Goal: Task Accomplishment & Management: Use online tool/utility

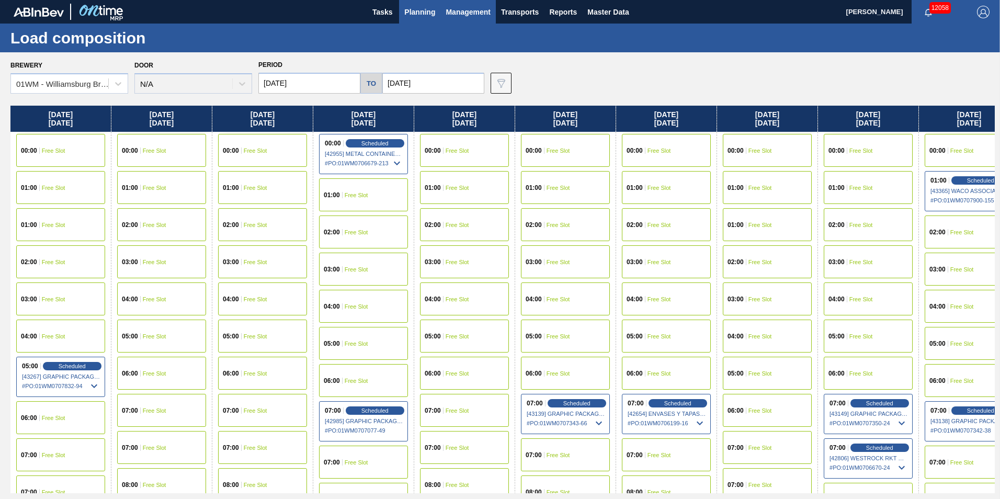
scroll to position [209, 0]
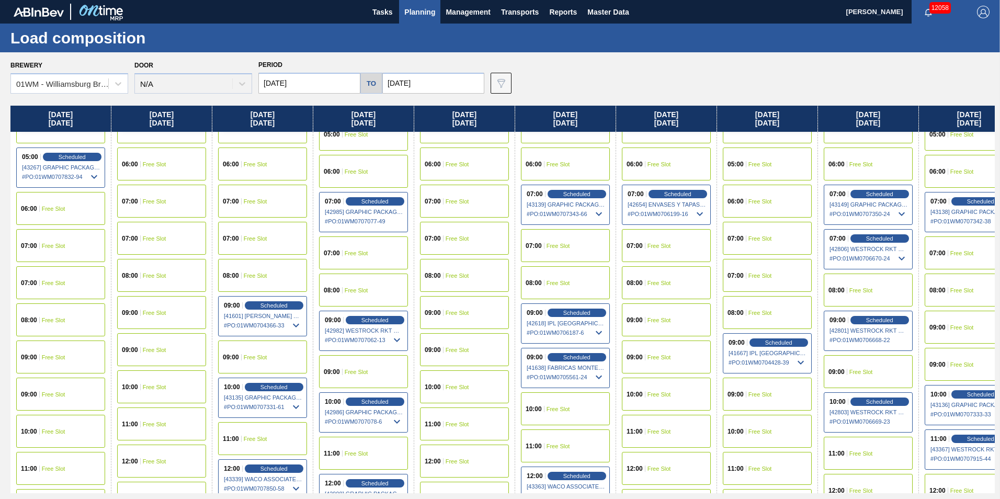
click at [420, 18] on span "Planning" at bounding box center [419, 12] width 31 height 13
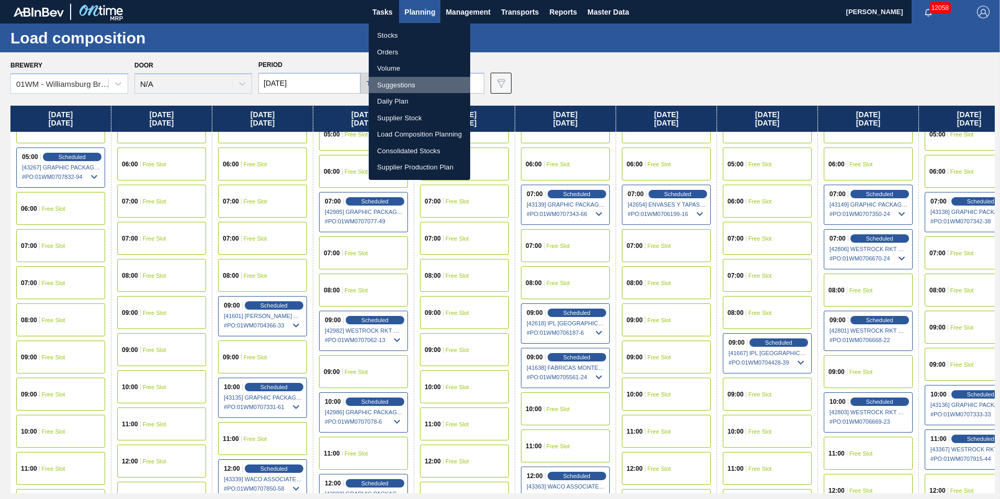
click at [407, 87] on li "Suggestions" at bounding box center [419, 85] width 101 height 17
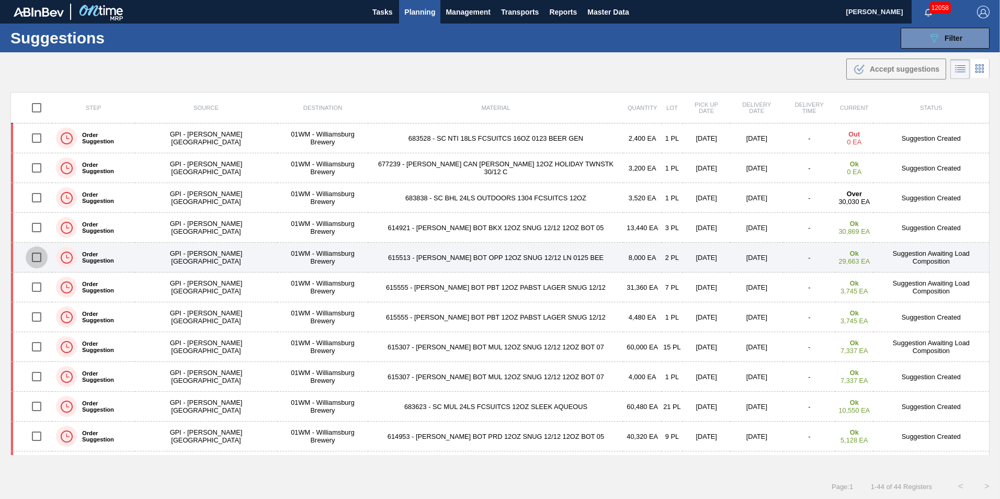
click at [44, 255] on input "checkbox" at bounding box center [37, 257] width 22 height 22
checkbox input "true"
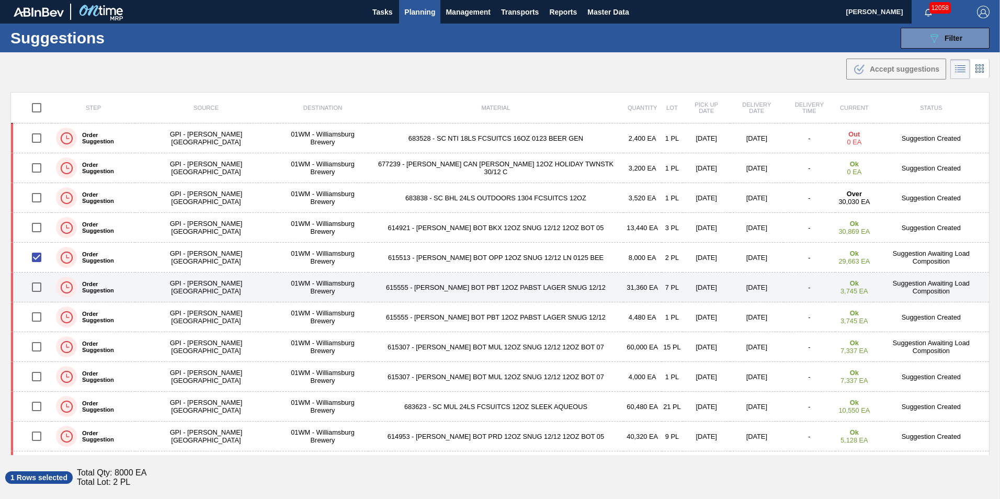
click at [38, 289] on input "checkbox" at bounding box center [37, 287] width 22 height 22
checkbox input "true"
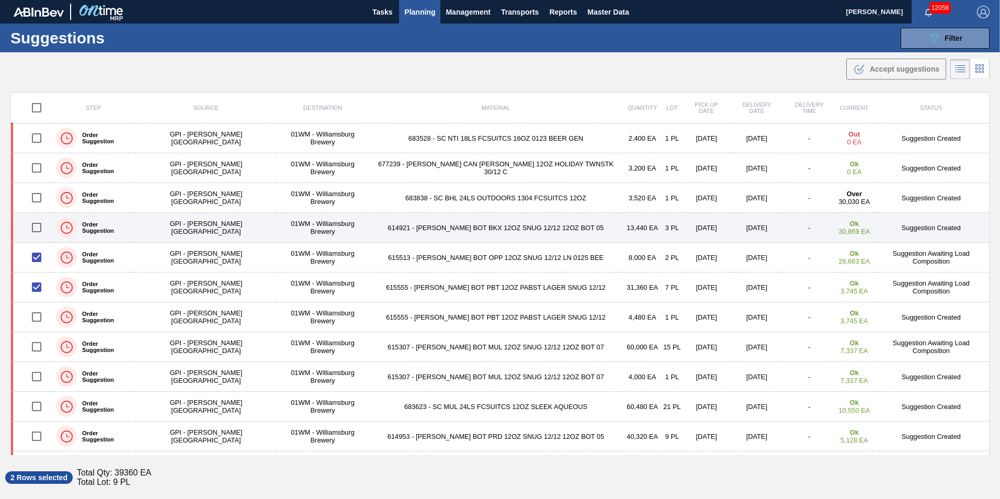
click at [39, 224] on input "checkbox" at bounding box center [37, 227] width 22 height 22
checkbox input "true"
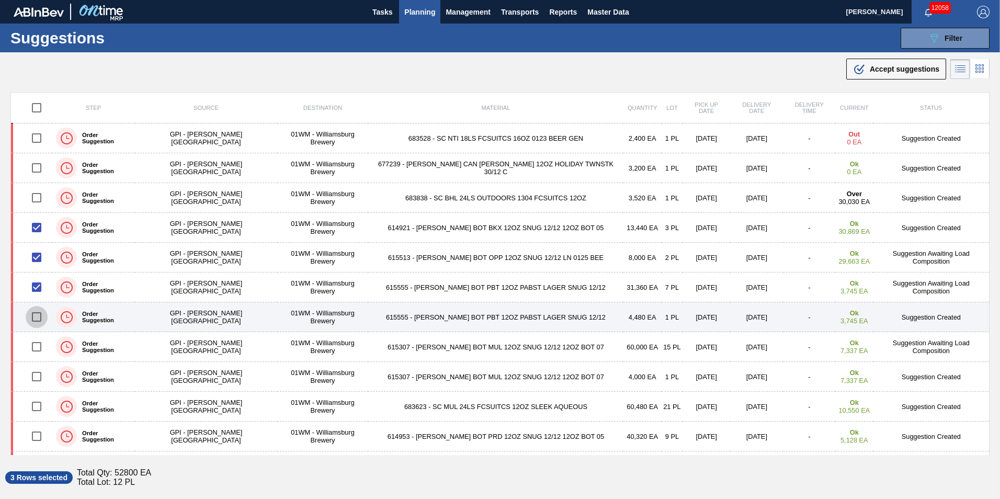
click at [36, 314] on input "checkbox" at bounding box center [37, 317] width 22 height 22
checkbox input "true"
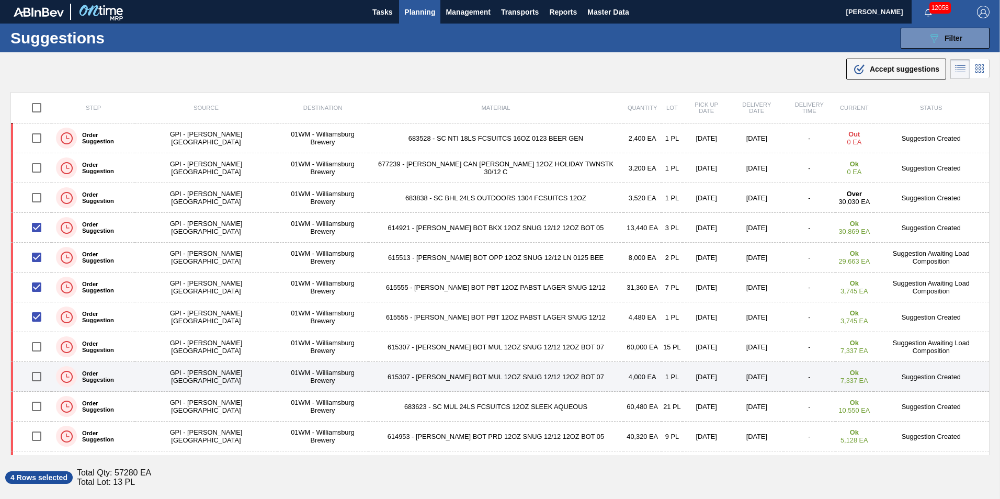
click at [38, 377] on input "checkbox" at bounding box center [37, 376] width 22 height 22
checkbox input "true"
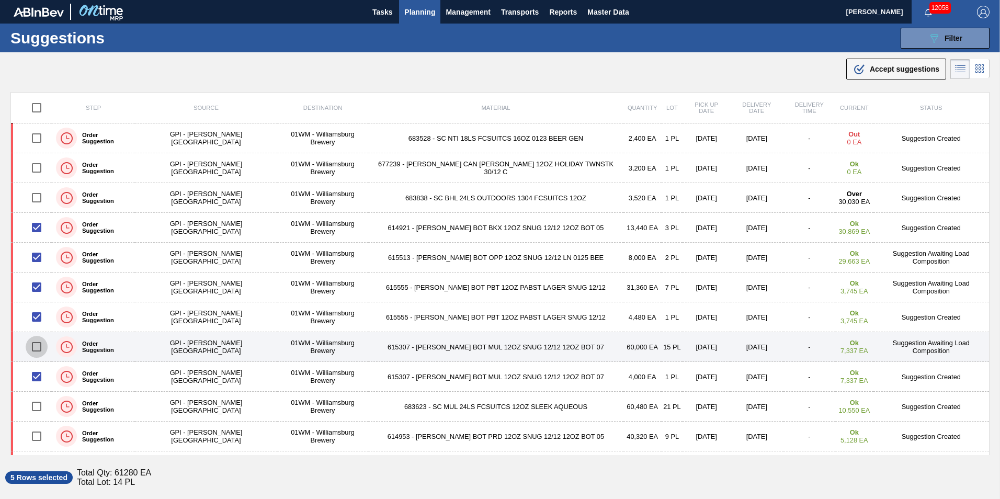
click at [44, 345] on input "checkbox" at bounding box center [37, 347] width 22 height 22
checkbox input "true"
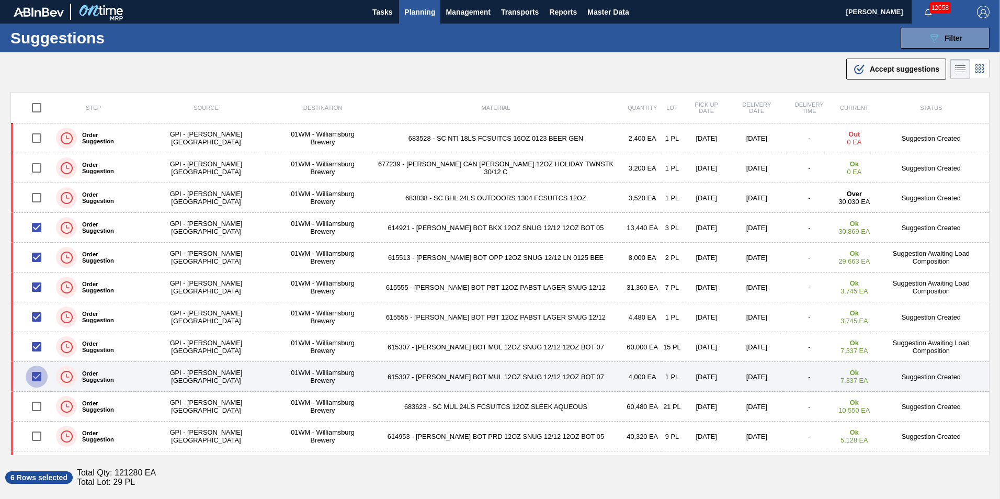
click at [38, 373] on input "checkbox" at bounding box center [37, 376] width 22 height 22
checkbox input "false"
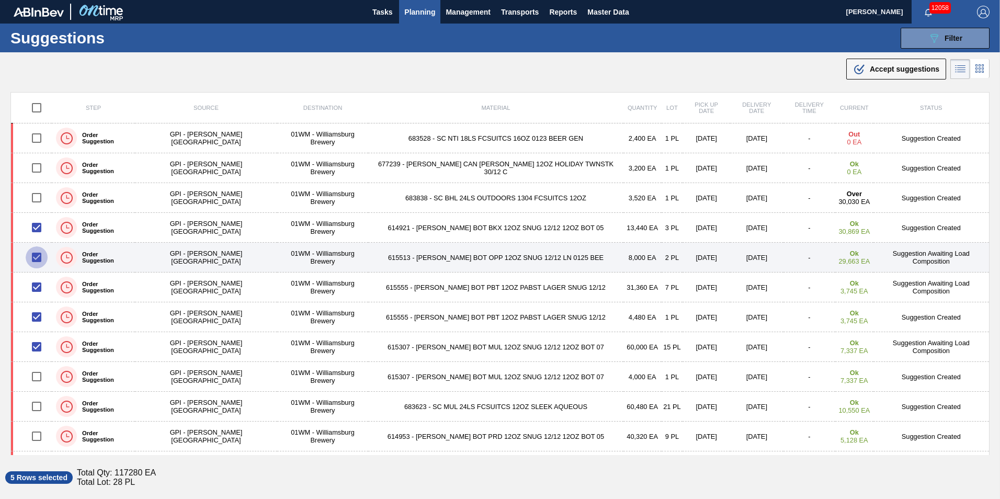
click at [41, 261] on input "checkbox" at bounding box center [37, 257] width 22 height 22
checkbox input "false"
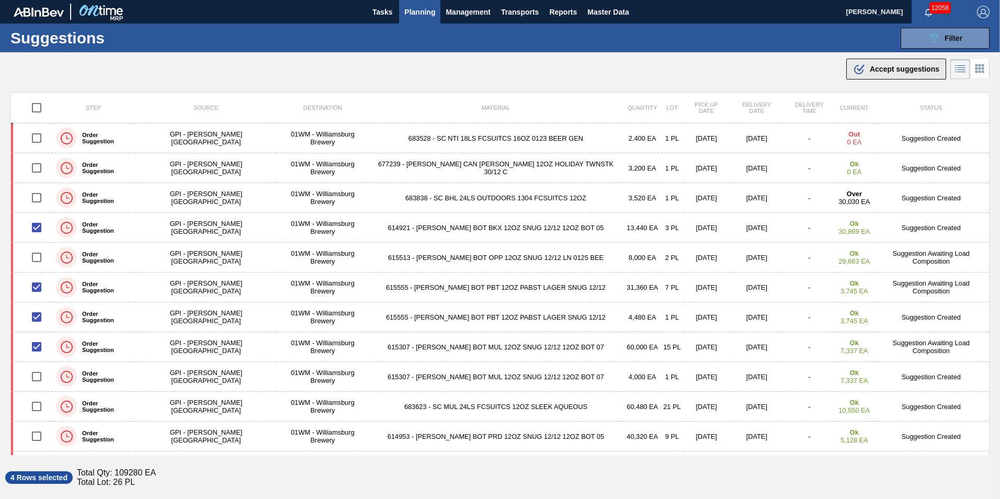
click at [863, 66] on div ".b{fill:var(--color-action-default)} Accept suggestions" at bounding box center [896, 69] width 86 height 13
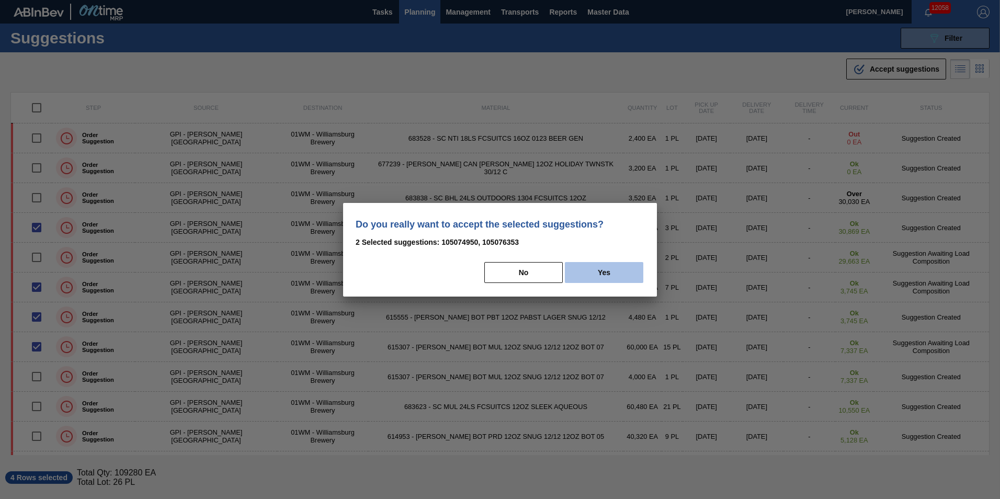
click at [578, 273] on button "Yes" at bounding box center [604, 272] width 78 height 21
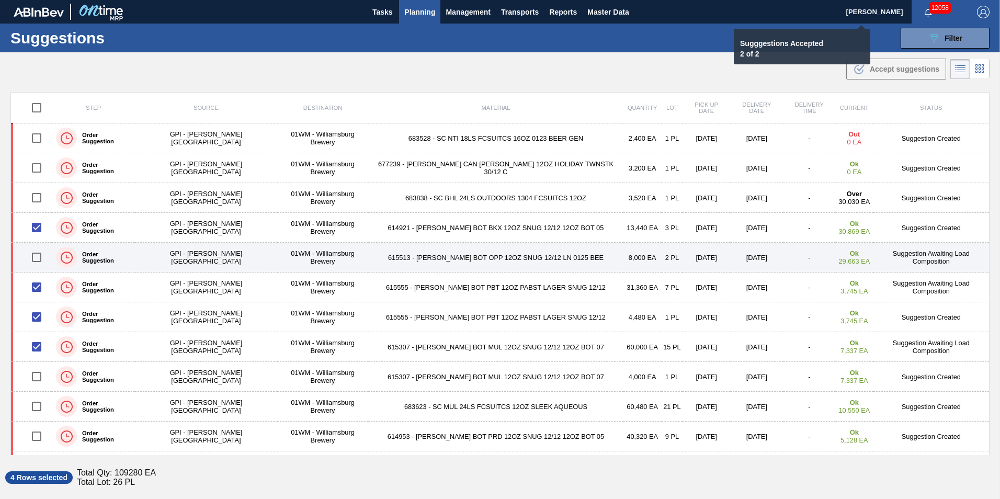
checkbox input "false"
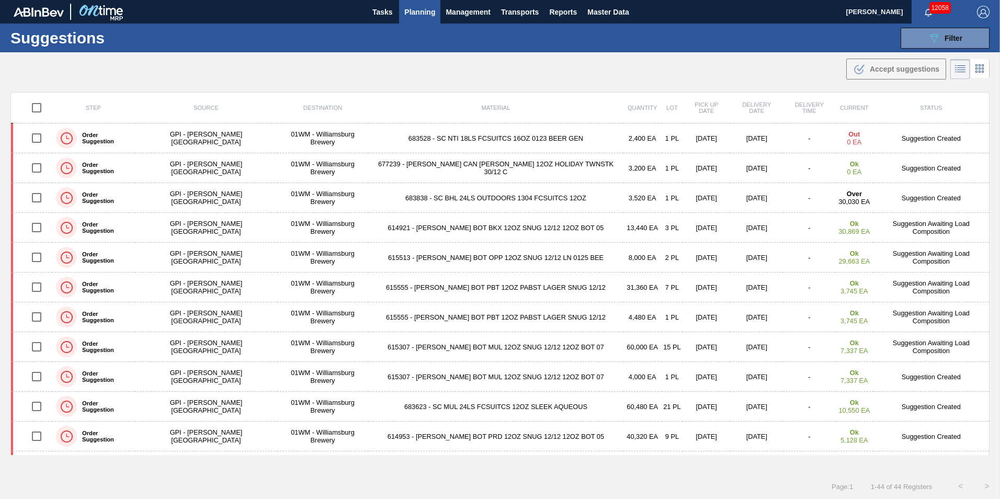
click at [422, 21] on button "Planning" at bounding box center [419, 12] width 41 height 24
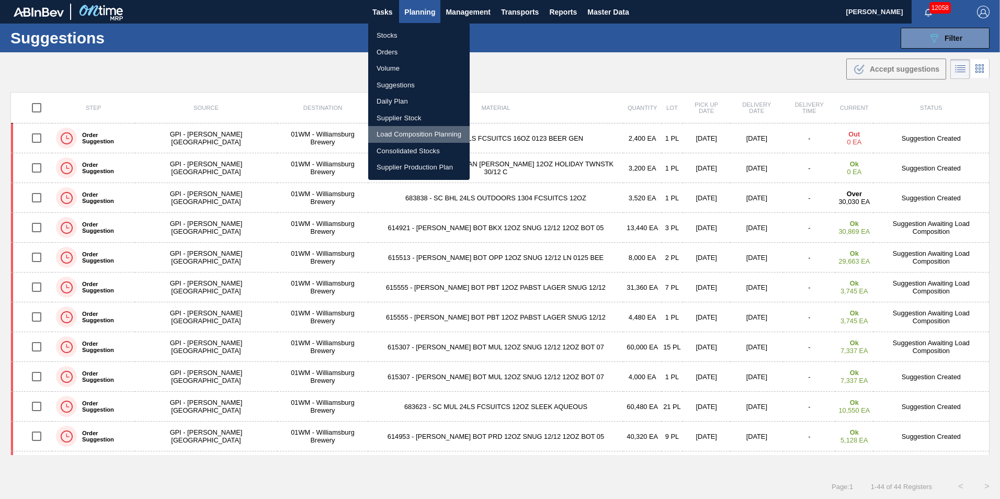
click at [408, 134] on li "Load Composition Planning" at bounding box center [418, 134] width 101 height 17
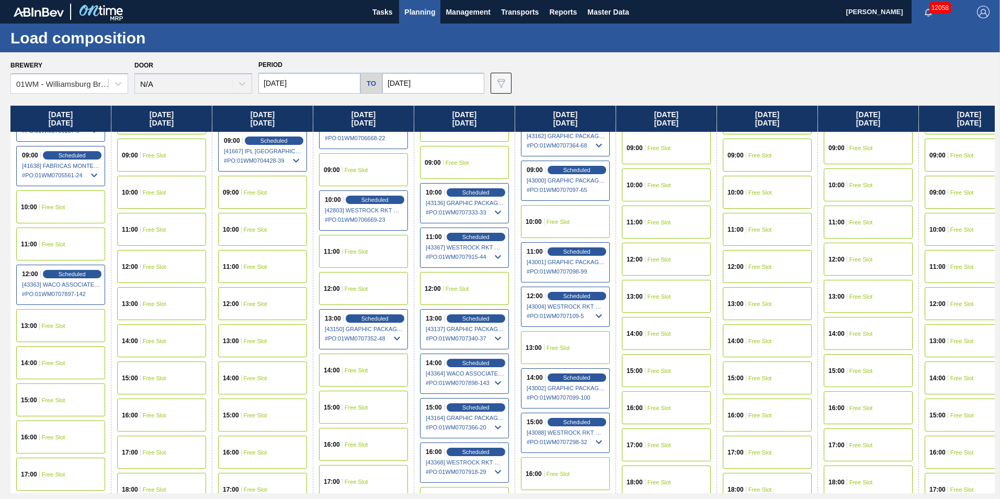
scroll to position [418, 0]
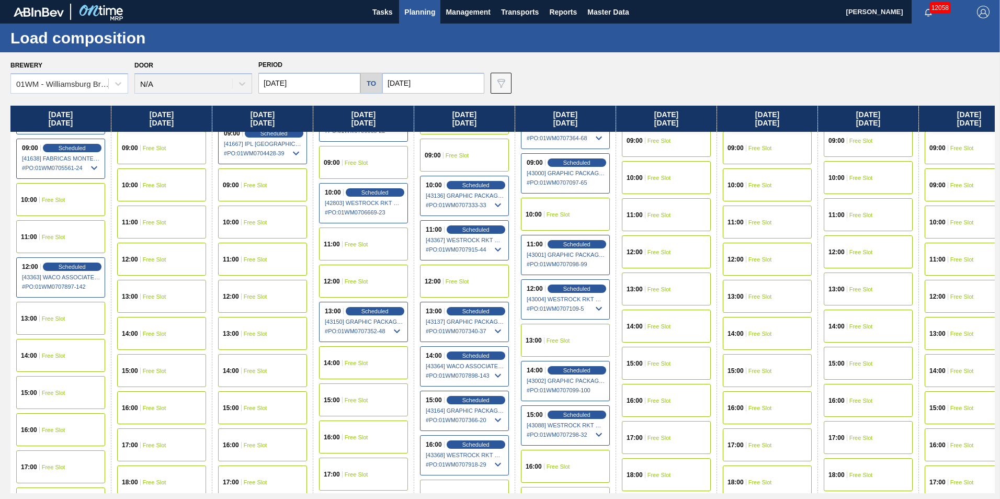
click at [251, 256] on span "Free Slot" at bounding box center [256, 259] width 24 height 6
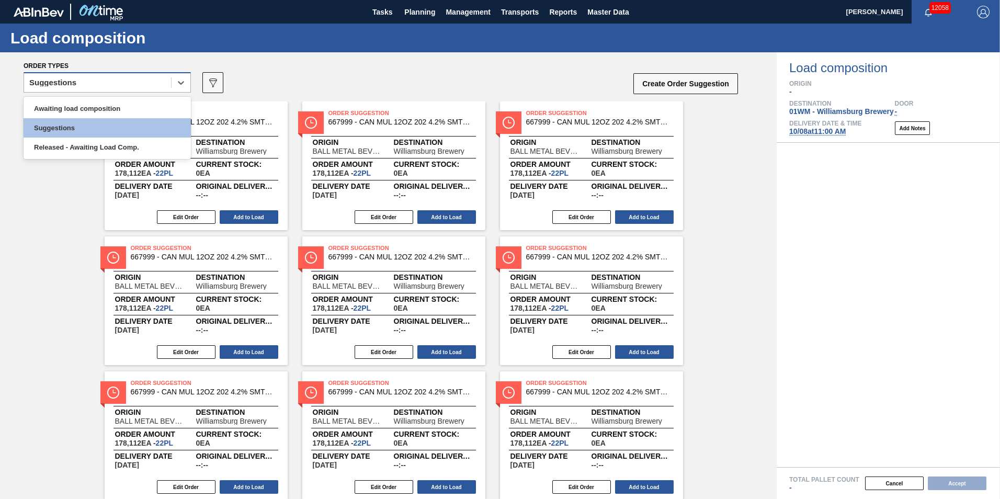
click at [98, 83] on div "Suggestions" at bounding box center [97, 82] width 147 height 15
click at [104, 108] on div "Awaiting load composition" at bounding box center [107, 108] width 167 height 19
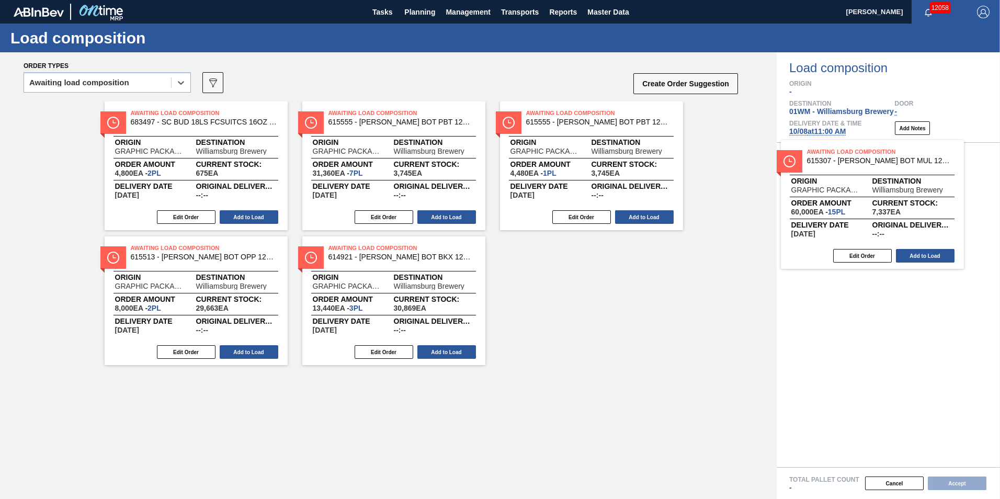
drag, startPoint x: 493, startPoint y: 190, endPoint x: 817, endPoint y: 205, distance: 323.4
click at [817, 205] on div "Order types option Awaiting load composition, selected. Select is focused ,type…" at bounding box center [500, 275] width 1000 height 446
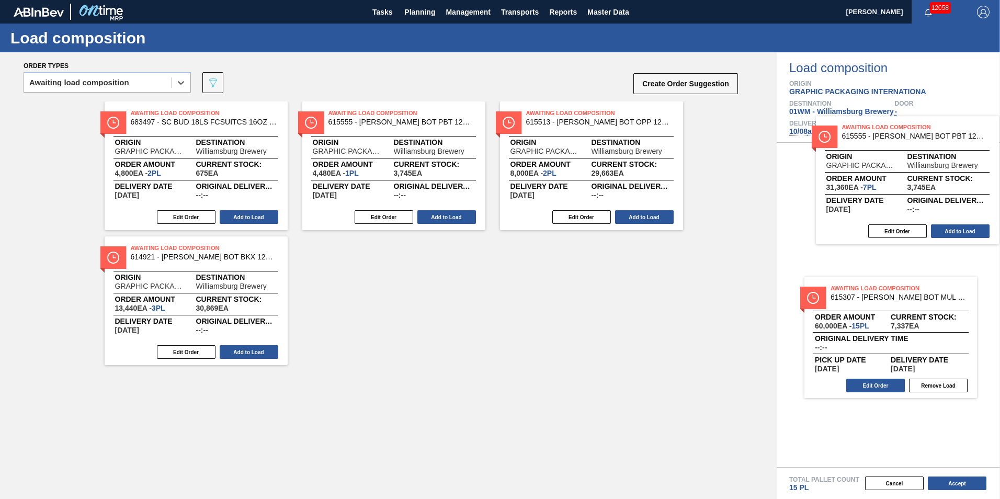
drag, startPoint x: 381, startPoint y: 163, endPoint x: 942, endPoint y: 192, distance: 561.2
click at [942, 192] on div "Order types option Awaiting load composition, selected. Select is focused ,type…" at bounding box center [500, 275] width 1000 height 446
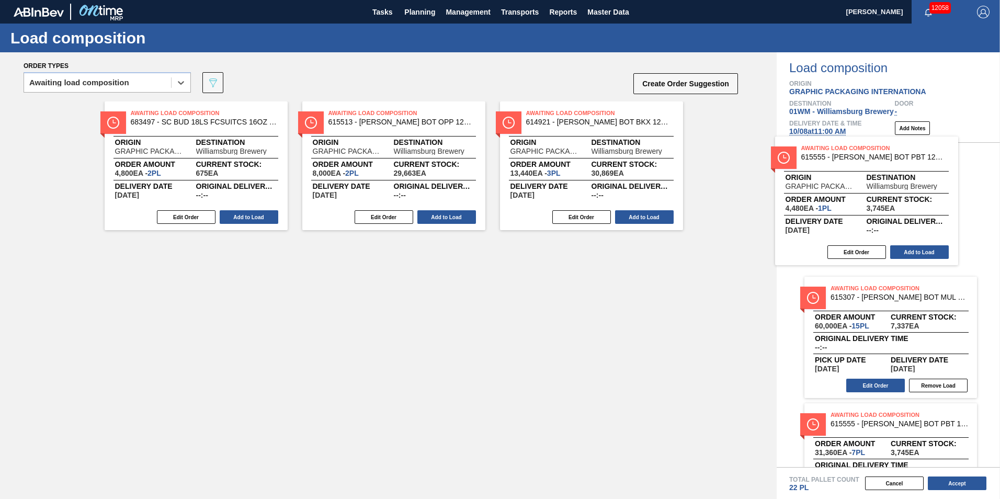
drag, startPoint x: 396, startPoint y: 170, endPoint x: 874, endPoint y: 205, distance: 479.1
click at [874, 205] on div "Order types option Awaiting load composition, selected. Select is focused ,type…" at bounding box center [500, 275] width 1000 height 446
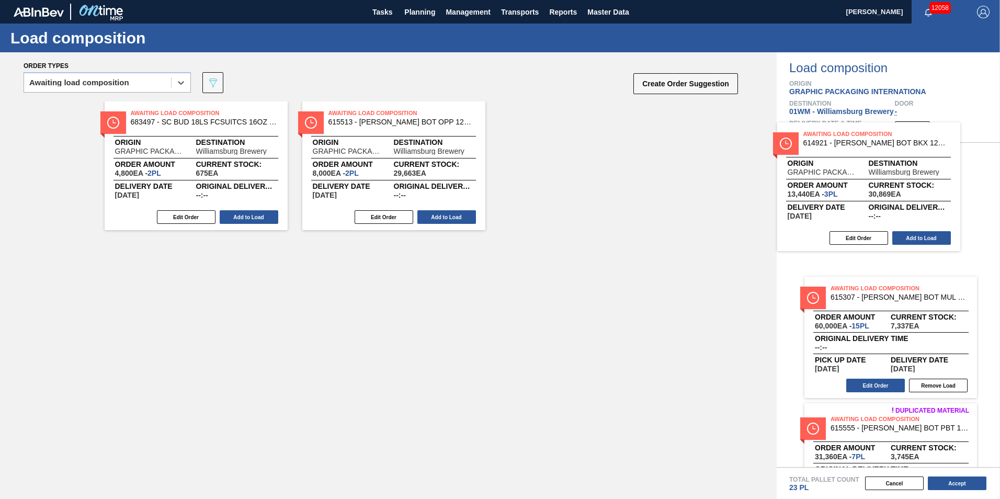
drag, startPoint x: 628, startPoint y: 188, endPoint x: 829, endPoint y: 200, distance: 201.6
click at [829, 200] on div "Order types option Awaiting load composition, selected. Select is focused ,type…" at bounding box center [500, 275] width 1000 height 446
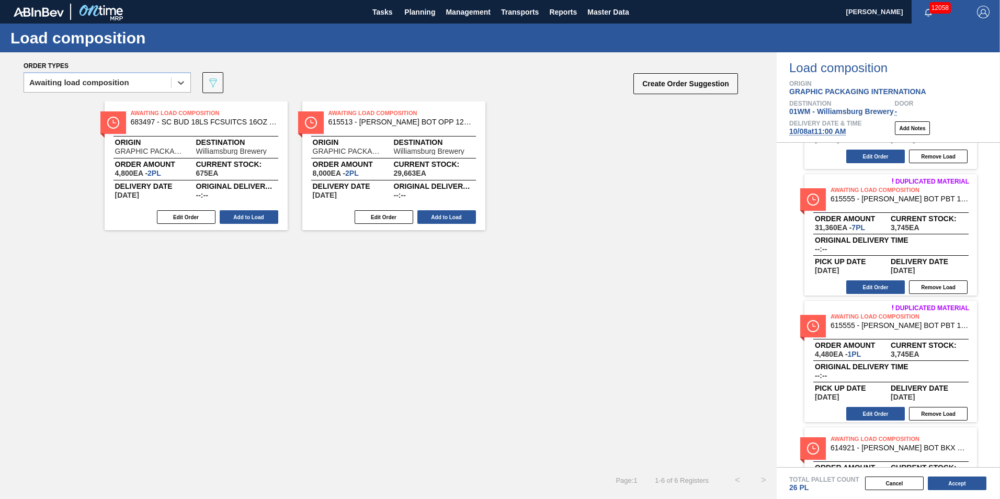
scroll to position [105, 0]
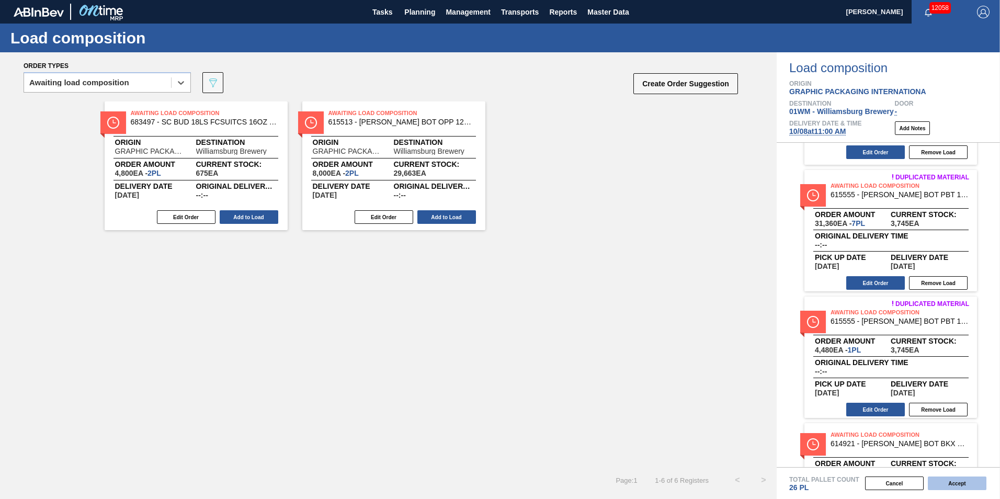
click at [955, 479] on button "Accept" at bounding box center [956, 483] width 59 height 14
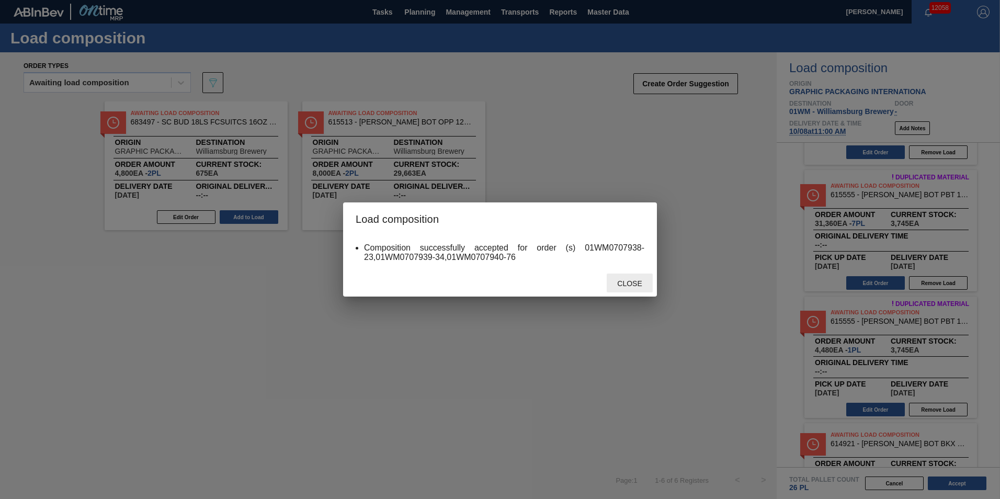
click at [624, 288] on div "Close" at bounding box center [629, 282] width 46 height 19
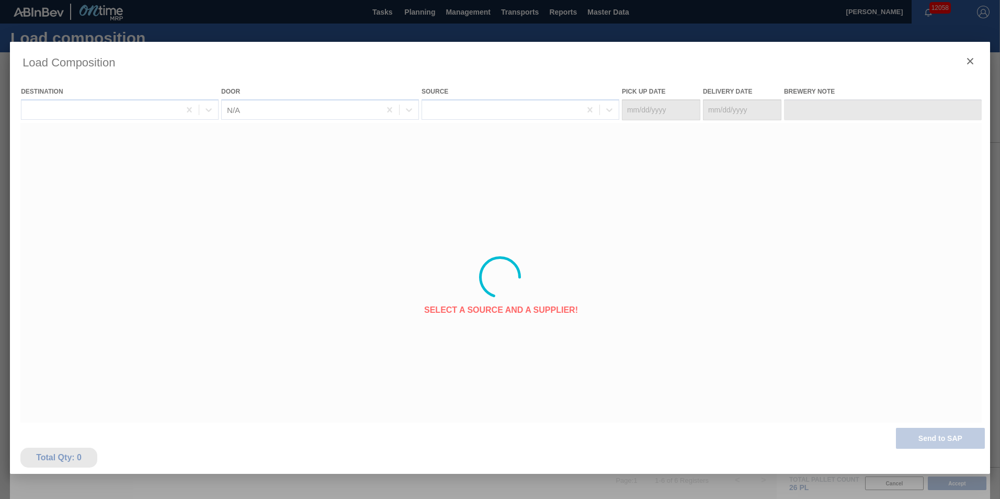
type Date "[DATE]"
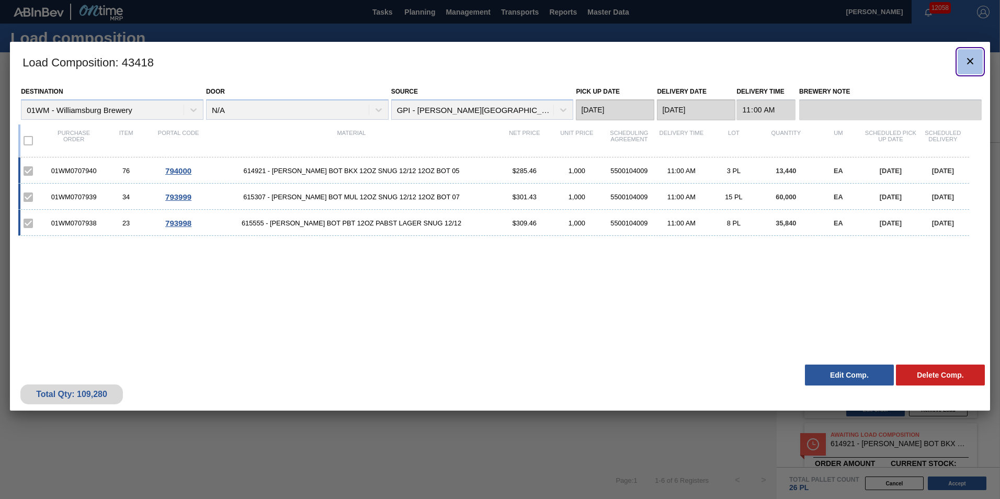
click at [969, 58] on icon "botão de ícone" at bounding box center [969, 61] width 13 height 13
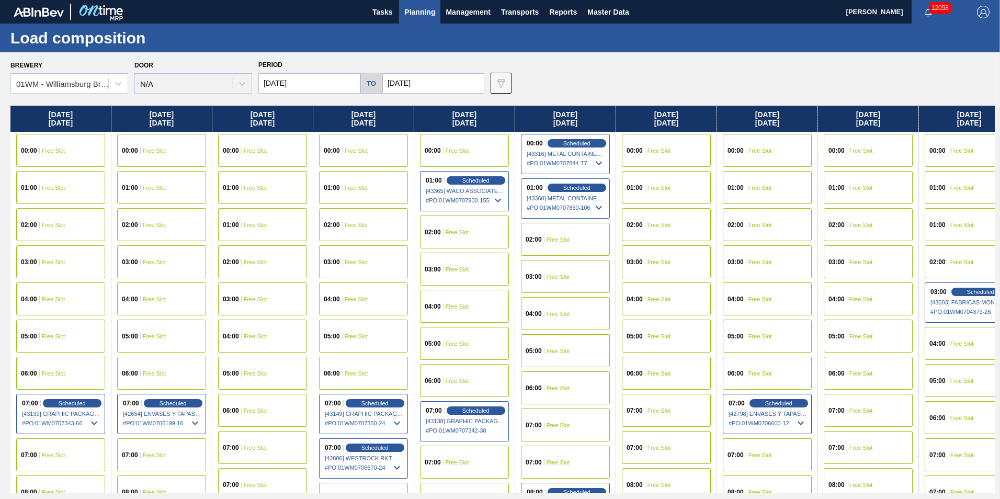
click at [430, 10] on span "Planning" at bounding box center [419, 12] width 31 height 13
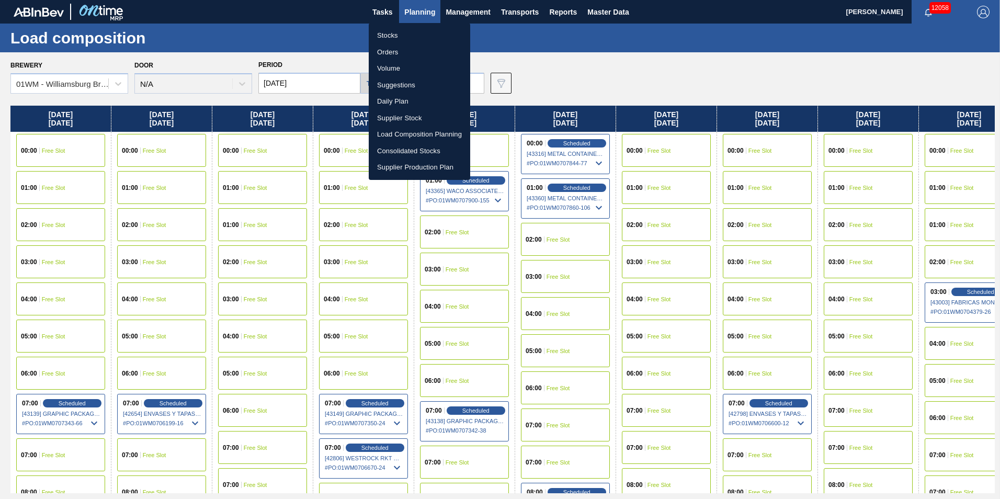
click at [424, 83] on li "Suggestions" at bounding box center [419, 85] width 101 height 17
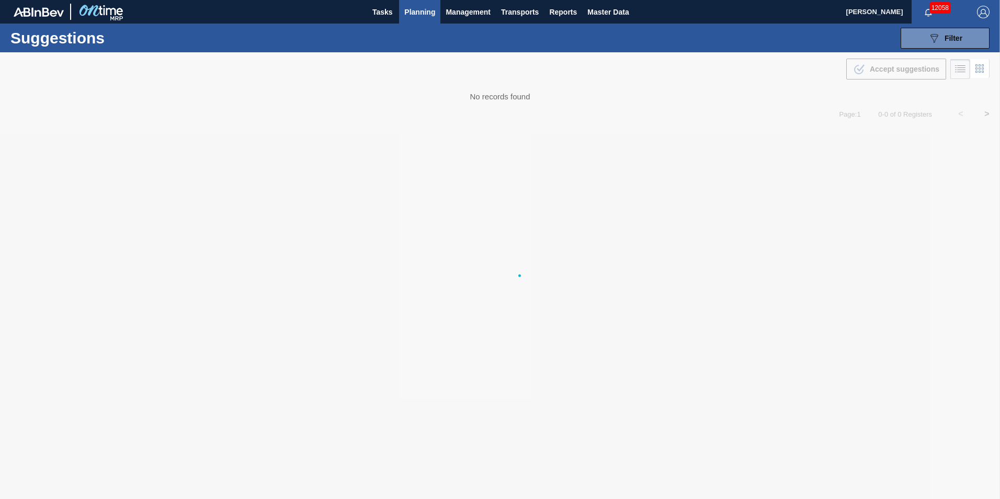
drag, startPoint x: 467, startPoint y: 100, endPoint x: 549, endPoint y: 98, distance: 82.1
click at [549, 98] on div at bounding box center [500, 275] width 1000 height 446
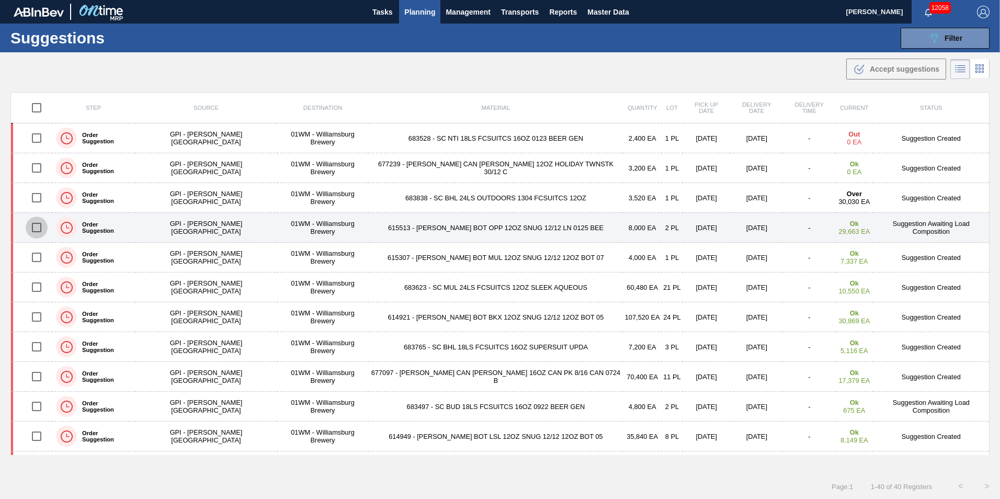
click at [40, 227] on input "checkbox" at bounding box center [37, 227] width 22 height 22
checkbox input "false"
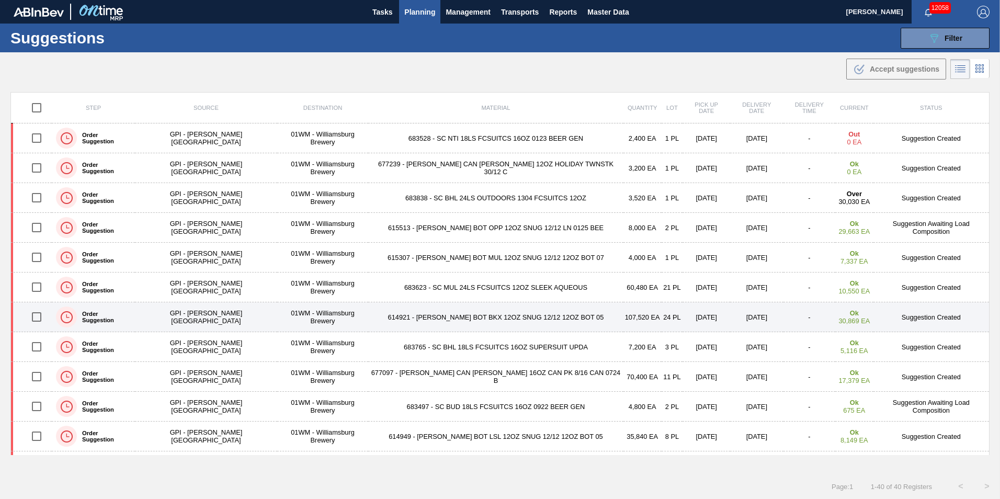
click at [48, 320] on input "checkbox" at bounding box center [37, 317] width 22 height 22
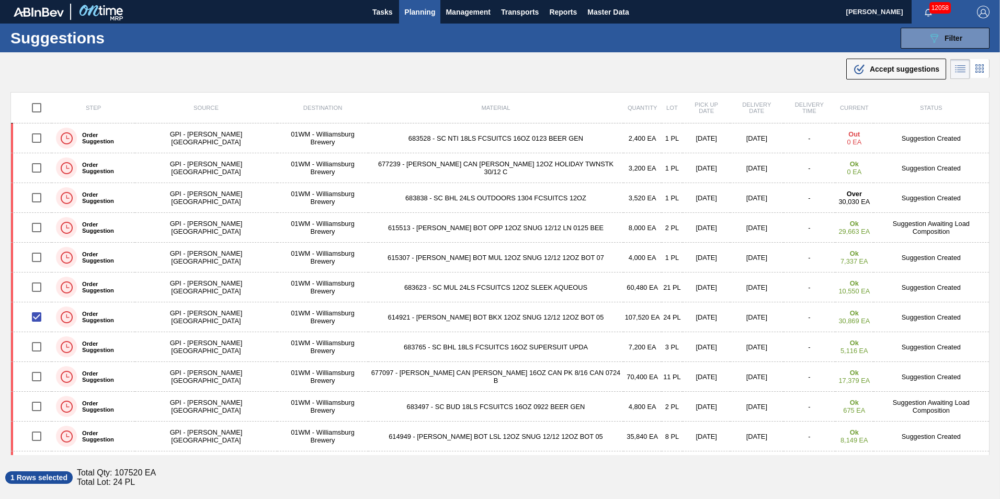
click at [916, 66] on span "Accept suggestions" at bounding box center [904, 69] width 70 height 8
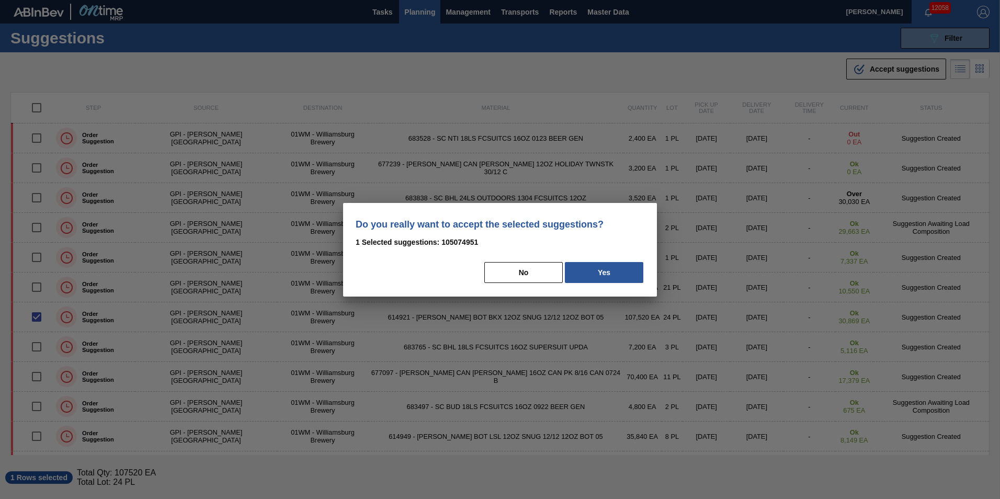
click at [609, 259] on div "Do you really want to accept the selected suggestions? 1 Selected suggestions: …" at bounding box center [500, 250] width 314 height 94
click at [609, 267] on button "Yes" at bounding box center [604, 272] width 78 height 21
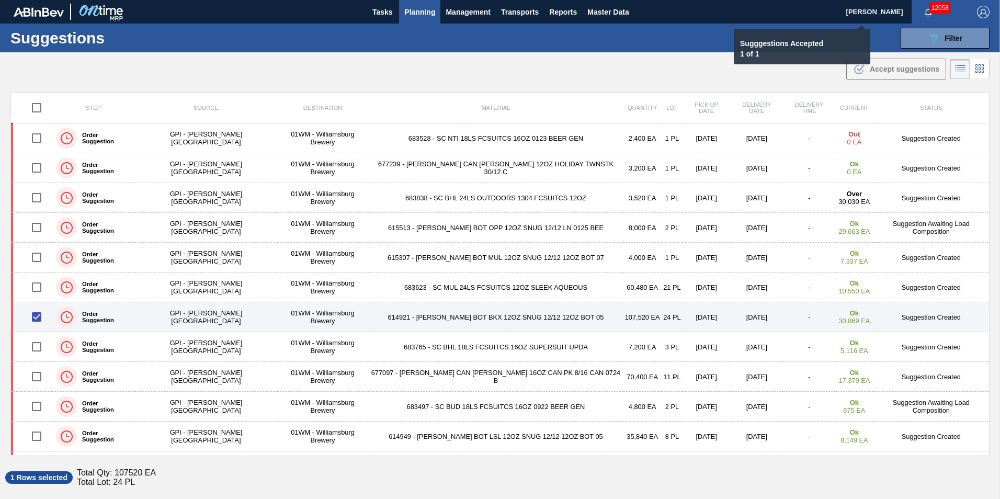
checkbox input "false"
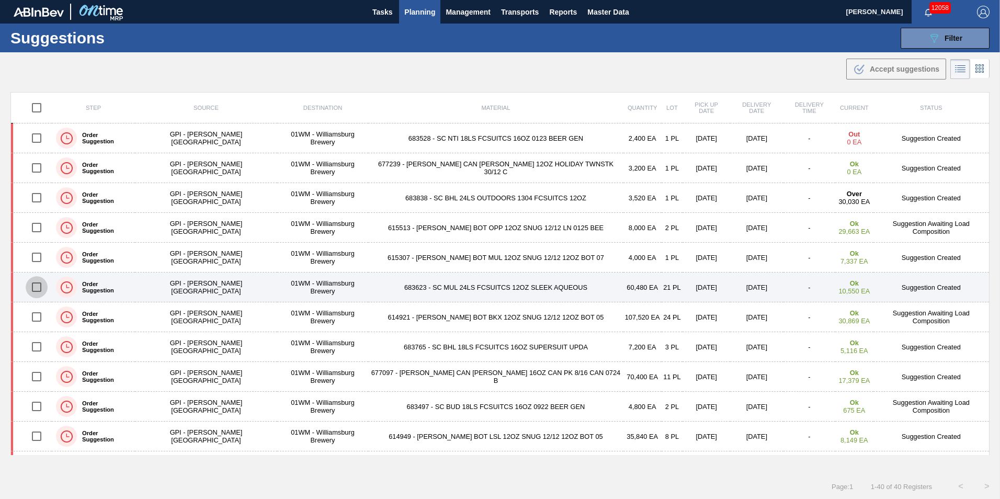
click at [42, 285] on input "checkbox" at bounding box center [37, 287] width 22 height 22
checkbox input "true"
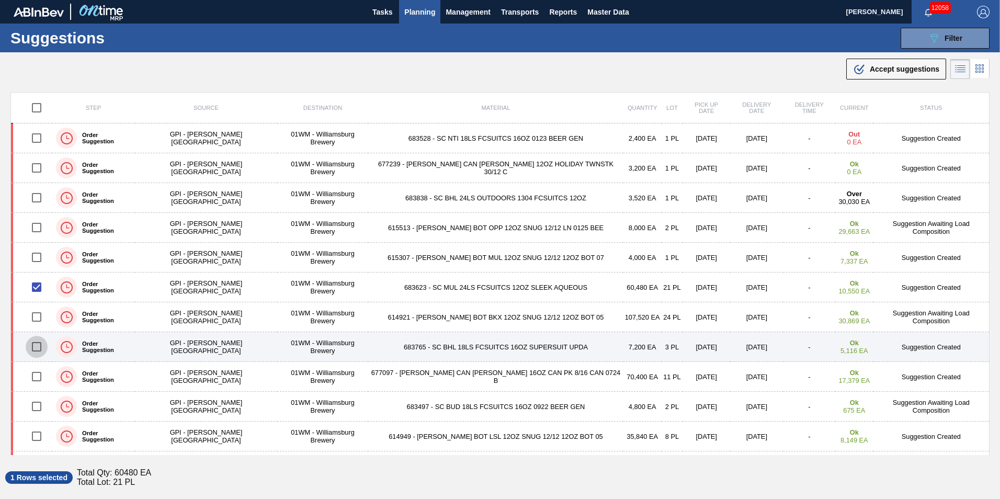
click at [40, 349] on input "checkbox" at bounding box center [37, 347] width 22 height 22
checkbox input "true"
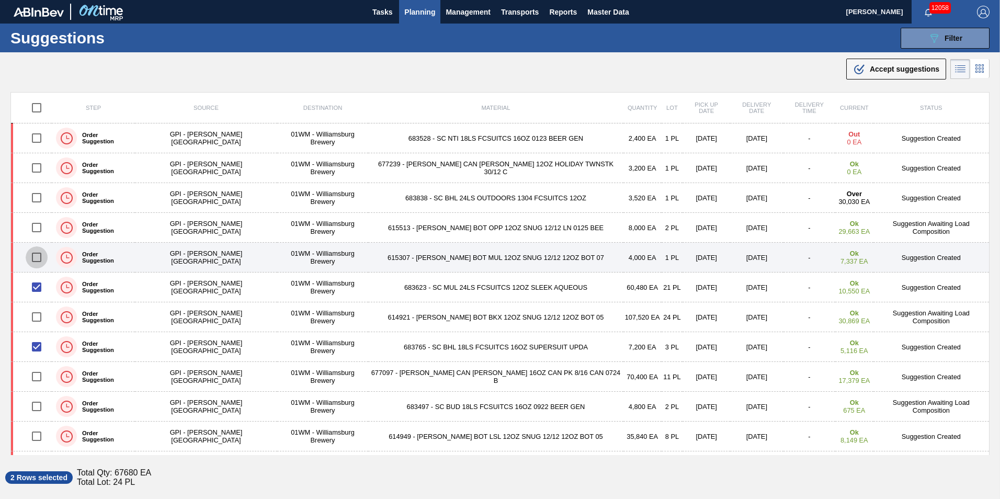
click at [33, 257] on input "checkbox" at bounding box center [37, 257] width 22 height 22
click at [35, 258] on input "checkbox" at bounding box center [37, 257] width 22 height 22
checkbox input "true"
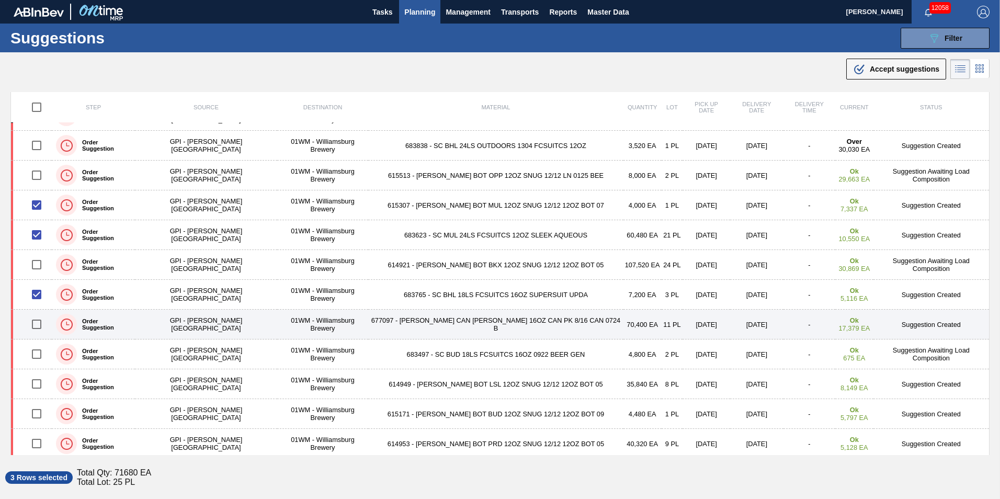
scroll to position [105, 0]
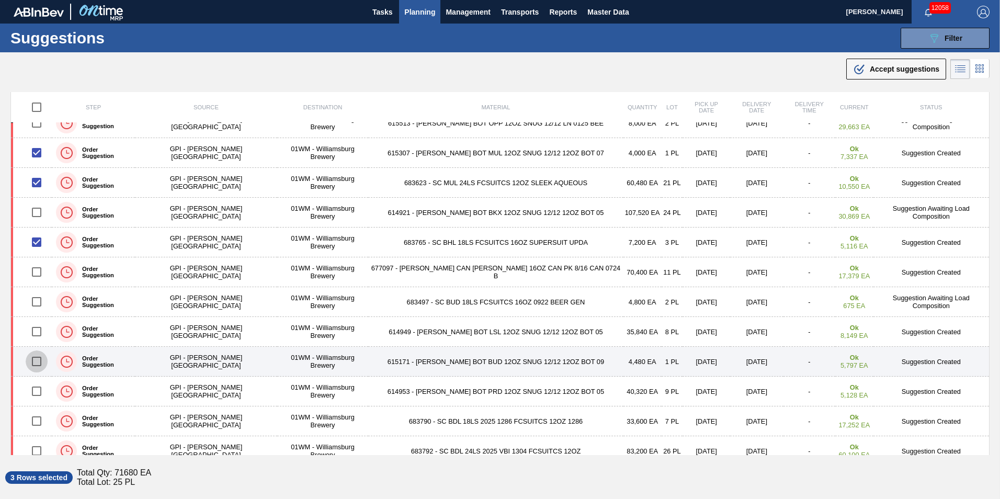
click at [43, 359] on input "checkbox" at bounding box center [37, 361] width 22 height 22
checkbox input "true"
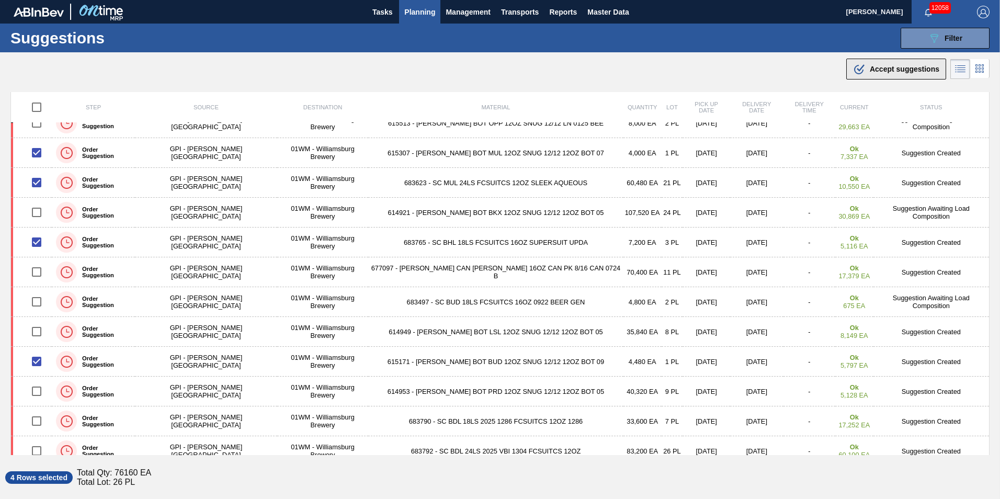
click at [892, 68] on span "Accept suggestions" at bounding box center [904, 69] width 70 height 8
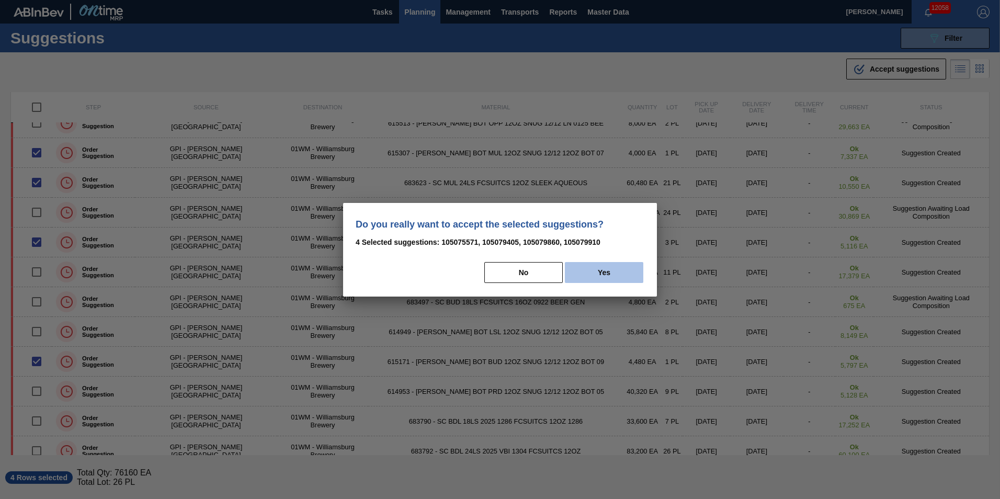
click at [626, 267] on button "Yes" at bounding box center [604, 272] width 78 height 21
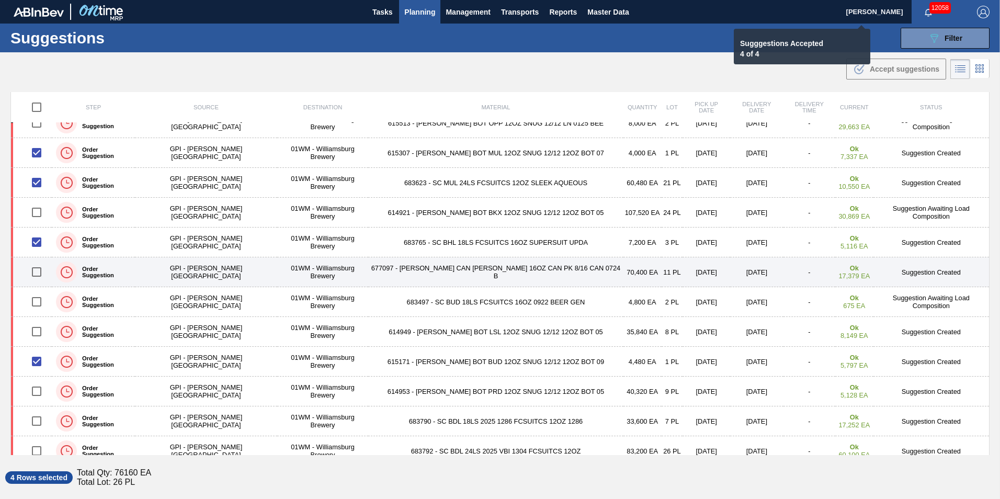
checkbox input "false"
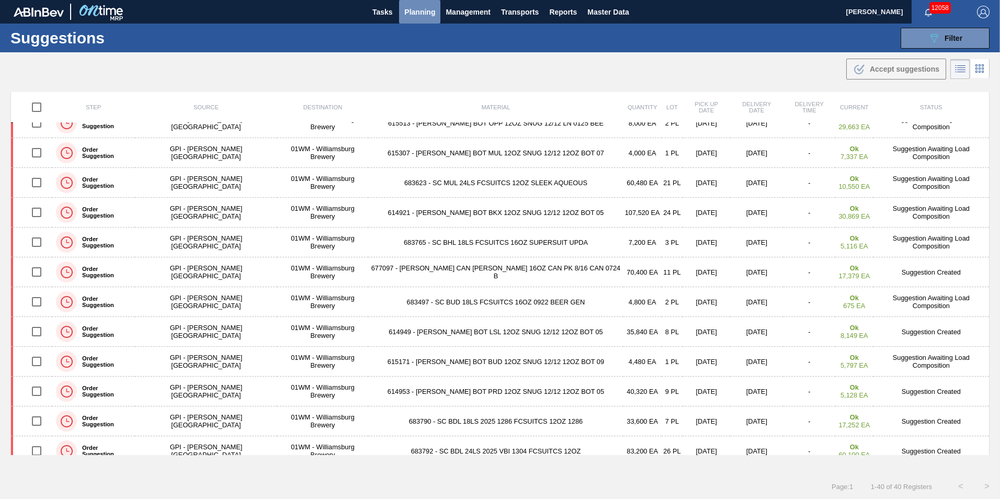
click at [431, 12] on span "Planning" at bounding box center [419, 12] width 31 height 13
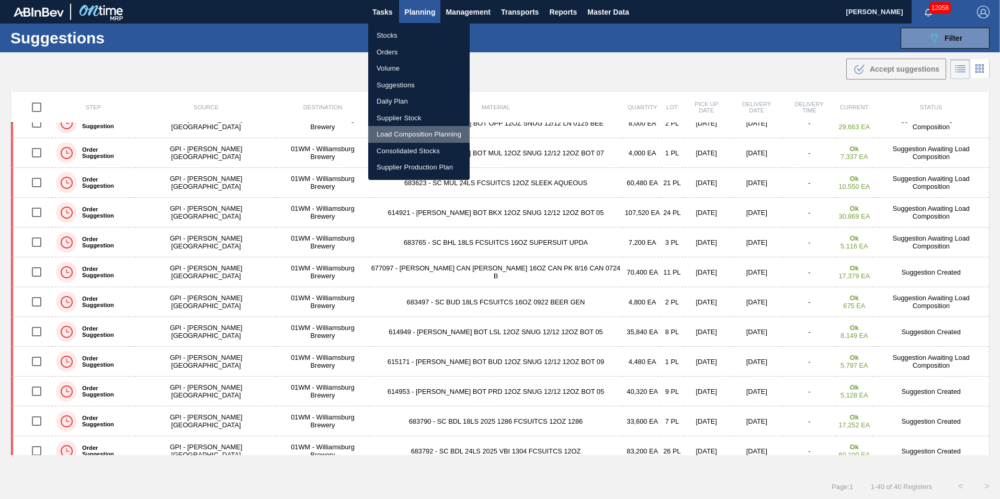
click at [424, 129] on li "Load Composition Planning" at bounding box center [418, 134] width 101 height 17
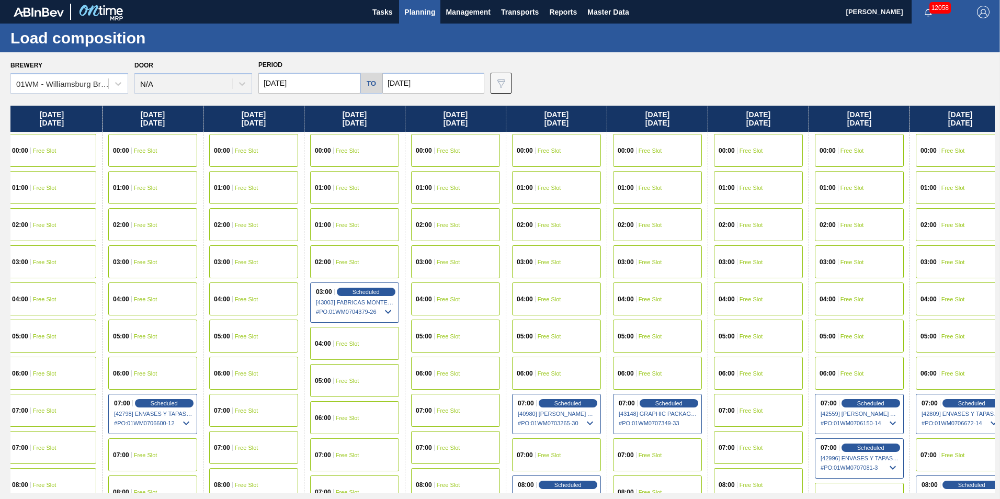
scroll to position [0, 620]
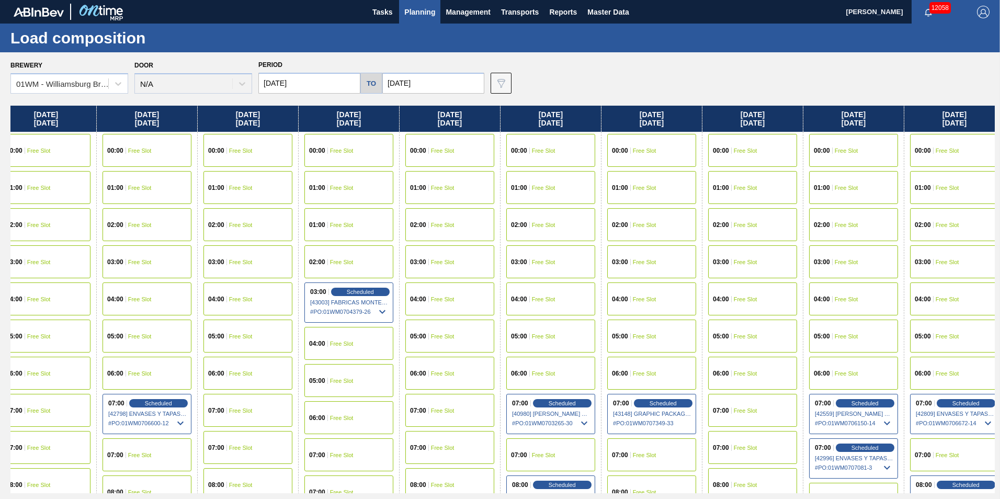
drag, startPoint x: 737, startPoint y: 115, endPoint x: 312, endPoint y: 116, distance: 424.5
click at [312, 116] on div "[DATE] 00:00 Free Slot 01:00 Free Slot 02:00 Free Slot 03:00 Free Slot 04:00 Fr…" at bounding box center [502, 299] width 984 height 387
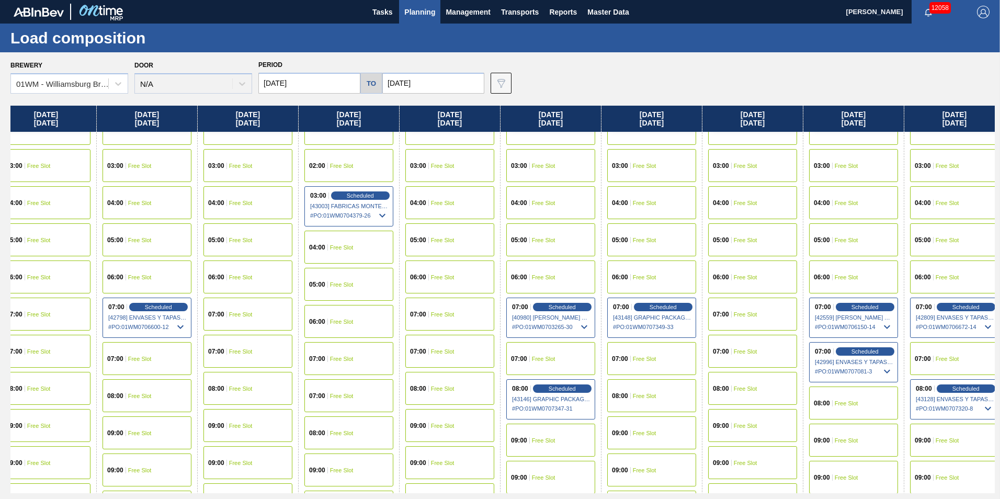
scroll to position [209, 620]
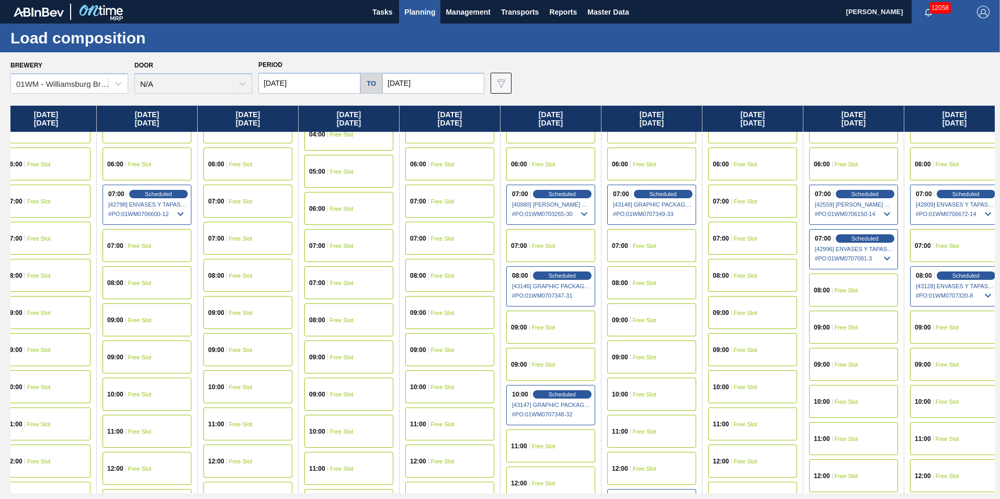
click at [645, 284] on span "Free Slot" at bounding box center [645, 283] width 24 height 6
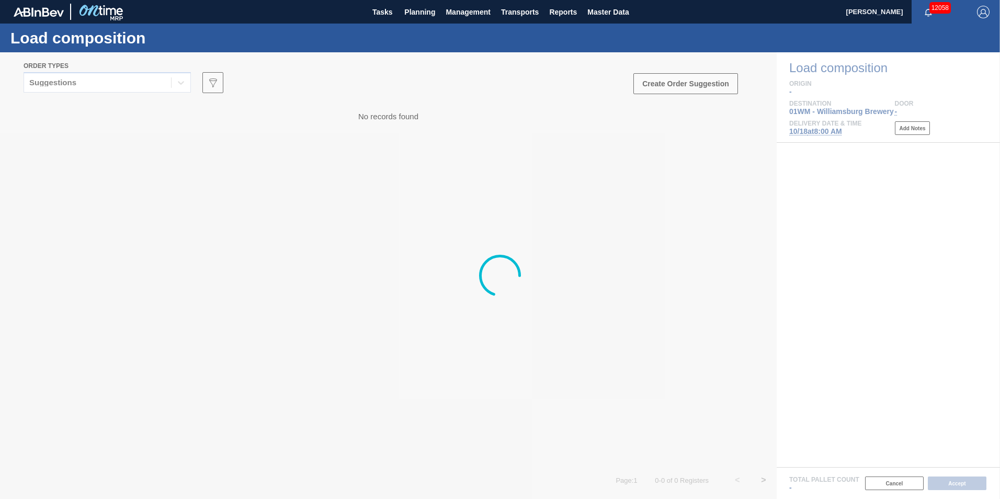
click at [85, 93] on div at bounding box center [500, 275] width 1000 height 446
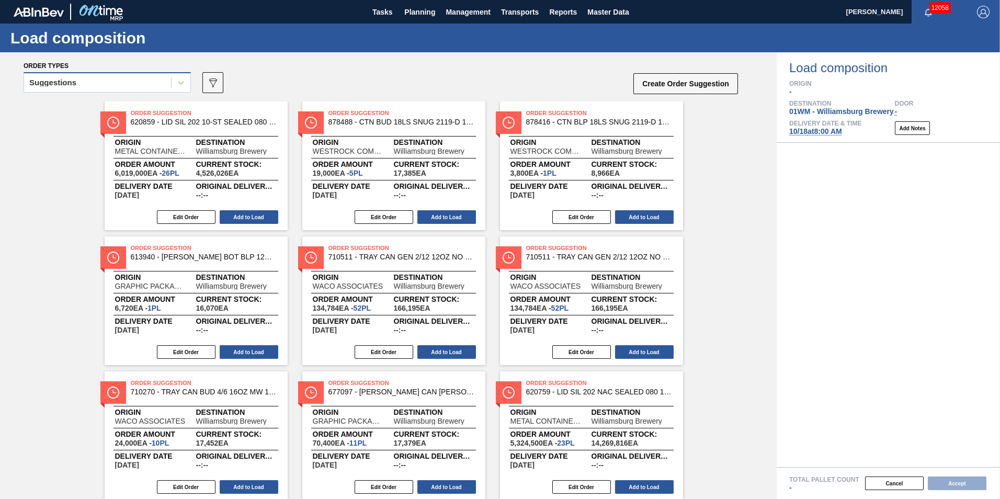
click at [86, 88] on div "Suggestions" at bounding box center [97, 82] width 147 height 15
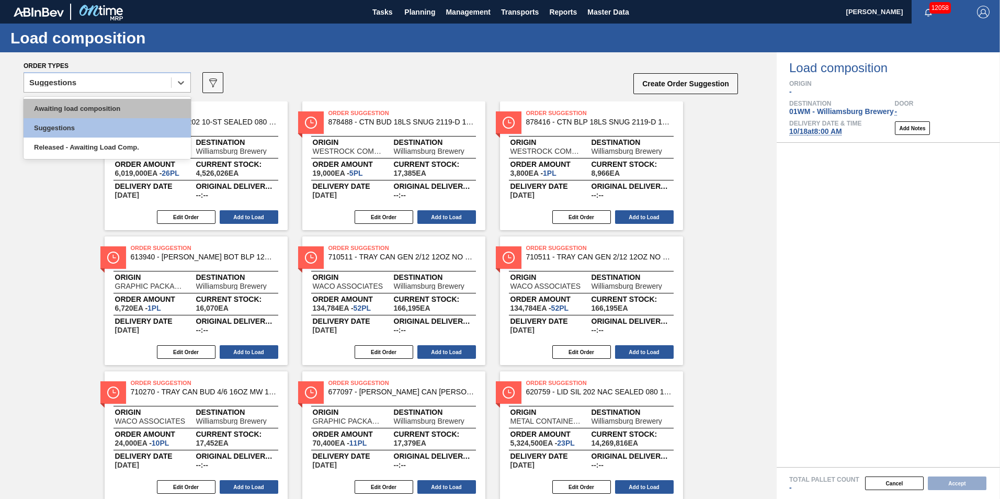
click at [87, 117] on div "Awaiting load composition" at bounding box center [107, 108] width 167 height 19
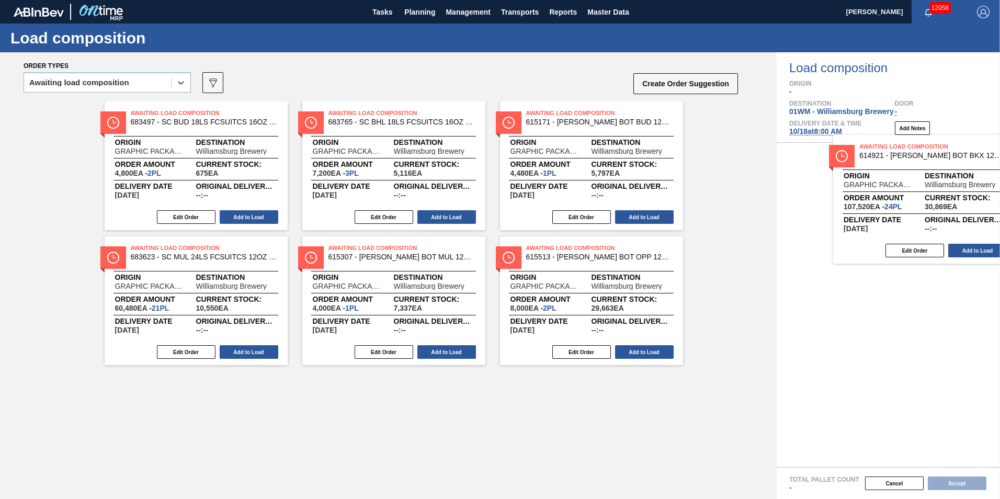
drag, startPoint x: 335, startPoint y: 148, endPoint x: 873, endPoint y: 183, distance: 538.5
click at [873, 183] on div "Order types option Awaiting load composition, selected. Select is focused ,type…" at bounding box center [500, 275] width 1000 height 446
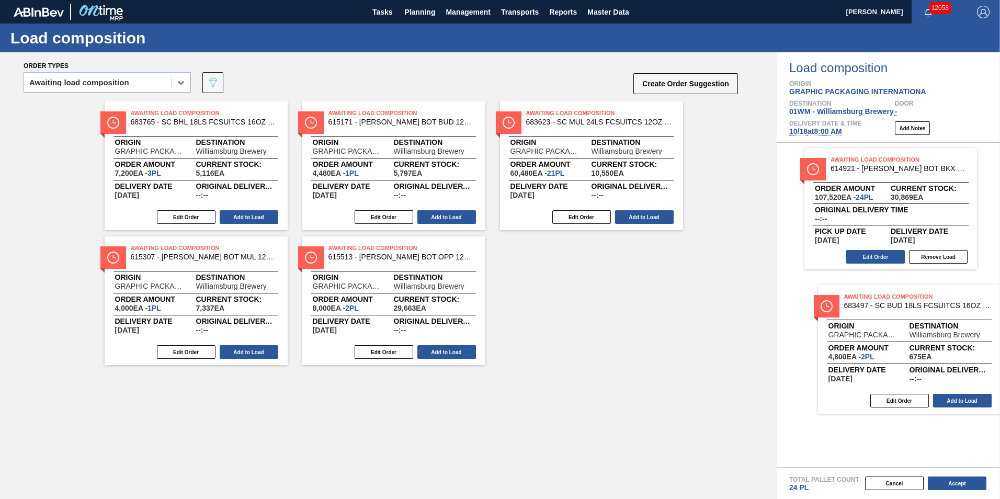
drag, startPoint x: 222, startPoint y: 170, endPoint x: 950, endPoint y: 361, distance: 752.8
click at [950, 361] on div "Order types option Awaiting load composition, selected. Select is focused ,type…" at bounding box center [500, 275] width 1000 height 446
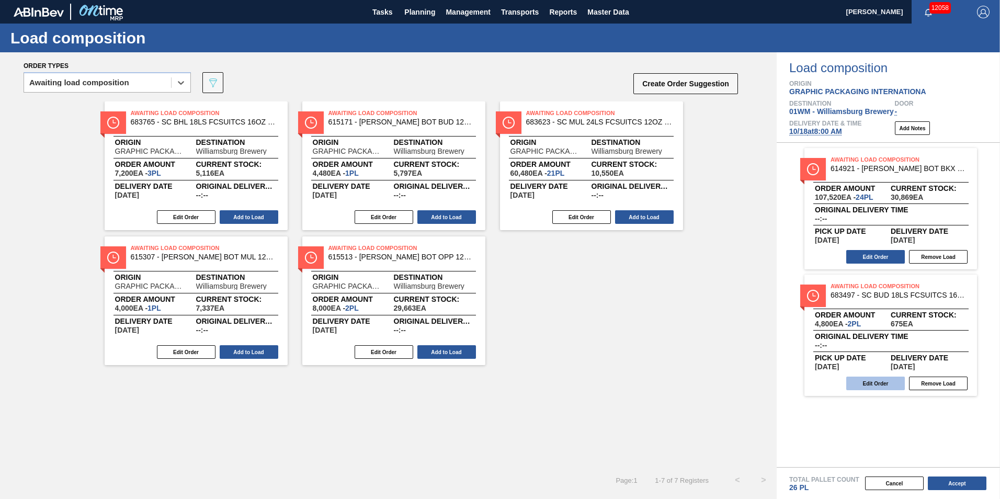
click at [891, 381] on button "Edit Order" at bounding box center [875, 383] width 59 height 14
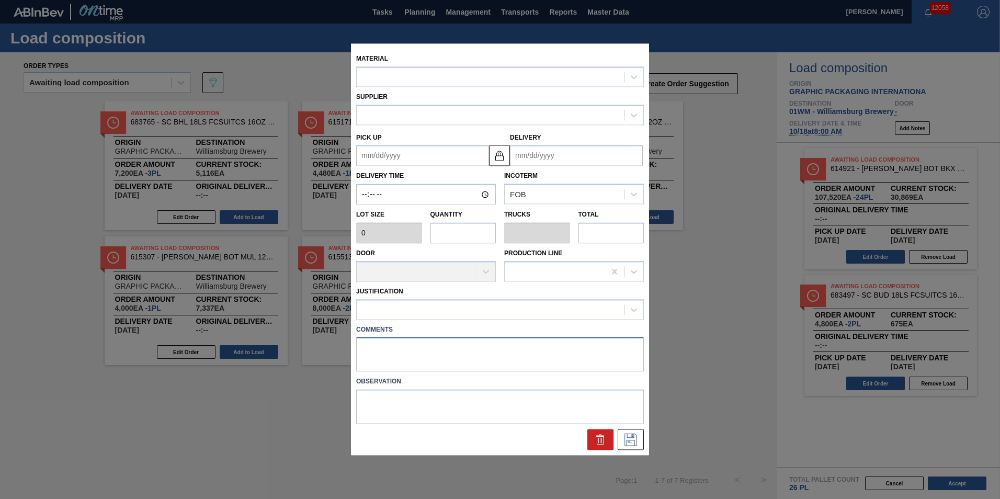
click at [387, 351] on textarea at bounding box center [500, 354] width 288 height 35
type input "2,400"
type input "2"
type input "0.077"
type input "4,800"
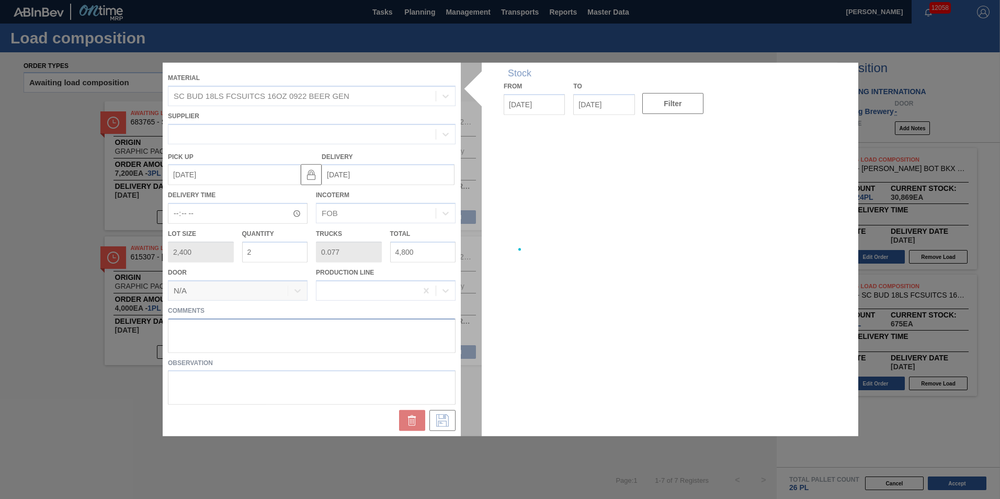
type up "[DATE]"
type input "[DATE]"
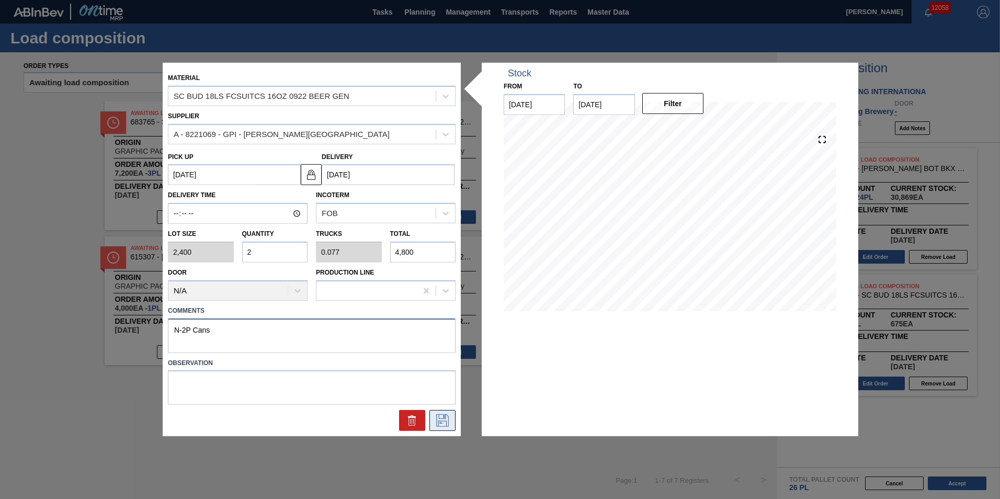
type textarea "N-2P Cans"
click at [453, 421] on button at bounding box center [442, 420] width 26 height 21
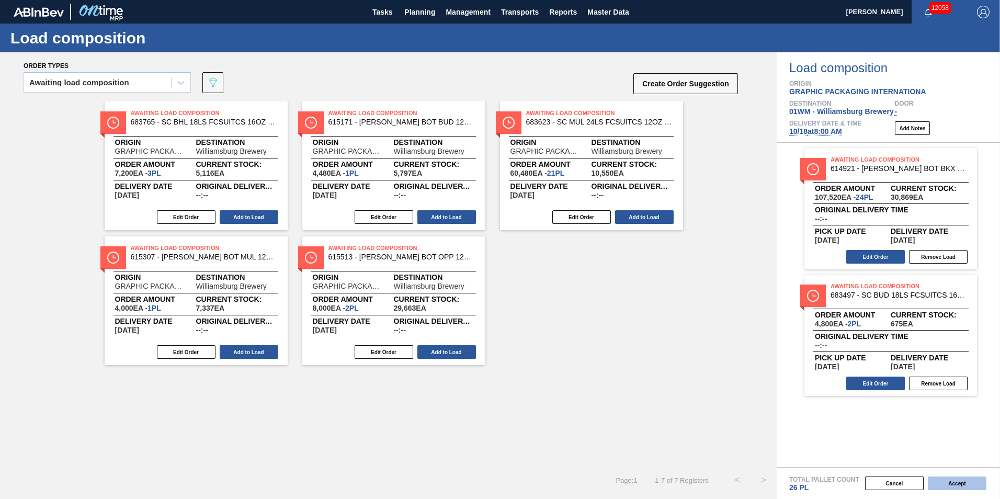
click at [967, 487] on button "Accept" at bounding box center [956, 483] width 59 height 14
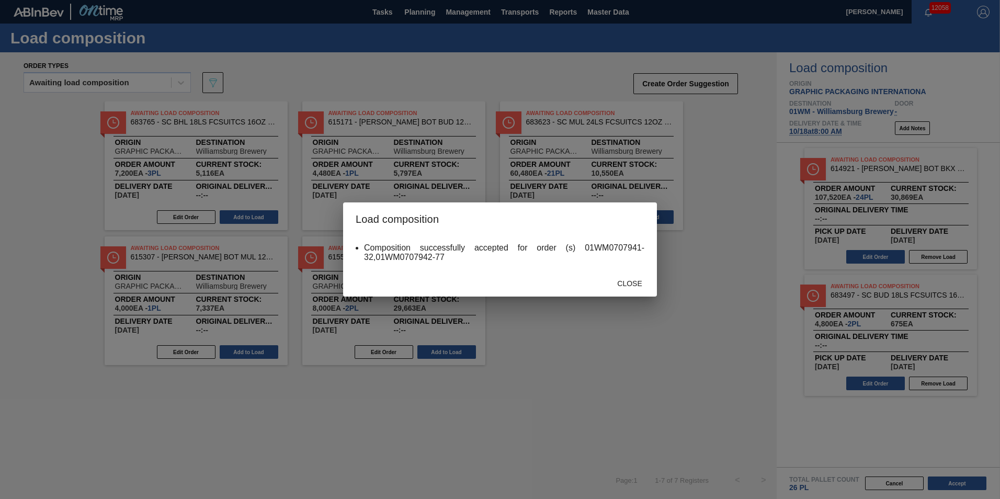
click at [629, 281] on span "Close" at bounding box center [629, 283] width 41 height 8
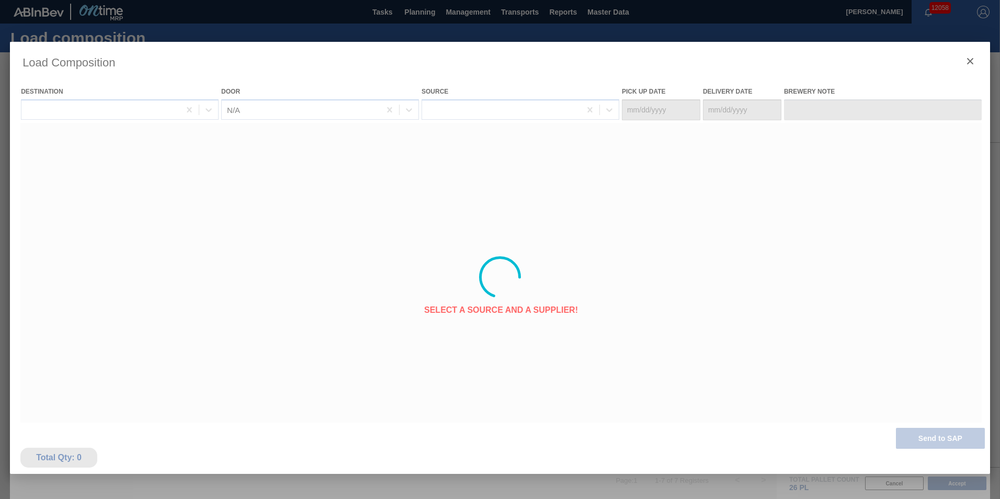
type Date "[DATE]"
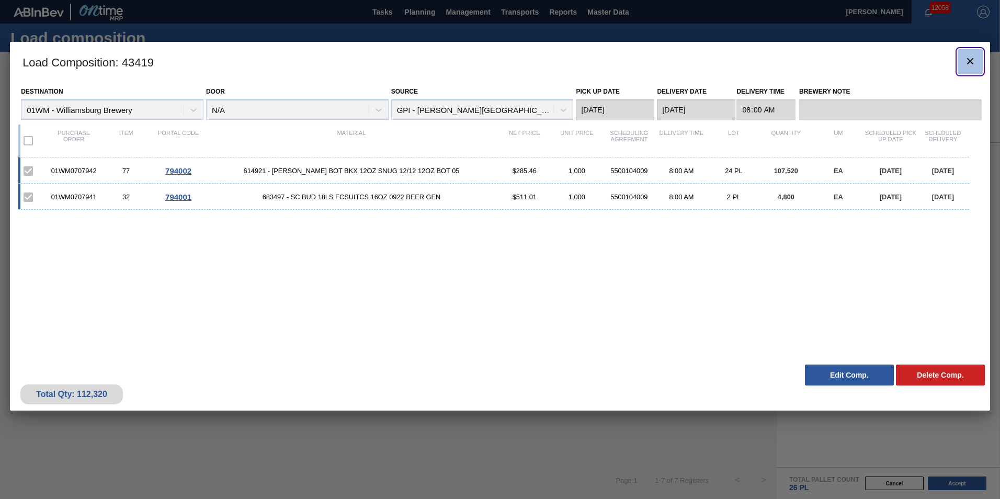
click at [971, 60] on icon "botão de ícone" at bounding box center [970, 61] width 6 height 6
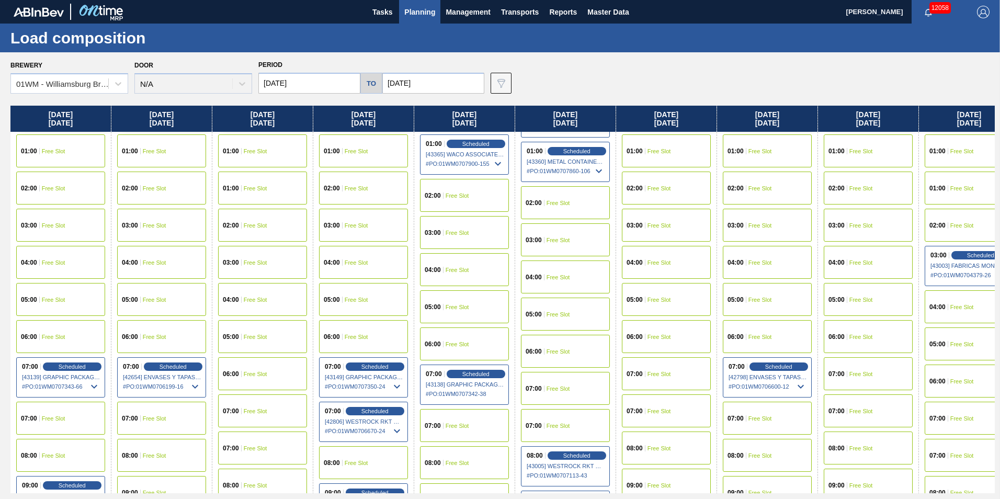
scroll to position [52, 0]
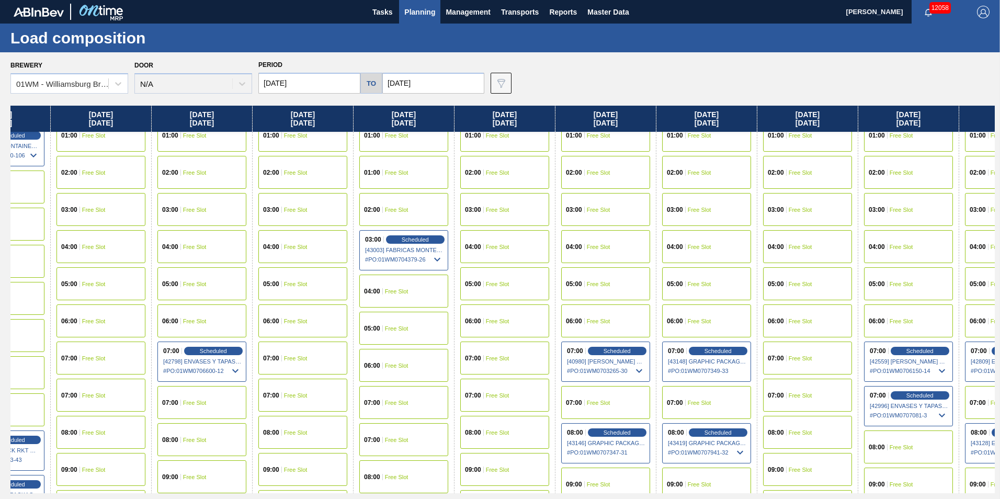
drag, startPoint x: 942, startPoint y: 114, endPoint x: 368, endPoint y: 145, distance: 574.3
click at [368, 145] on div "[DATE] 00:00 Free Slot 01:00 Free Slot 02:00 Free Slot 03:00 Free Slot 04:00 Fr…" at bounding box center [502, 299] width 984 height 387
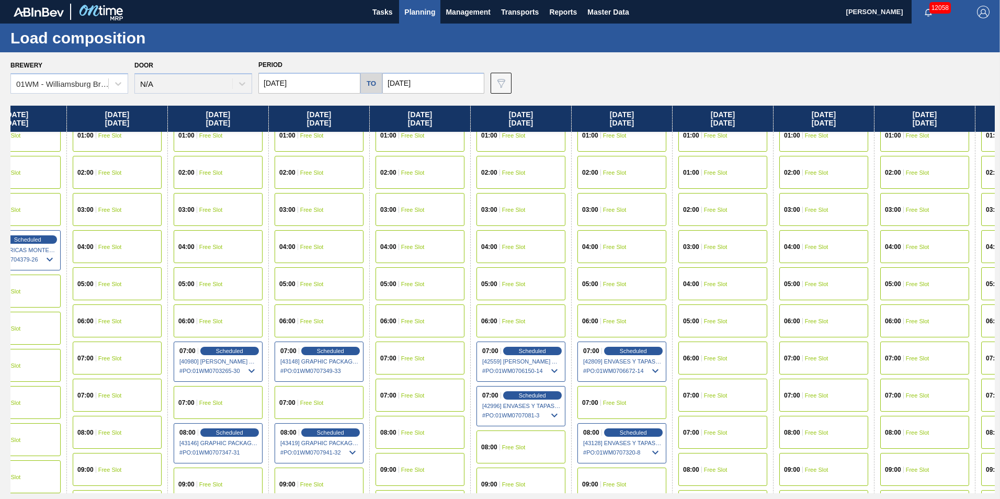
scroll to position [52, 969]
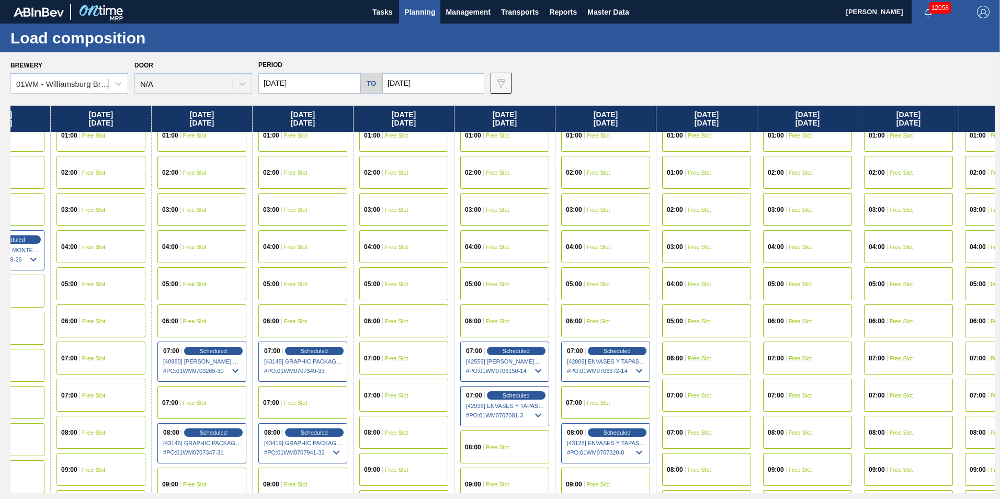
drag, startPoint x: 824, startPoint y: 119, endPoint x: 480, endPoint y: 120, distance: 344.0
click at [480, 120] on div "[DATE] 00:00 Free Slot 01:00 Free Slot 02:00 Free Slot 03:00 Free Slot 04:00 Fr…" at bounding box center [502, 299] width 984 height 387
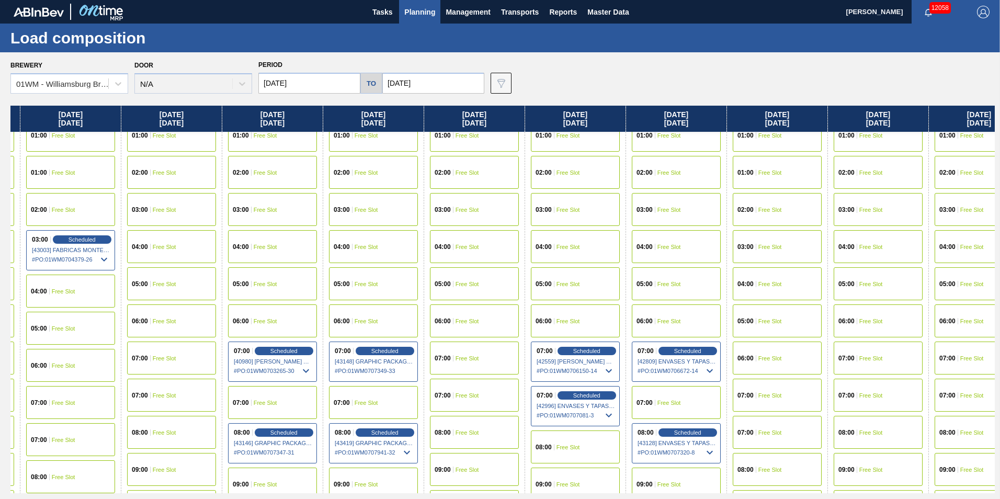
scroll to position [52, 900]
drag, startPoint x: 926, startPoint y: 122, endPoint x: 988, endPoint y: 108, distance: 62.7
click at [988, 108] on div "[DATE] 00:00 Free Slot 01:00 Free Slot 02:00 Free Slot 03:00 Free Slot 04:00 Fr…" at bounding box center [502, 299] width 984 height 387
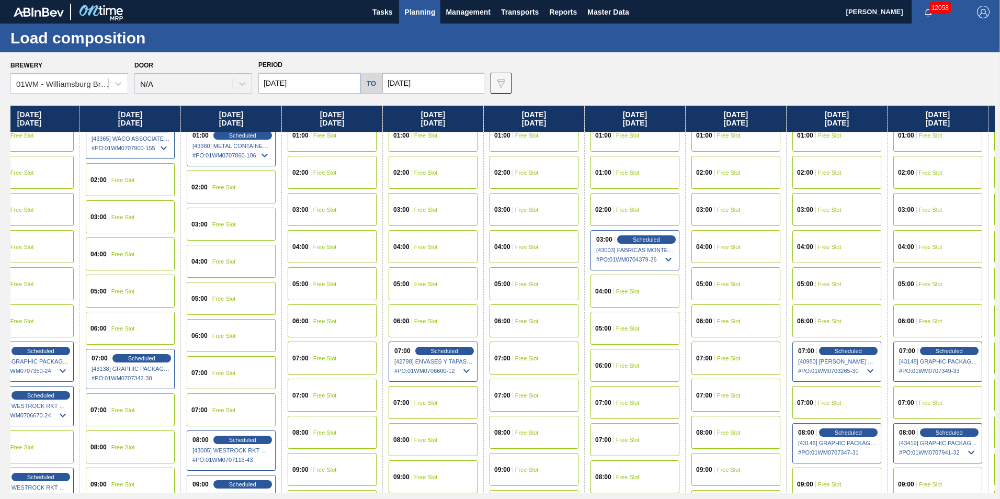
scroll to position [52, 333]
drag, startPoint x: 214, startPoint y: 118, endPoint x: 786, endPoint y: 134, distance: 572.7
click at [786, 134] on div "[DATE] 00:00 Free Slot 01:00 Free Slot 02:00 Free Slot 03:00 Free Slot 04:00 Fr…" at bounding box center [502, 299] width 984 height 387
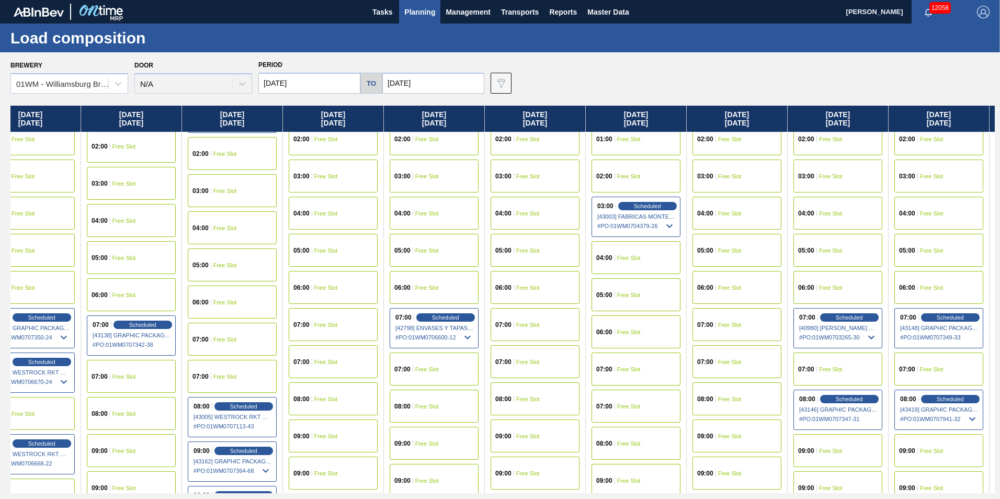
scroll to position [105, 333]
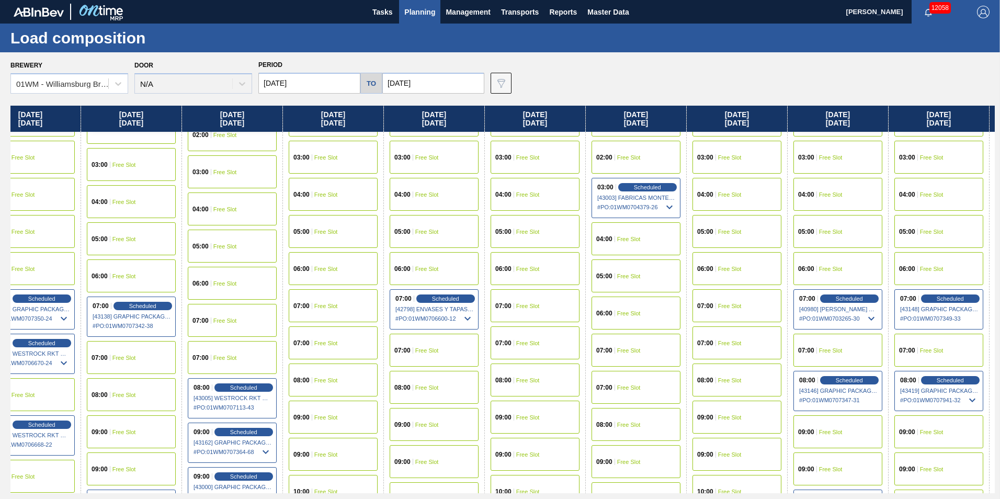
click at [348, 300] on div "07:00 Free Slot" at bounding box center [333, 305] width 89 height 33
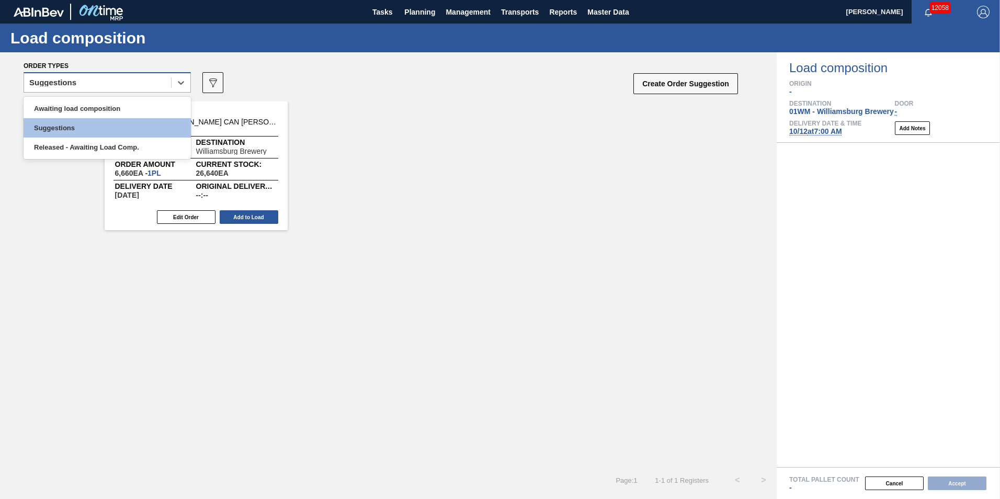
click at [110, 75] on div "Suggestions" at bounding box center [97, 82] width 147 height 15
click at [111, 110] on div "Awaiting load composition" at bounding box center [107, 108] width 167 height 19
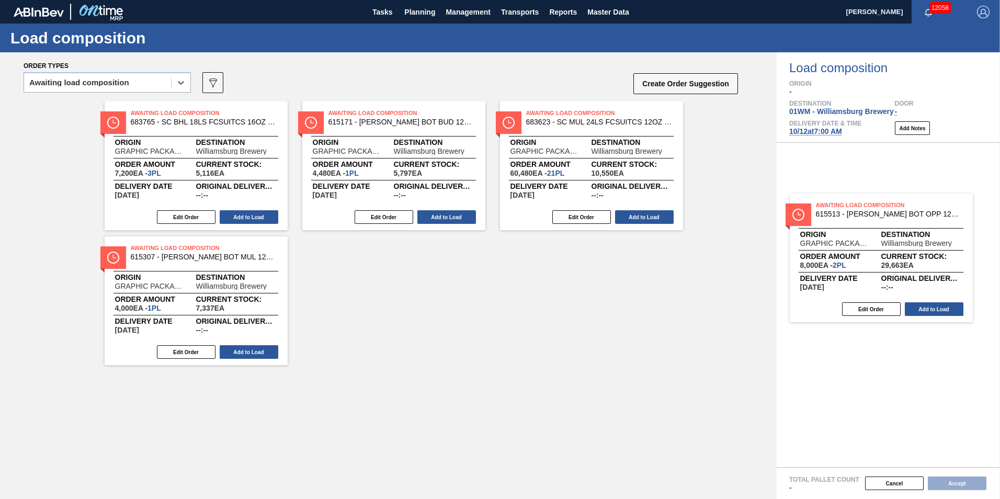
drag, startPoint x: 400, startPoint y: 323, endPoint x: 891, endPoint y: 273, distance: 493.4
click at [891, 277] on div "Order types option Awaiting load composition, selected. Select is focused ,type…" at bounding box center [500, 275] width 1000 height 446
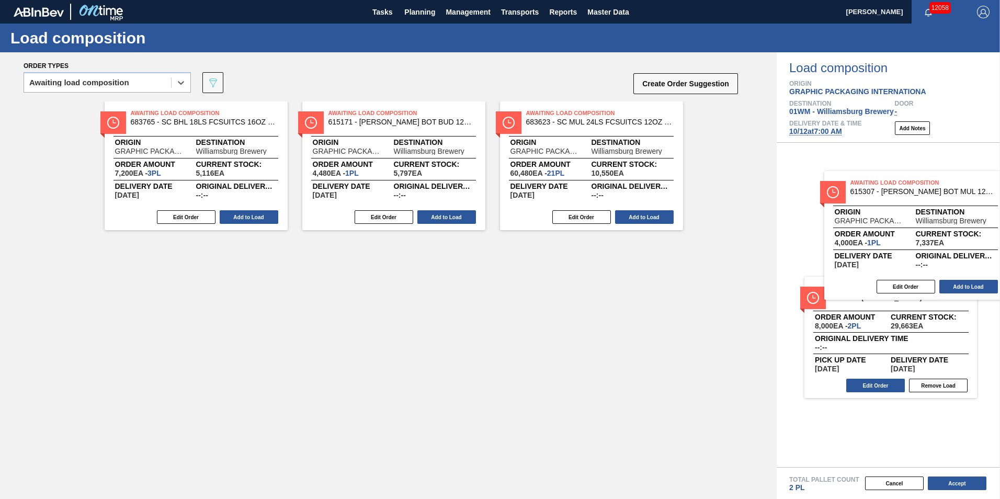
drag, startPoint x: 260, startPoint y: 319, endPoint x: 841, endPoint y: 227, distance: 588.0
click at [844, 231] on div "Order types option Awaiting load composition, selected. Select is focused ,type…" at bounding box center [500, 275] width 1000 height 446
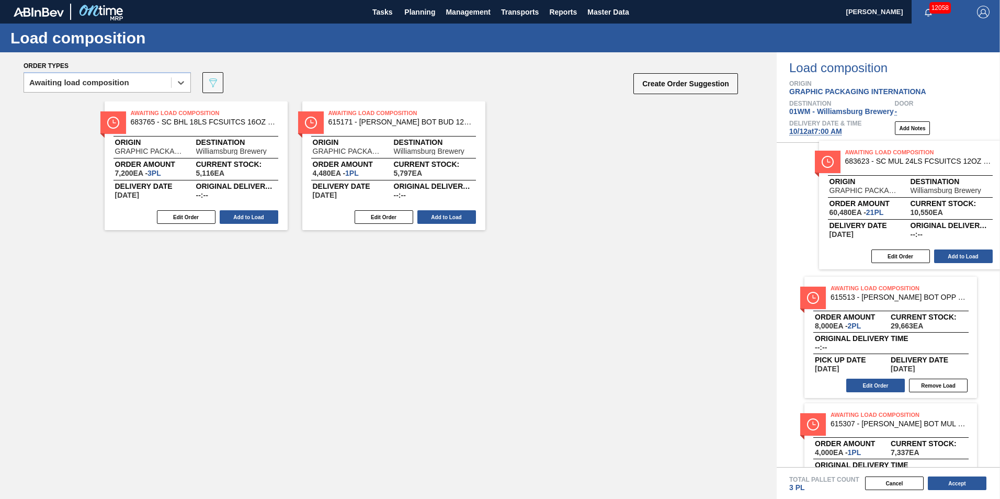
drag, startPoint x: 587, startPoint y: 171, endPoint x: 917, endPoint y: 215, distance: 332.8
click at [917, 216] on div "Order types option Awaiting load composition, selected. Select is focused ,type…" at bounding box center [500, 275] width 1000 height 446
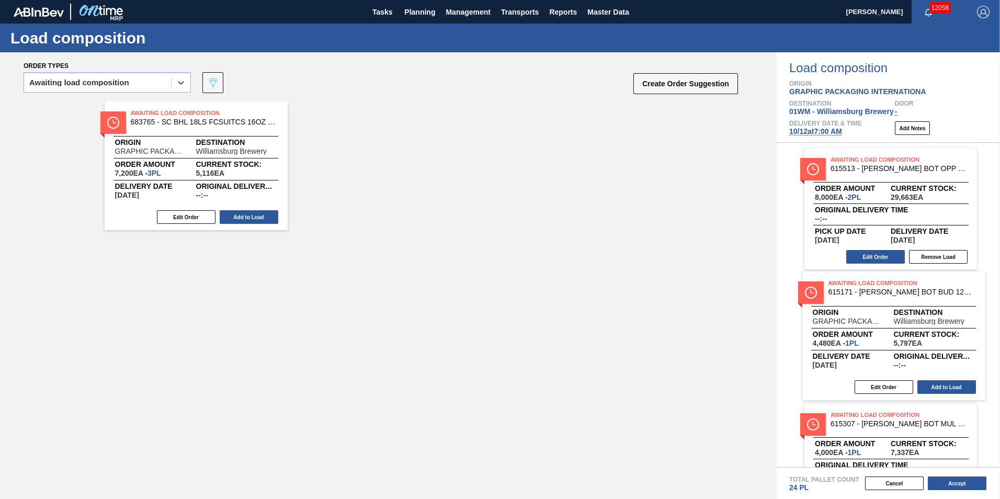
drag, startPoint x: 364, startPoint y: 157, endPoint x: 867, endPoint y: 330, distance: 531.7
click at [867, 330] on div "Order types option Awaiting load composition, selected. Select is focused ,type…" at bounding box center [500, 275] width 1000 height 446
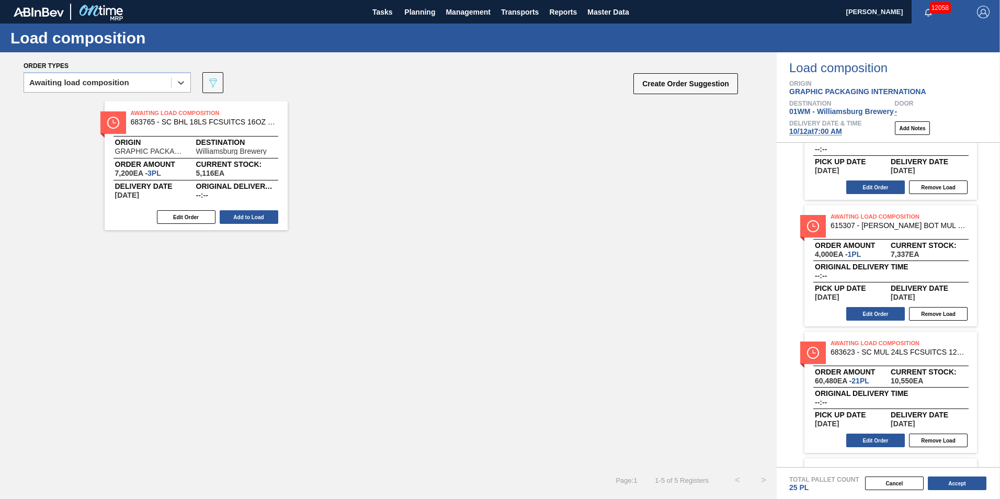
scroll to position [187, 0]
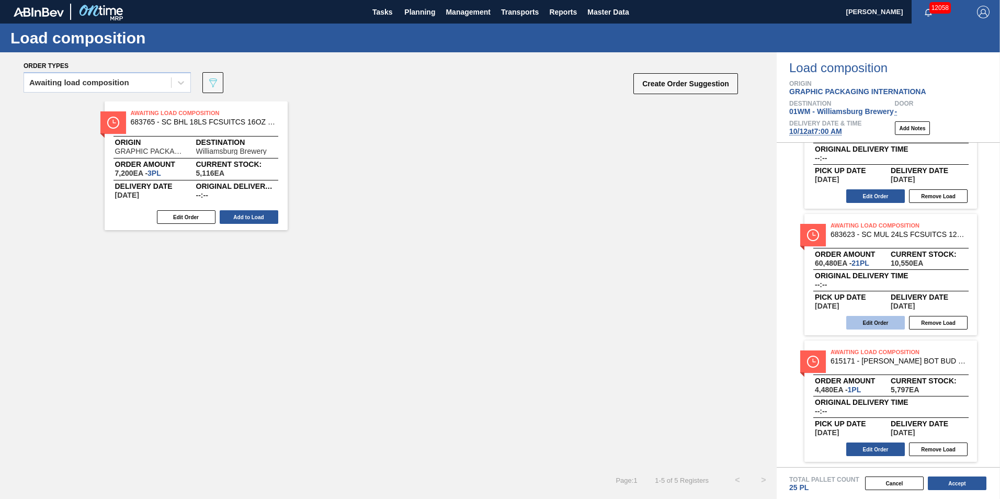
click at [888, 323] on button "Edit Order" at bounding box center [875, 323] width 59 height 14
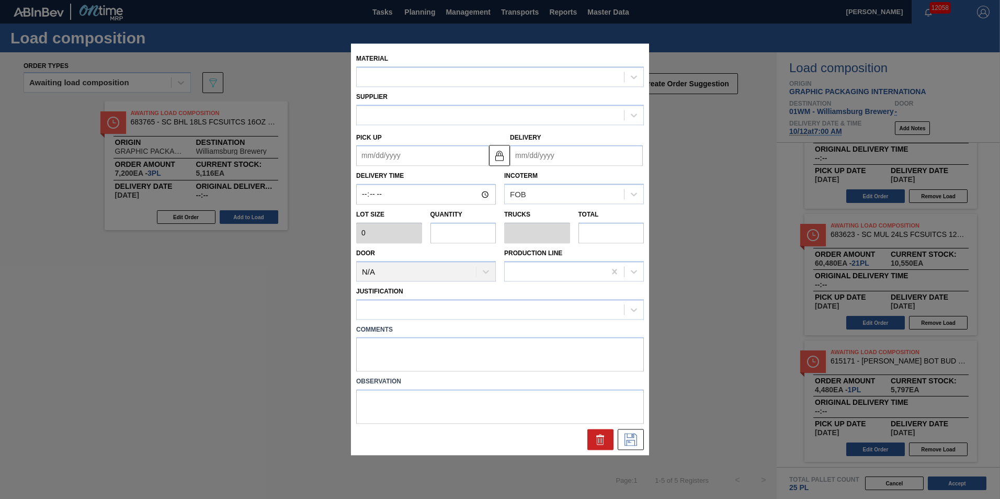
type input "2,880"
type input "21"
type input "0.808"
type input "60,480"
type up "[DATE]"
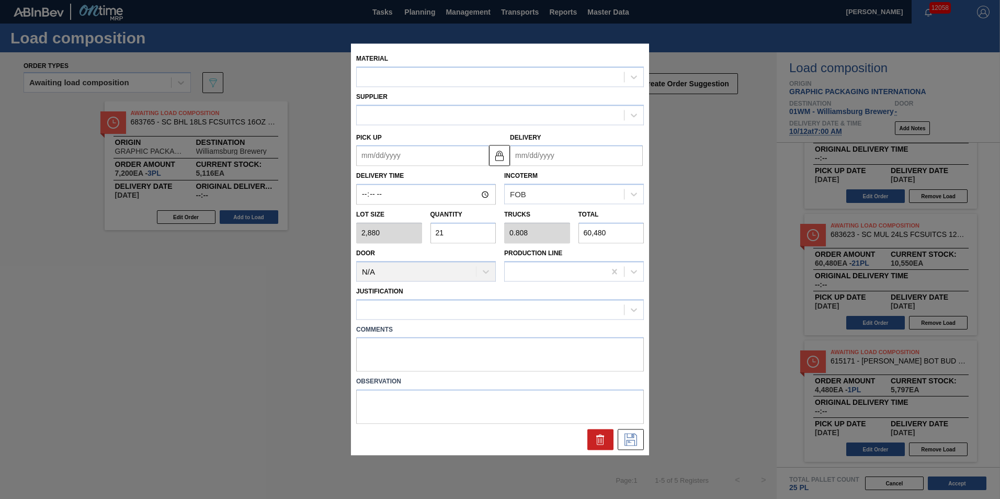
type input "[DATE]"
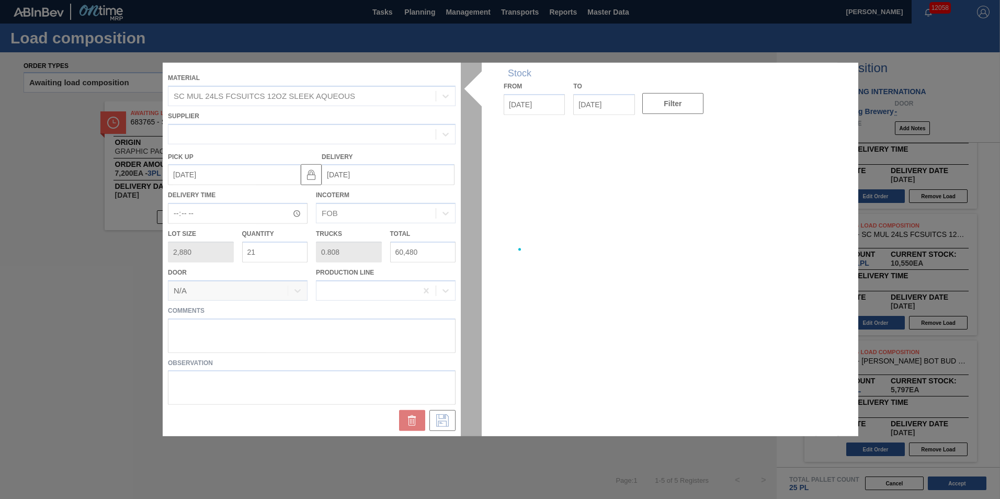
click at [437, 357] on div at bounding box center [500, 249] width 674 height 373
click at [399, 325] on div at bounding box center [500, 249] width 674 height 373
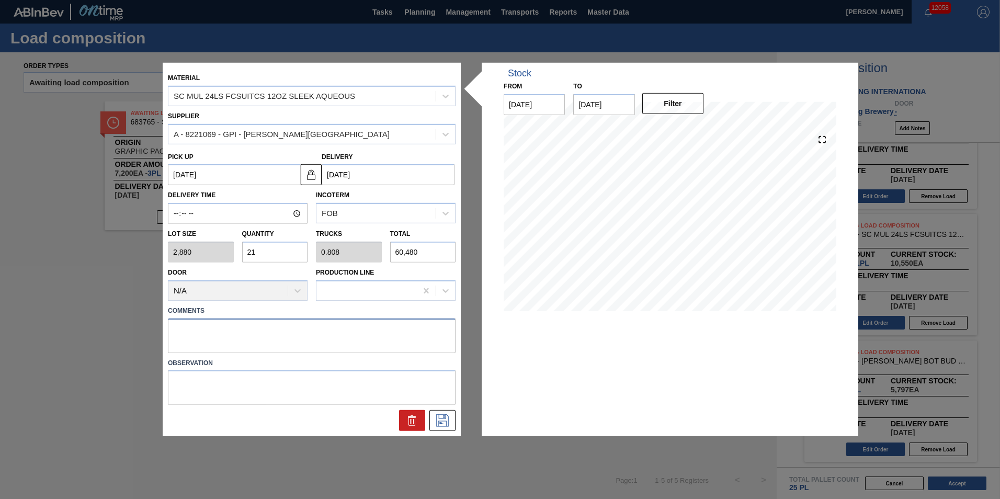
click at [384, 342] on textarea at bounding box center [312, 335] width 288 height 35
type textarea "N-21P CANS"
click at [446, 420] on icon at bounding box center [442, 420] width 17 height 13
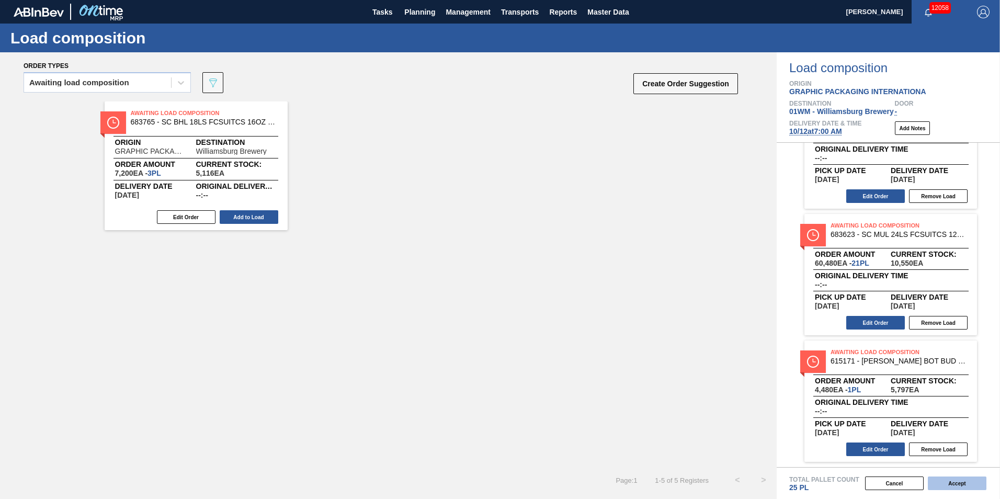
click at [957, 481] on button "Accept" at bounding box center [956, 483] width 59 height 14
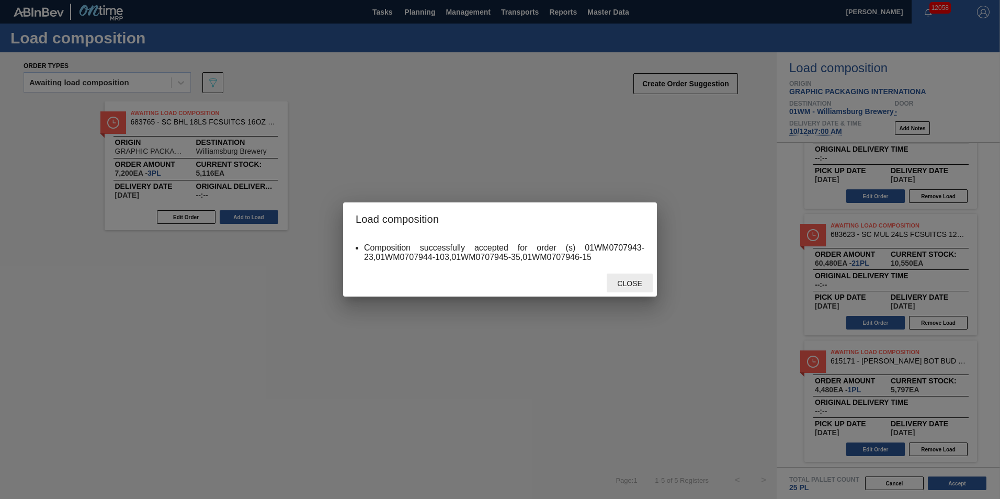
click at [630, 283] on span "Close" at bounding box center [629, 283] width 41 height 8
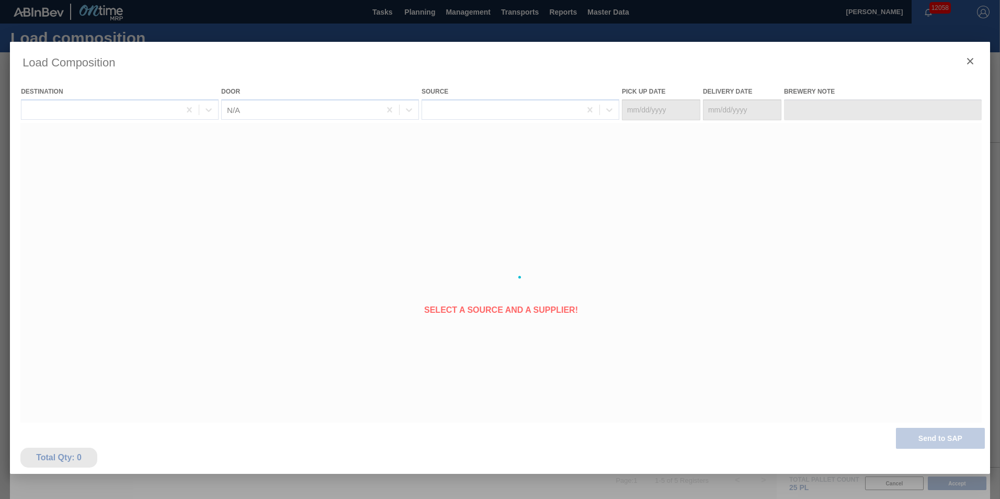
type Date "[DATE]"
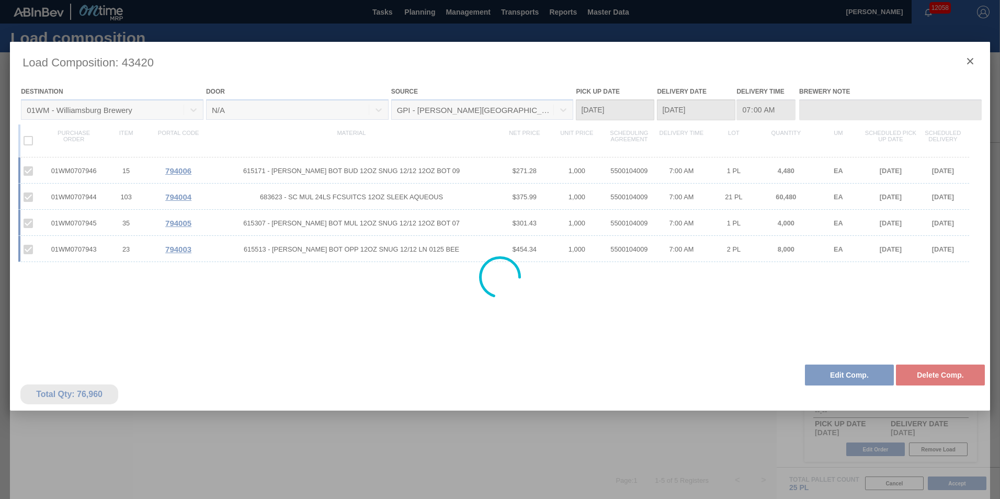
click at [973, 61] on div at bounding box center [500, 277] width 980 height 470
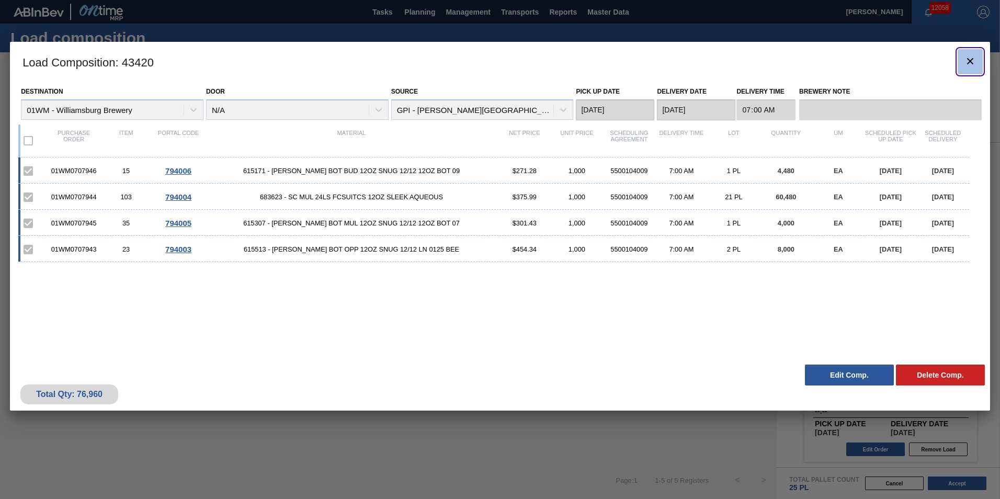
click at [969, 60] on icon "botão de ícone" at bounding box center [970, 61] width 6 height 6
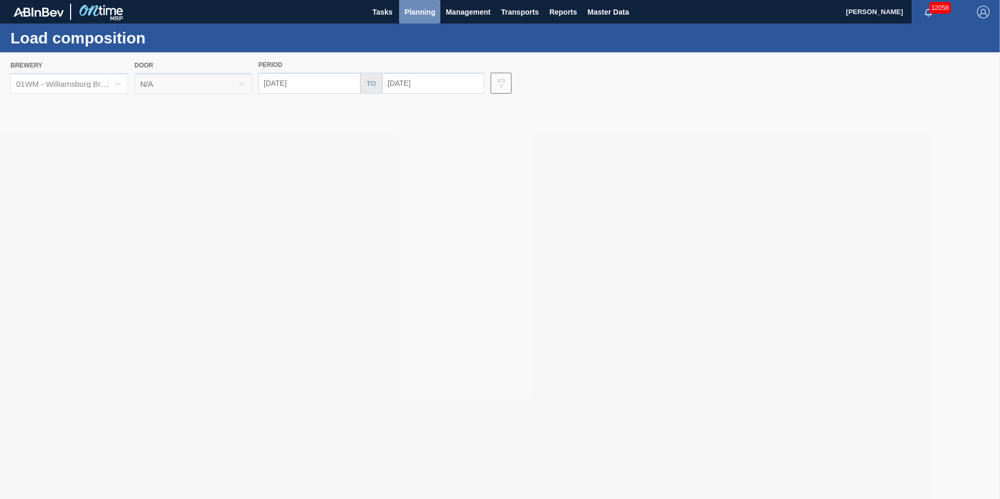
click at [431, 19] on button "Planning" at bounding box center [419, 12] width 41 height 24
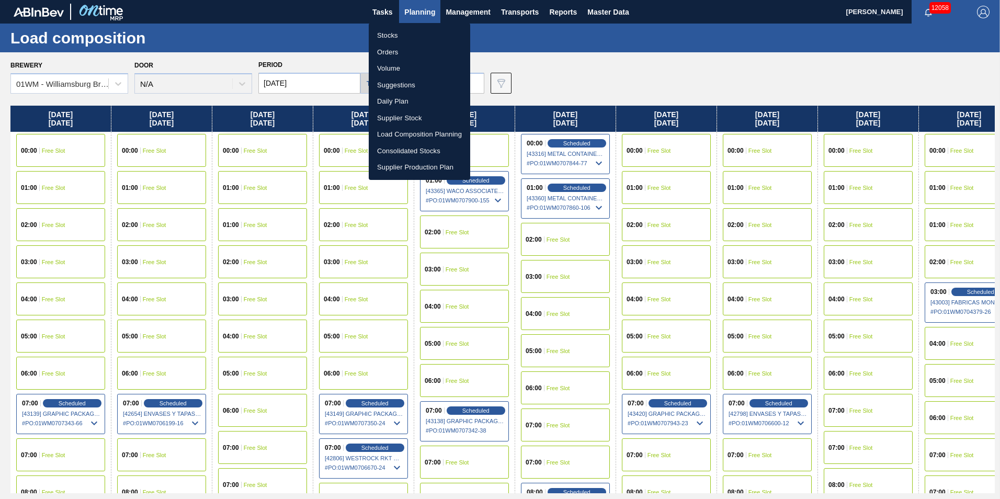
click at [424, 133] on li "Load Composition Planning" at bounding box center [419, 134] width 101 height 17
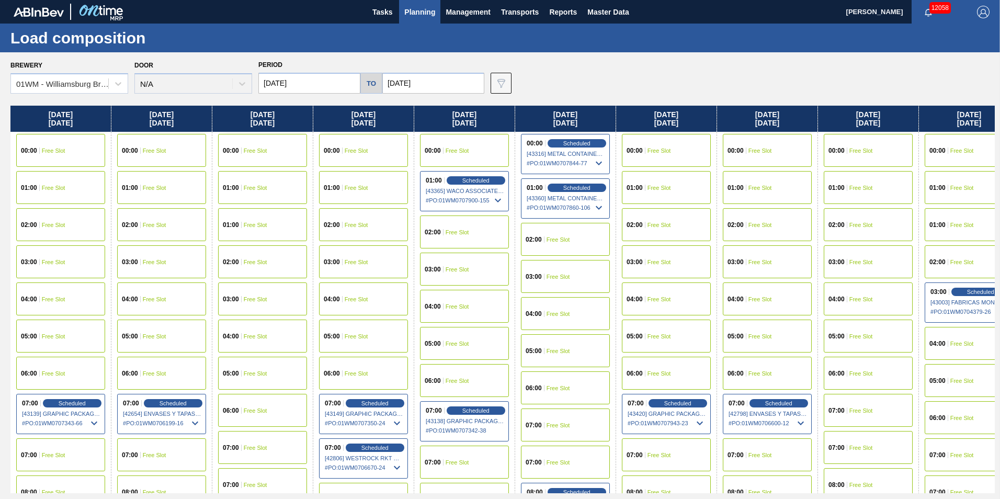
click at [418, 14] on span "Planning" at bounding box center [419, 12] width 31 height 13
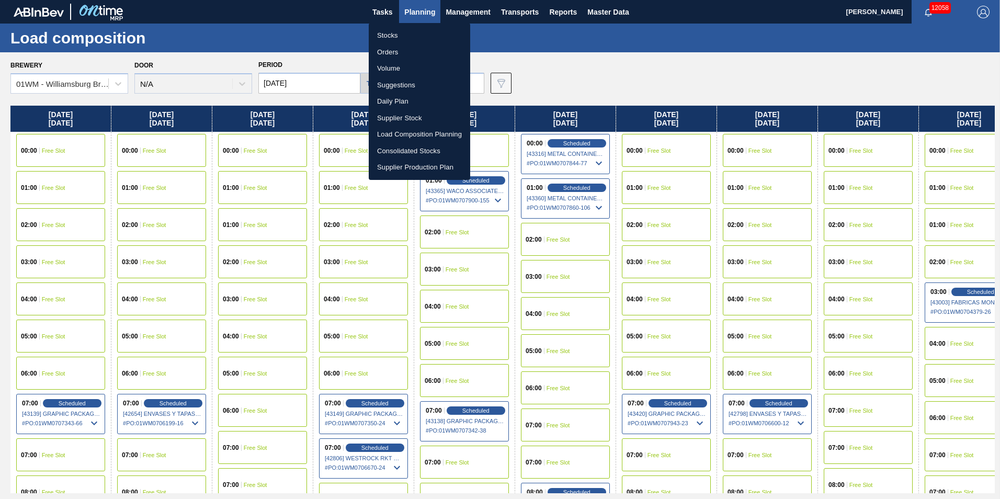
click at [418, 79] on li "Suggestions" at bounding box center [419, 85] width 101 height 17
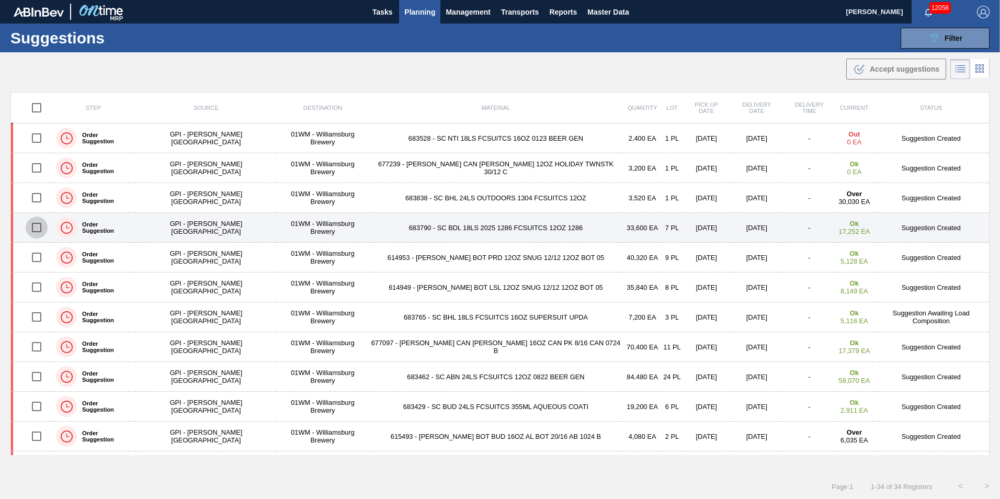
click at [35, 229] on input "checkbox" at bounding box center [37, 227] width 22 height 22
checkbox input "true"
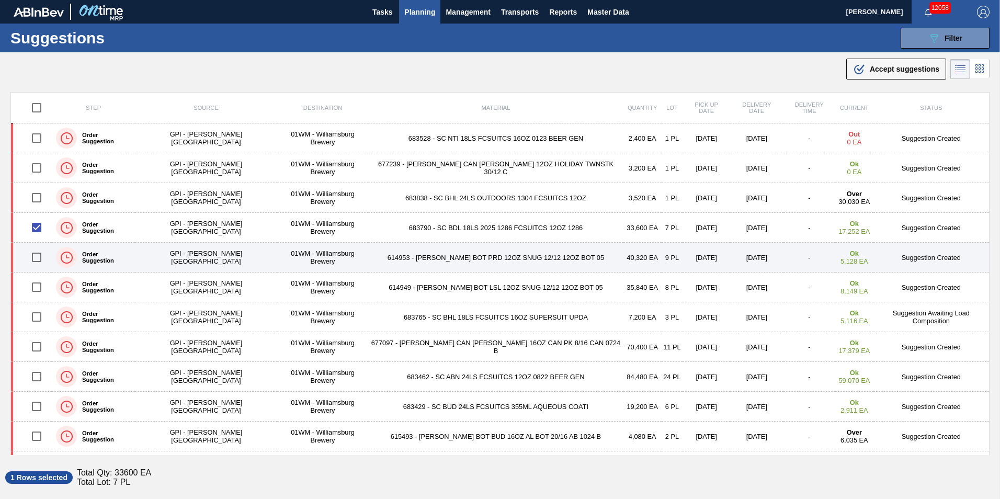
click at [41, 259] on input "checkbox" at bounding box center [37, 257] width 22 height 22
checkbox input "true"
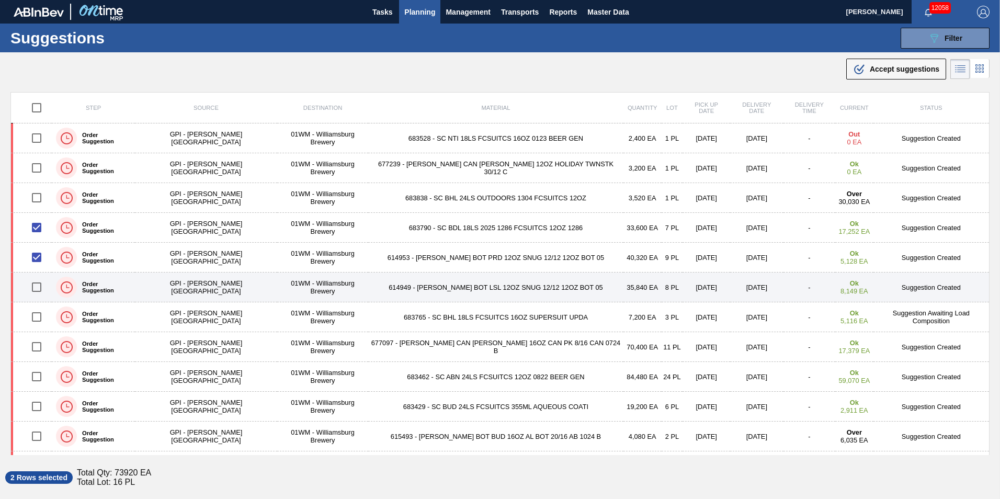
click at [43, 281] on input "checkbox" at bounding box center [37, 287] width 22 height 22
checkbox input "true"
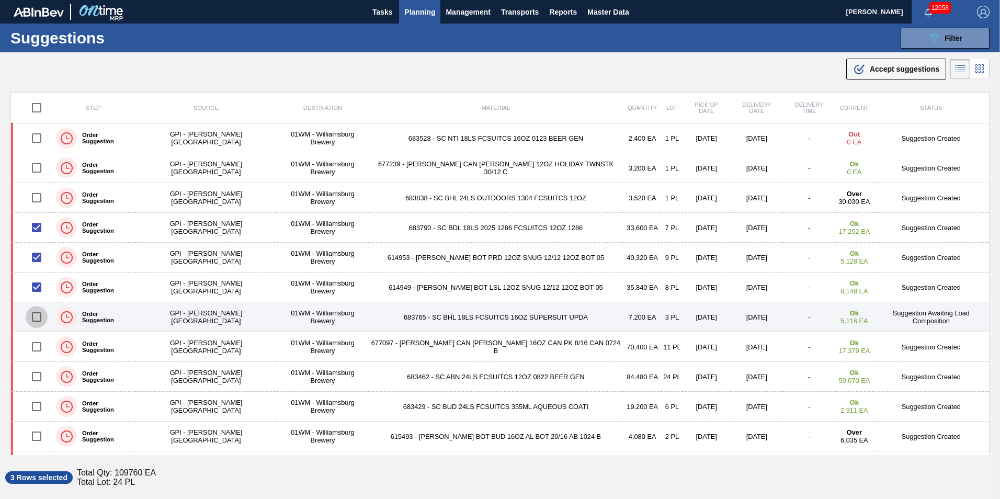
click at [43, 309] on input "checkbox" at bounding box center [37, 317] width 22 height 22
checkbox input "true"
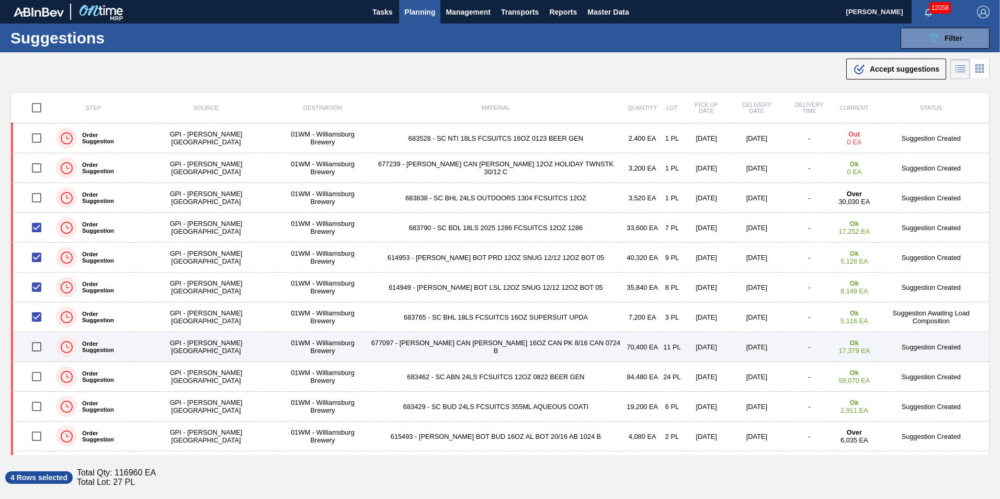
click at [42, 344] on input "checkbox" at bounding box center [37, 347] width 22 height 22
checkbox input "true"
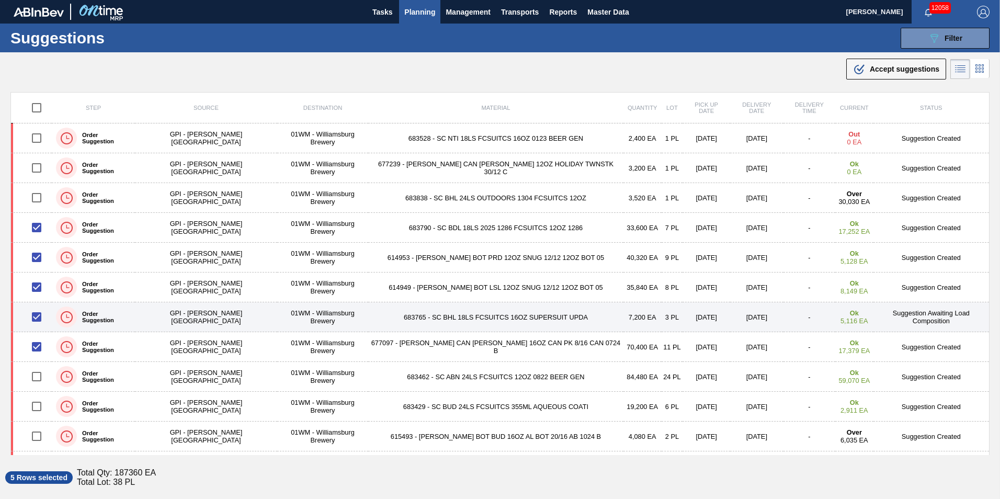
click at [37, 317] on input "checkbox" at bounding box center [37, 317] width 22 height 22
checkbox input "false"
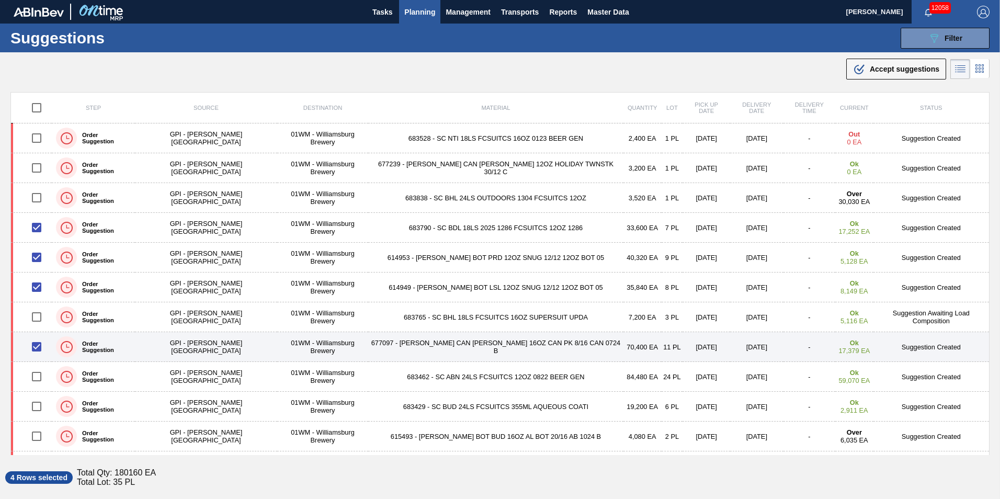
click at [37, 341] on input "checkbox" at bounding box center [37, 347] width 22 height 22
checkbox input "false"
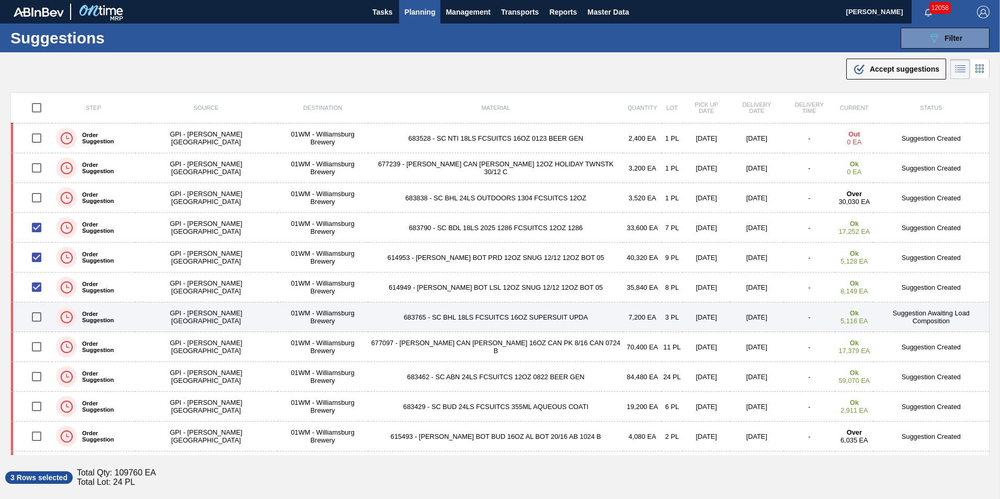
click at [39, 320] on input "checkbox" at bounding box center [37, 317] width 22 height 22
click at [42, 319] on input "checkbox" at bounding box center [37, 317] width 22 height 22
click at [39, 319] on input "checkbox" at bounding box center [37, 317] width 22 height 22
checkbox input "false"
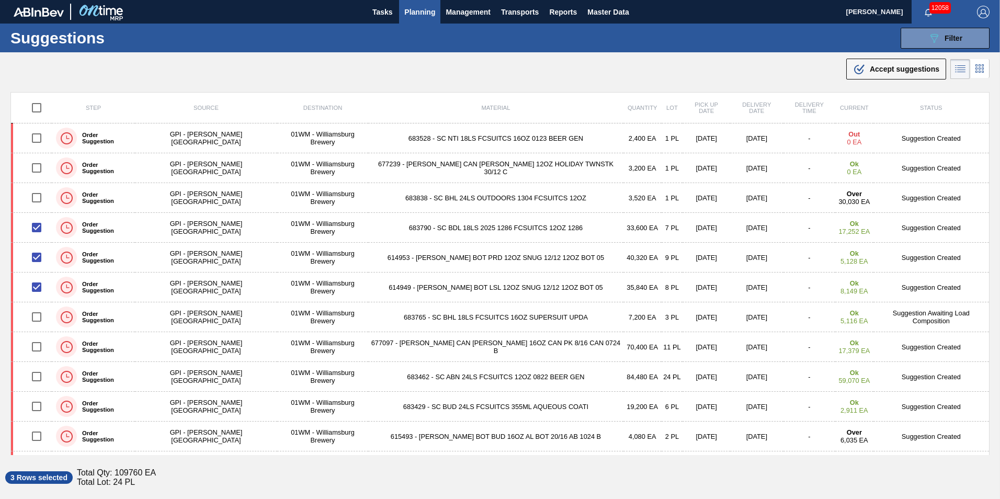
click at [900, 81] on div ".b{fill:var(--color-action-default)} Accept suggestions" at bounding box center [500, 66] width 1000 height 29
click at [900, 70] on span "Accept suggestions" at bounding box center [904, 69] width 70 height 8
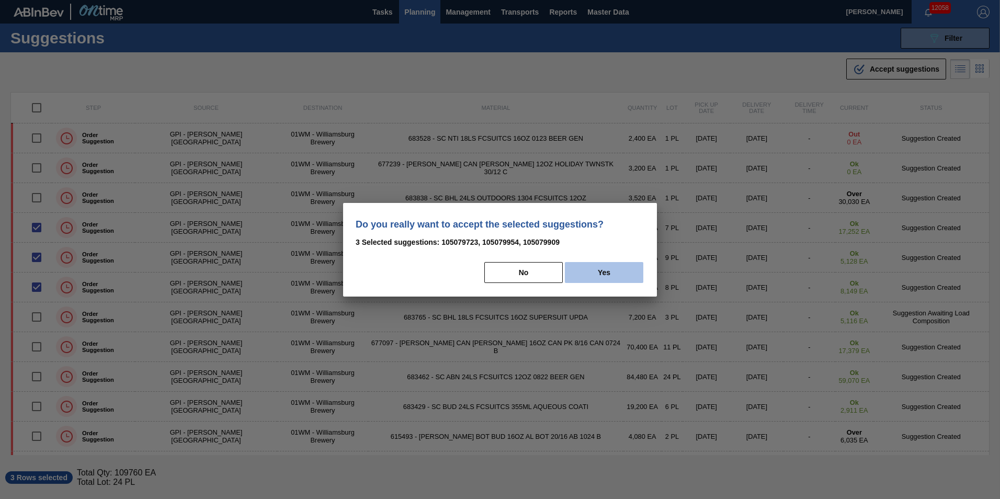
click at [598, 273] on button "Yes" at bounding box center [604, 272] width 78 height 21
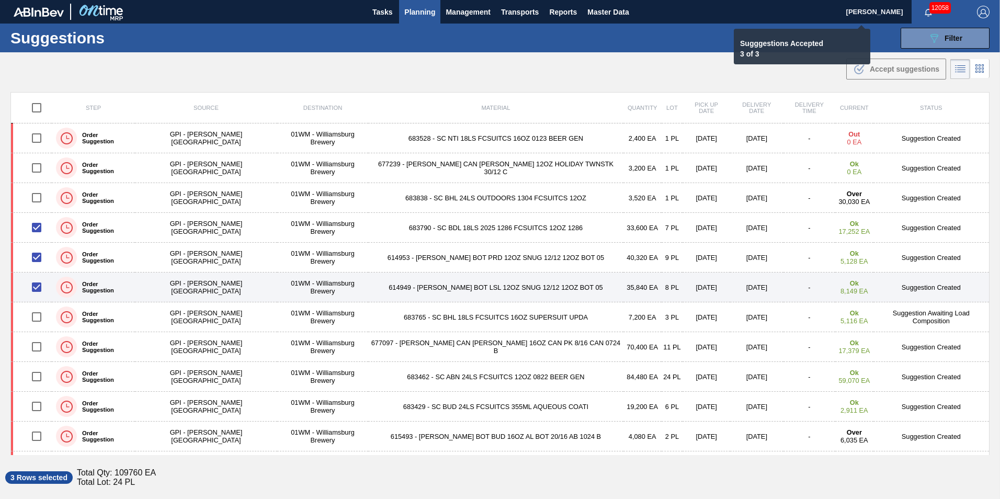
checkbox input "false"
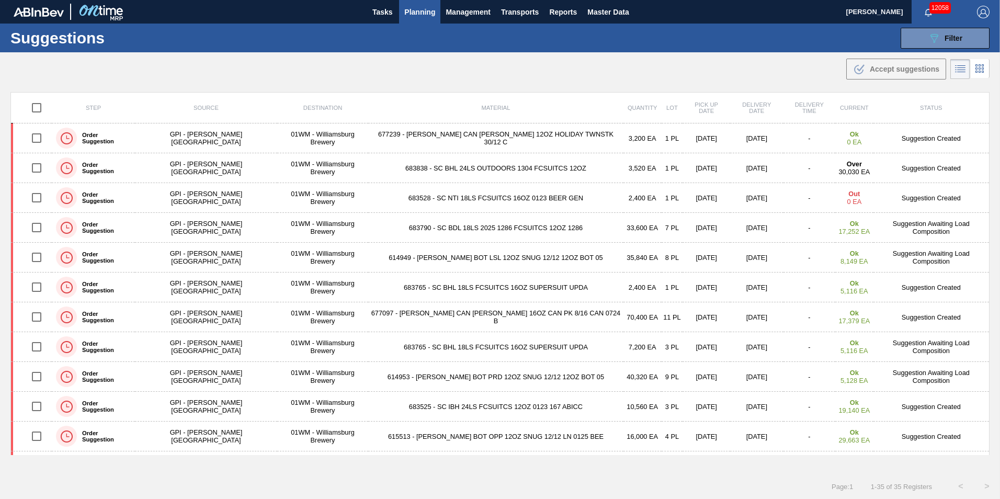
click at [415, 6] on span "Planning" at bounding box center [419, 12] width 31 height 13
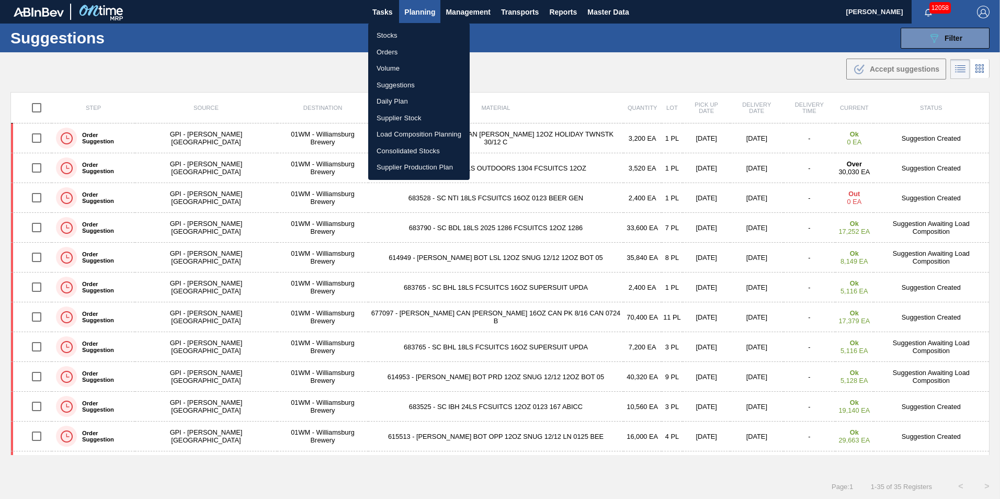
click at [422, 134] on li "Load Composition Planning" at bounding box center [418, 134] width 101 height 17
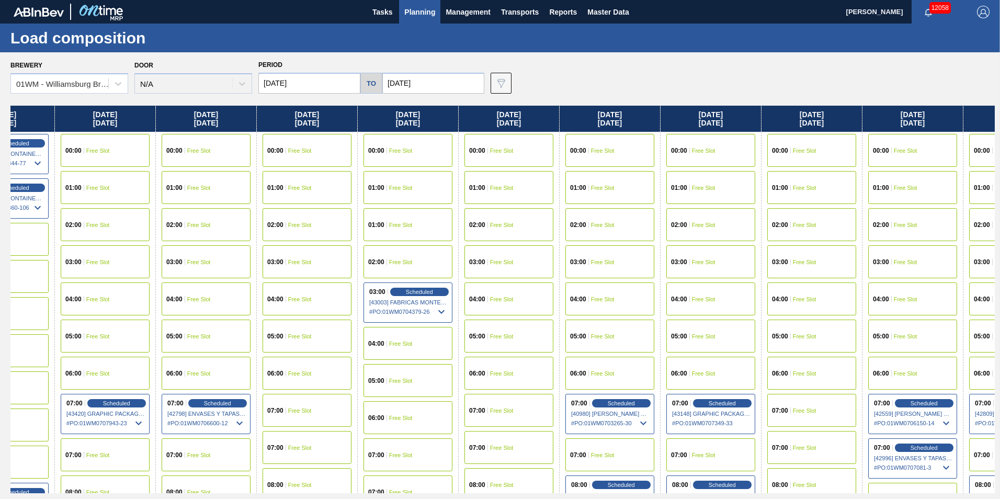
drag, startPoint x: 777, startPoint y: 121, endPoint x: 302, endPoint y: 152, distance: 475.7
click at [302, 152] on div "[DATE] 00:00 Free Slot 01:00 Free Slot 02:00 Free Slot 03:00 Free Slot 04:00 Fr…" at bounding box center [502, 299] width 984 height 387
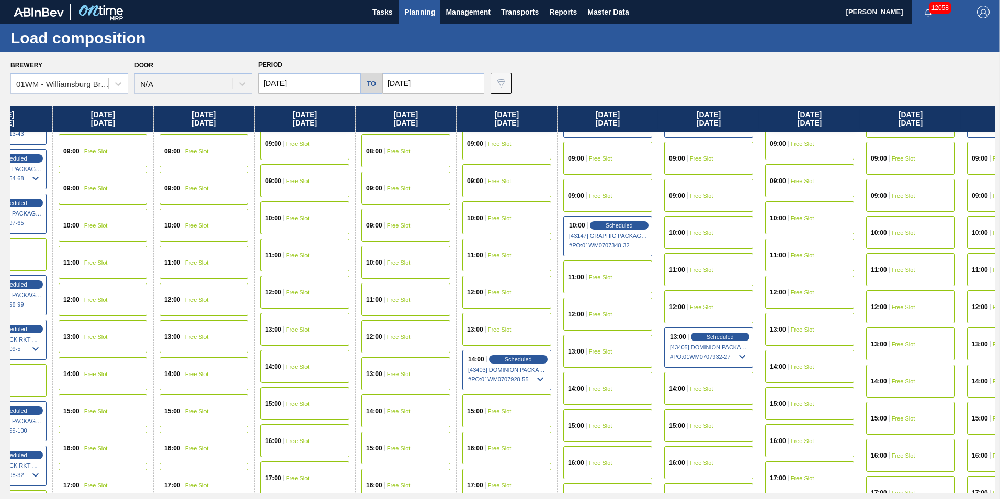
scroll to position [366, 563]
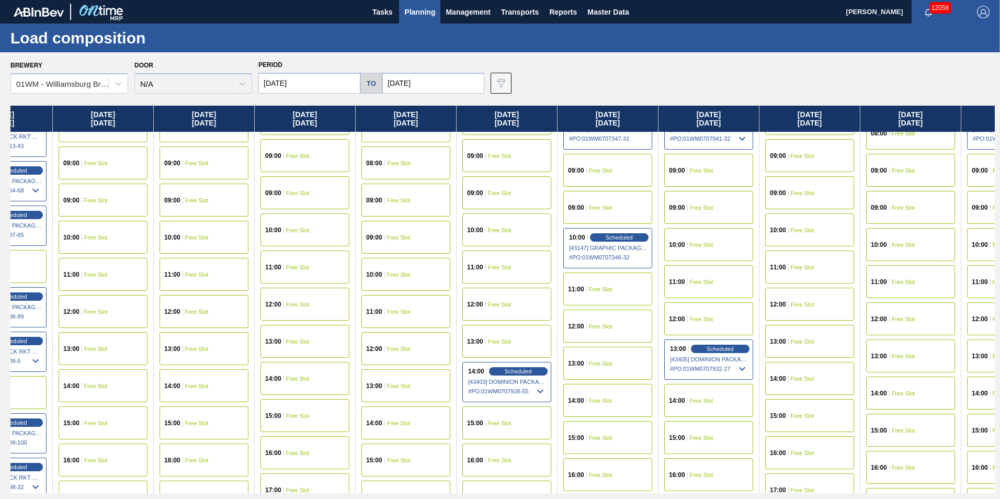
click at [718, 278] on div "11:00 Free Slot" at bounding box center [708, 281] width 89 height 33
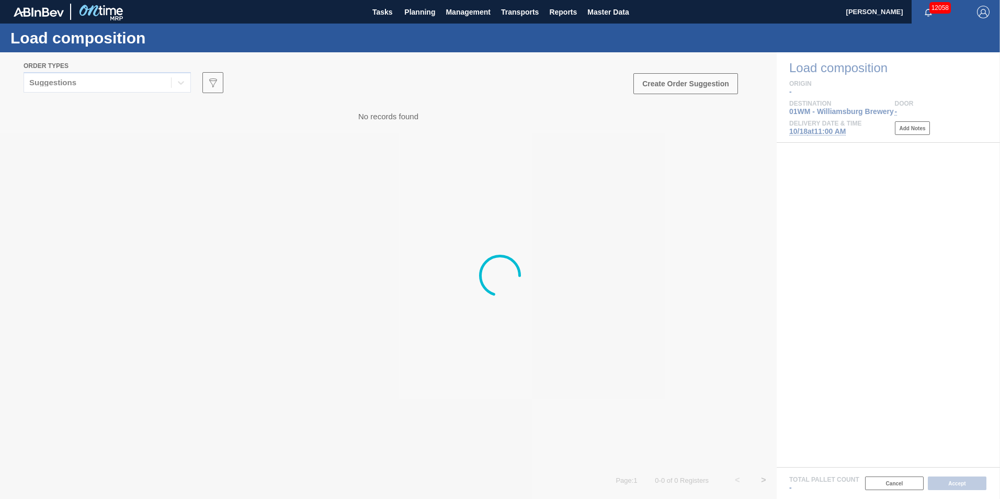
click at [73, 87] on div at bounding box center [500, 275] width 1000 height 446
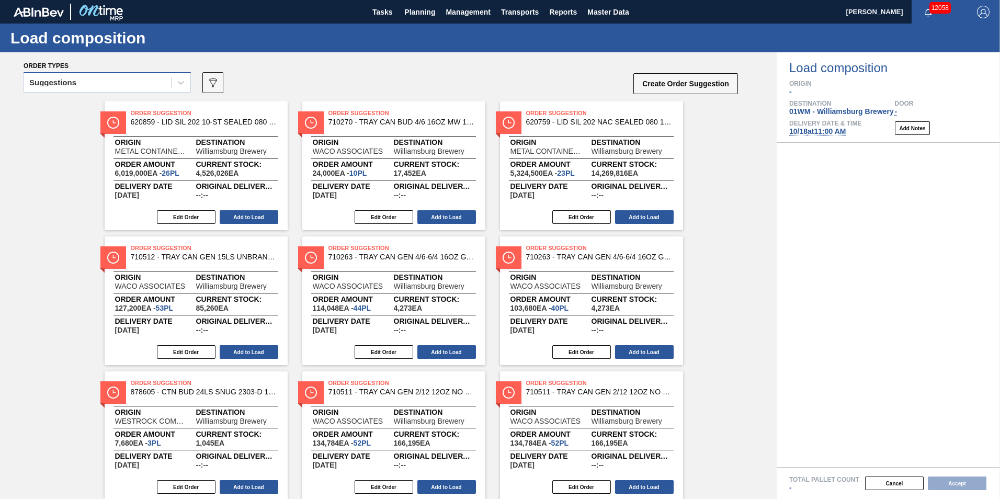
click at [73, 86] on div "Suggestions" at bounding box center [97, 82] width 147 height 15
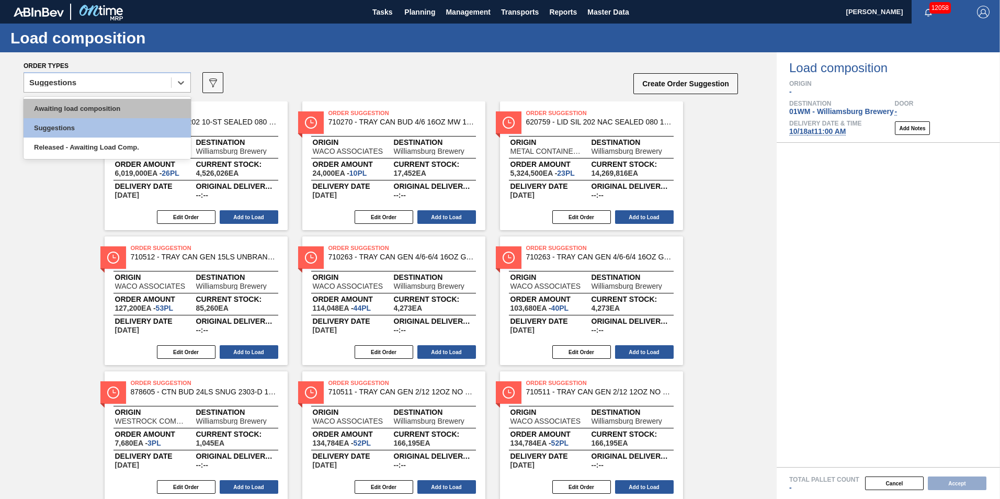
click at [79, 103] on div "Awaiting load composition" at bounding box center [107, 108] width 167 height 19
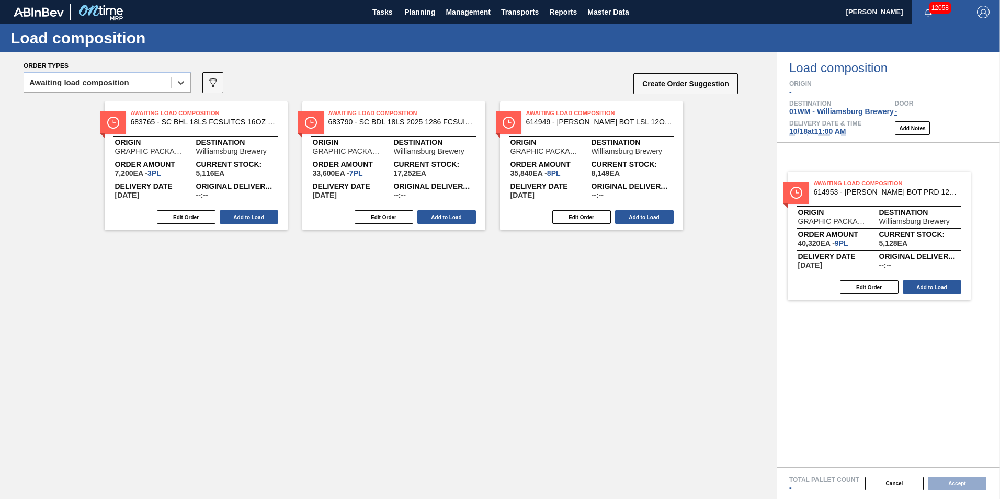
drag, startPoint x: 193, startPoint y: 282, endPoint x: 920, endPoint y: 203, distance: 731.4
click at [921, 204] on div "Order types option Awaiting load composition, selected. Select is focused ,type…" at bounding box center [500, 275] width 1000 height 446
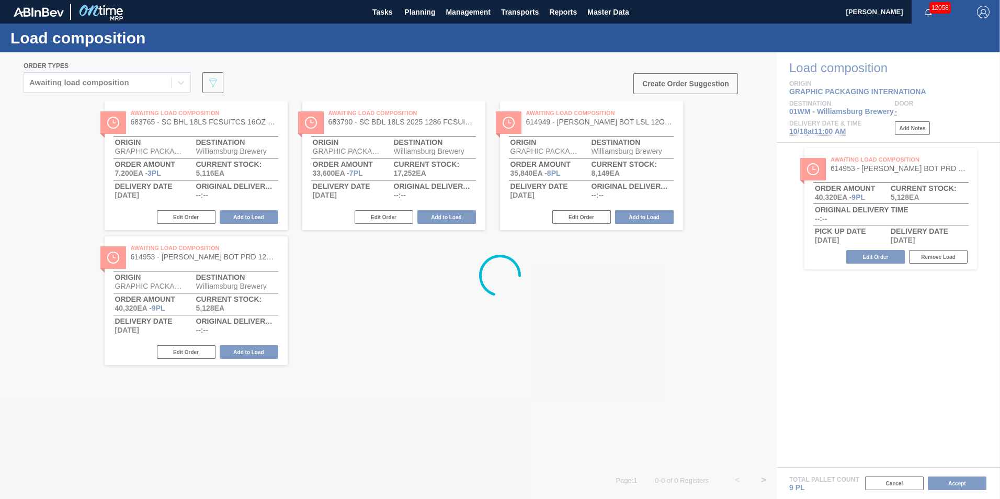
drag, startPoint x: 636, startPoint y: 181, endPoint x: 804, endPoint y: 207, distance: 170.3
click at [804, 207] on div at bounding box center [500, 275] width 1000 height 446
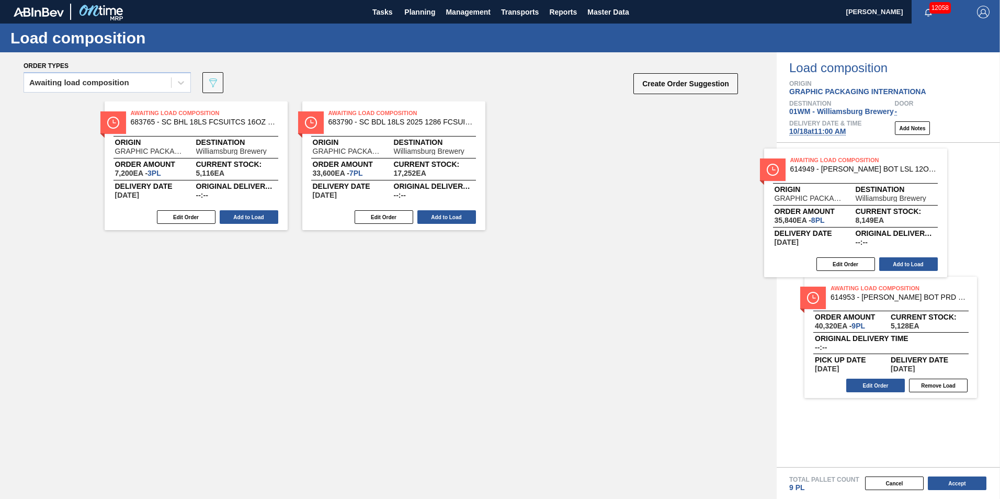
drag, startPoint x: 562, startPoint y: 169, endPoint x: 864, endPoint y: 217, distance: 306.0
click at [864, 218] on div "Order types Awaiting load composition 089F7B8B-B2A5-4AFE-B5C0-19BA573D28AC Crea…" at bounding box center [500, 275] width 1000 height 446
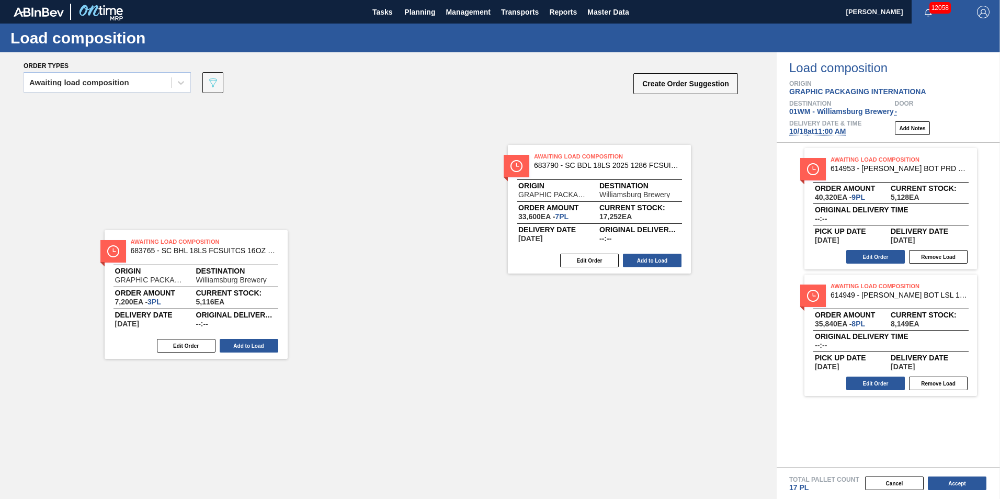
drag, startPoint x: 423, startPoint y: 194, endPoint x: 877, endPoint y: 246, distance: 457.3
click at [880, 251] on div "Order types Awaiting load composition 089F7B8B-B2A5-4AFE-B5C0-19BA573D28AC Crea…" at bounding box center [500, 275] width 1000 height 446
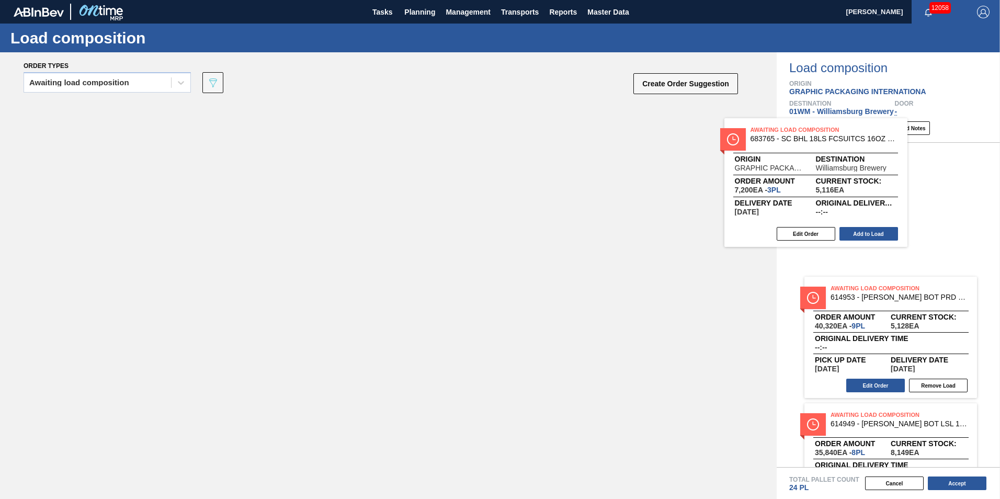
drag, startPoint x: 681, startPoint y: 177, endPoint x: 888, endPoint y: 198, distance: 208.0
click at [888, 197] on div "Order types Awaiting load composition 089F7B8B-B2A5-4AFE-B5C0-19BA573D28AC Crea…" at bounding box center [500, 275] width 1000 height 446
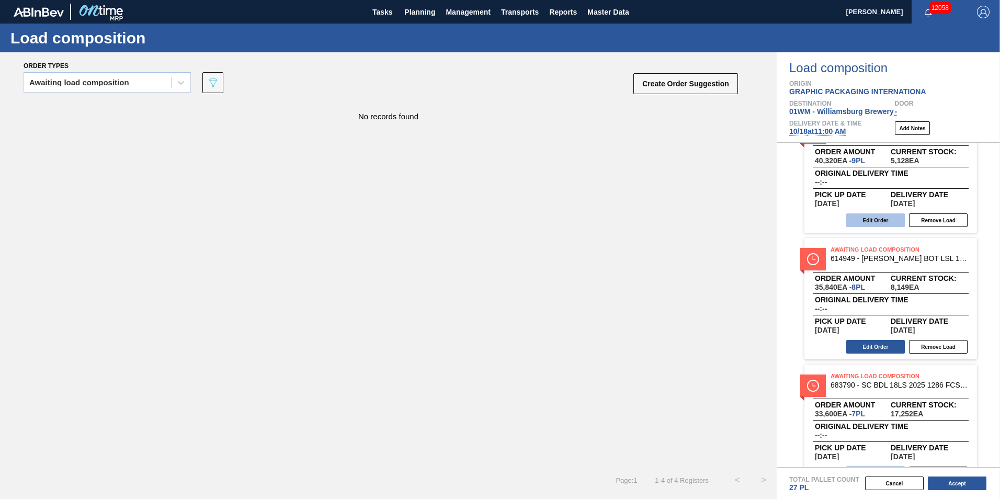
scroll to position [157, 0]
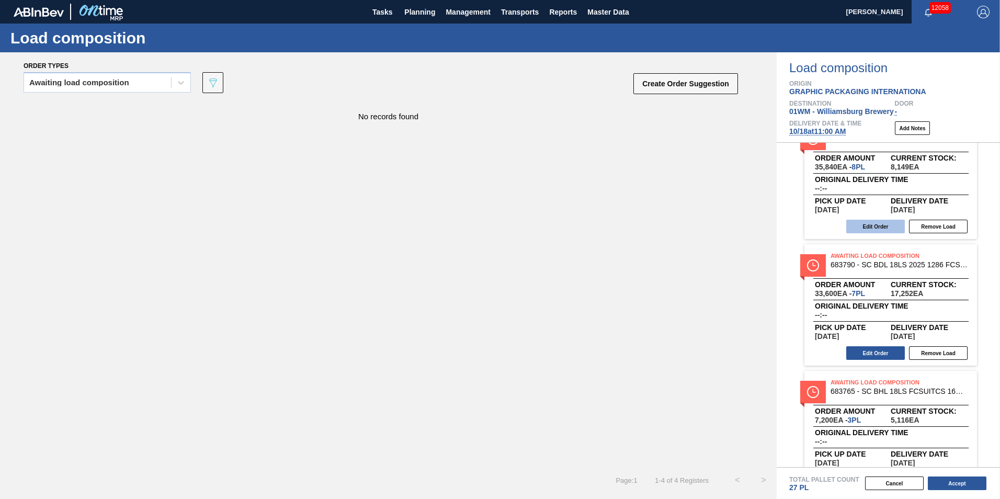
click at [879, 225] on button "Edit Order" at bounding box center [875, 227] width 59 height 14
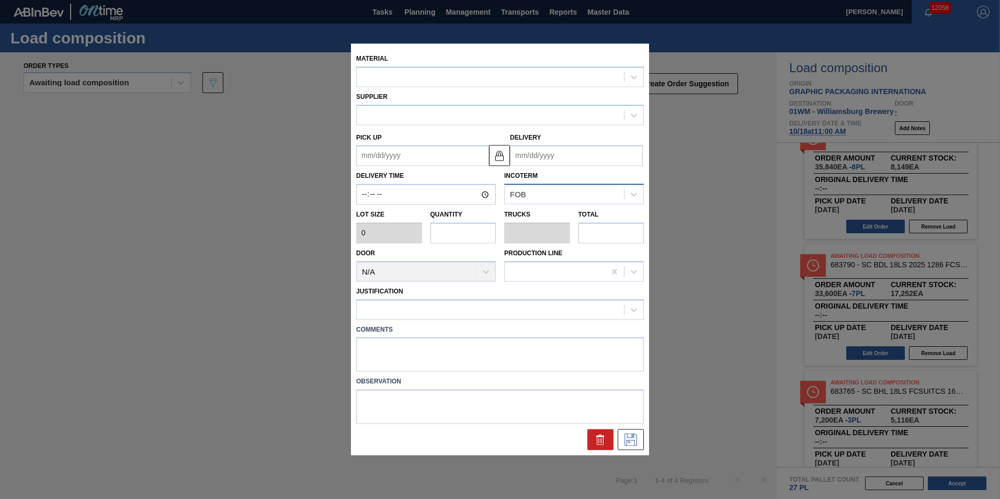
type input "4,480"
type input "8"
type input "0.308"
type input "35,840"
type up "[DATE]"
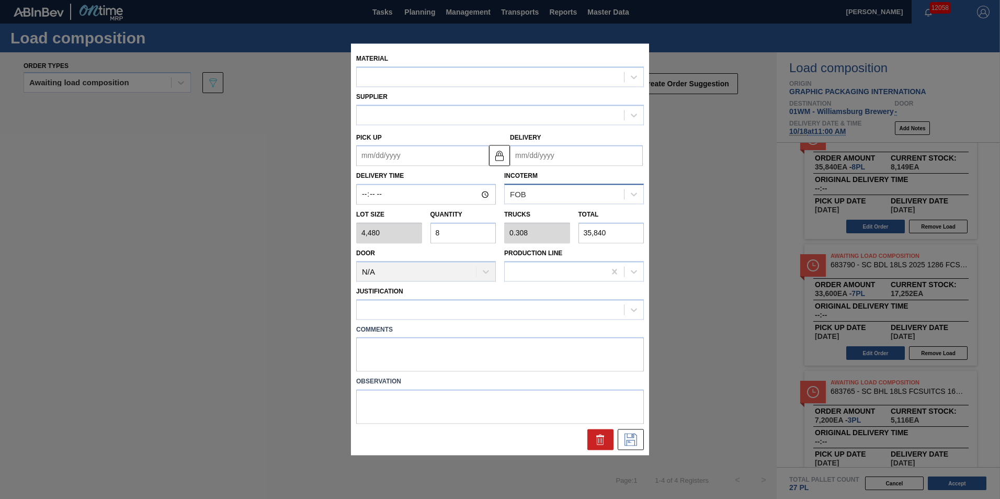
type input "[DATE]"
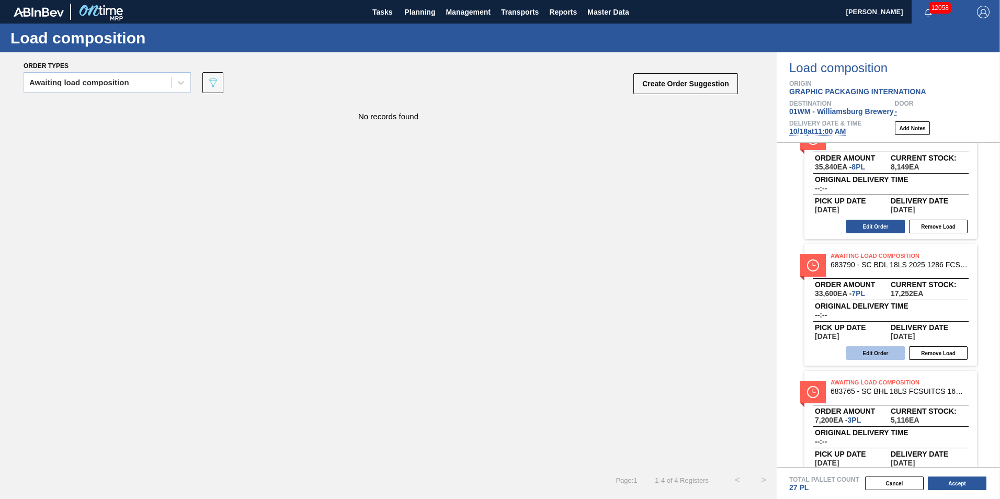
scroll to position [187, 0]
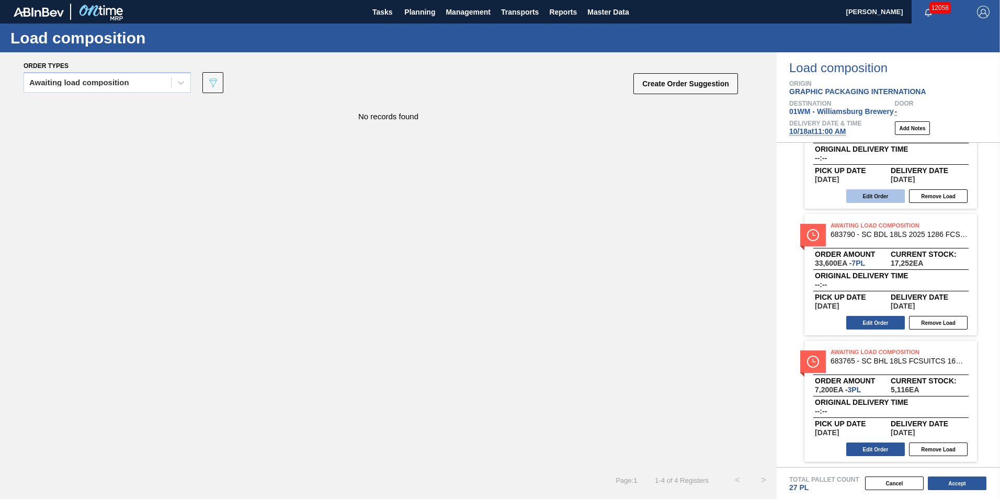
click at [869, 189] on button "Edit Order" at bounding box center [875, 196] width 59 height 14
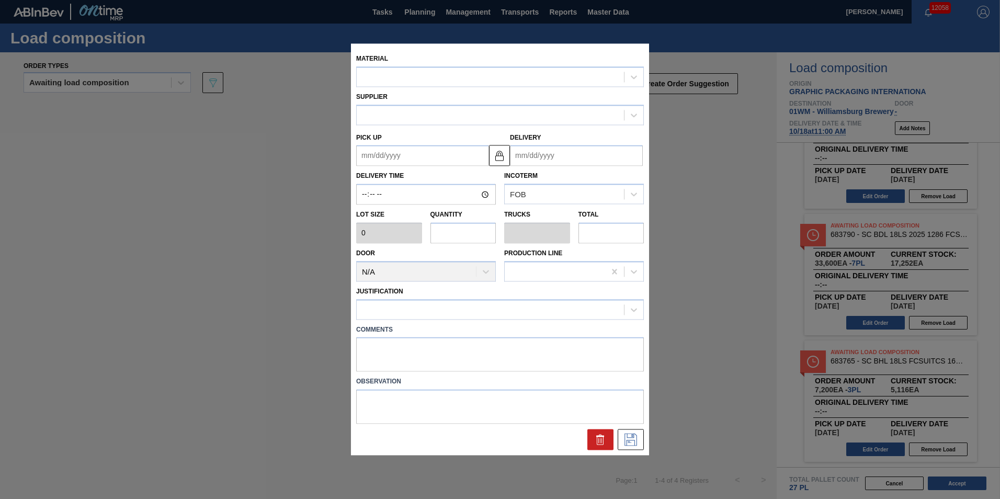
type input "4,480"
type input "8"
type input "0.308"
type input "35,840"
type up "[DATE]"
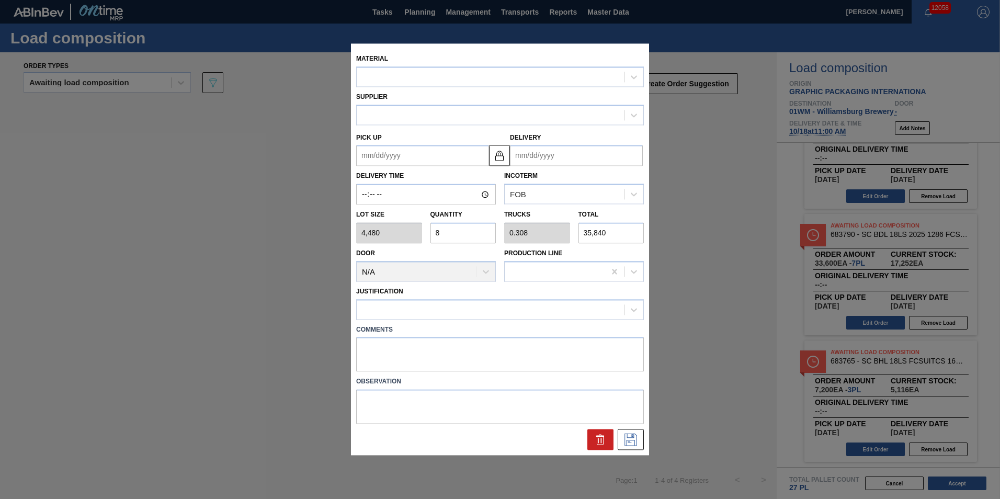
type input "[DATE]"
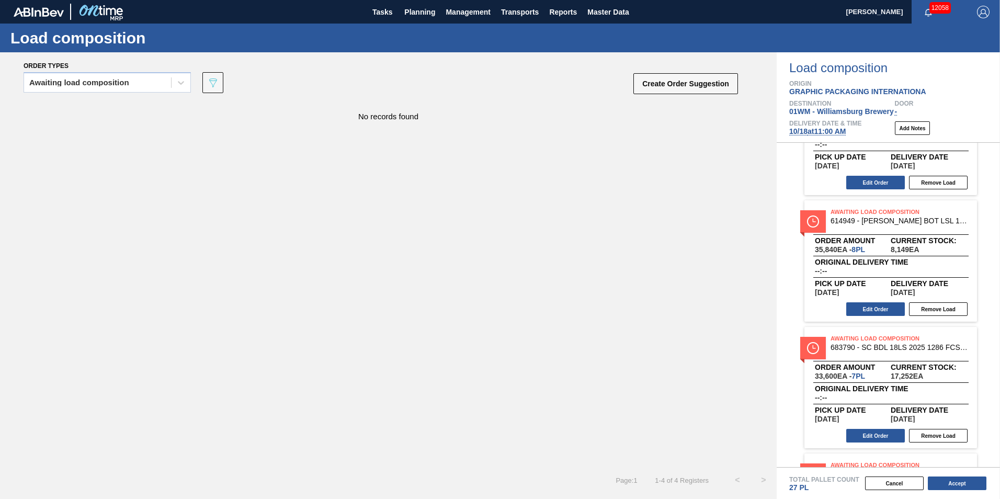
scroll to position [0, 0]
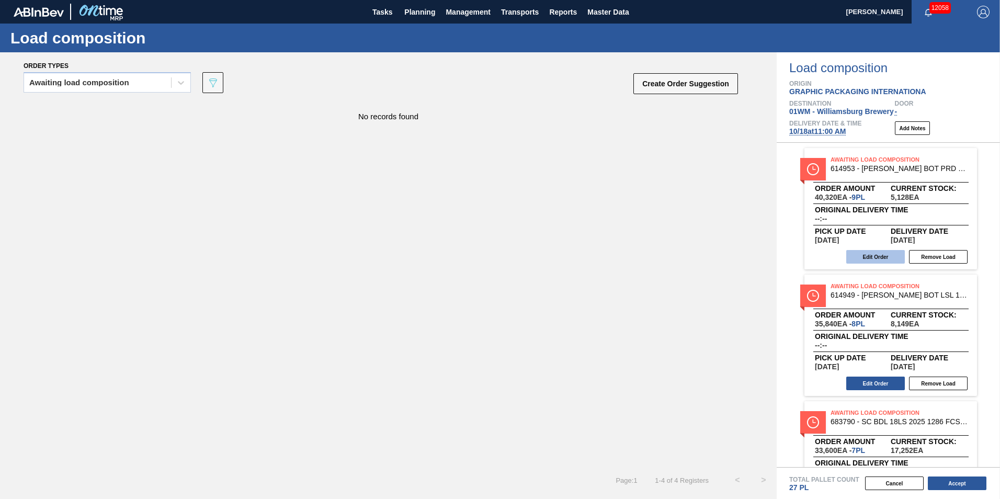
click at [865, 250] on button "Edit Order" at bounding box center [875, 257] width 59 height 14
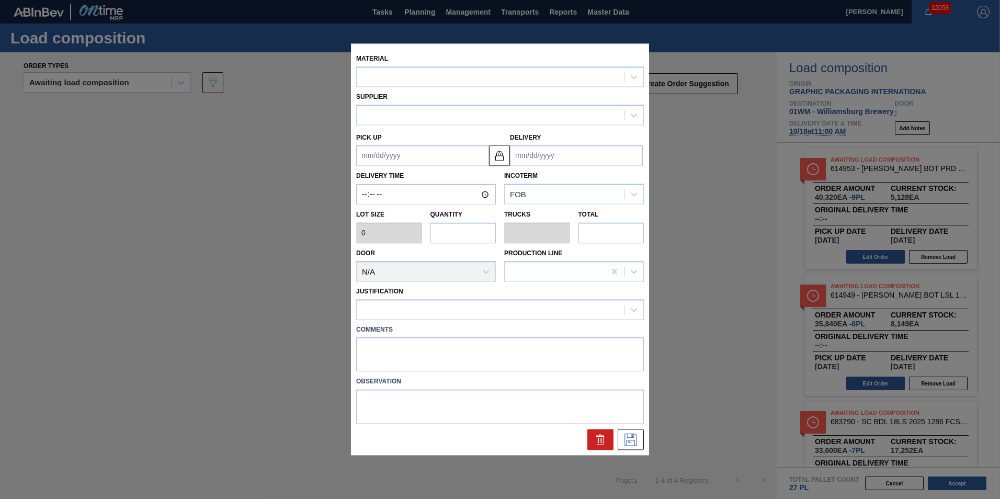
type input "4,480"
type input "9"
type input "0.346"
type input "40,320"
type up "[DATE]"
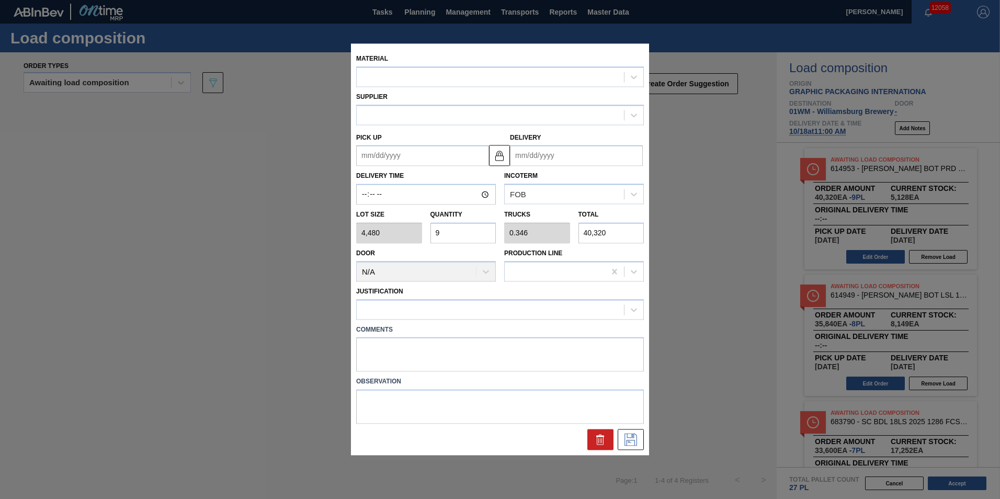
type input "[DATE]"
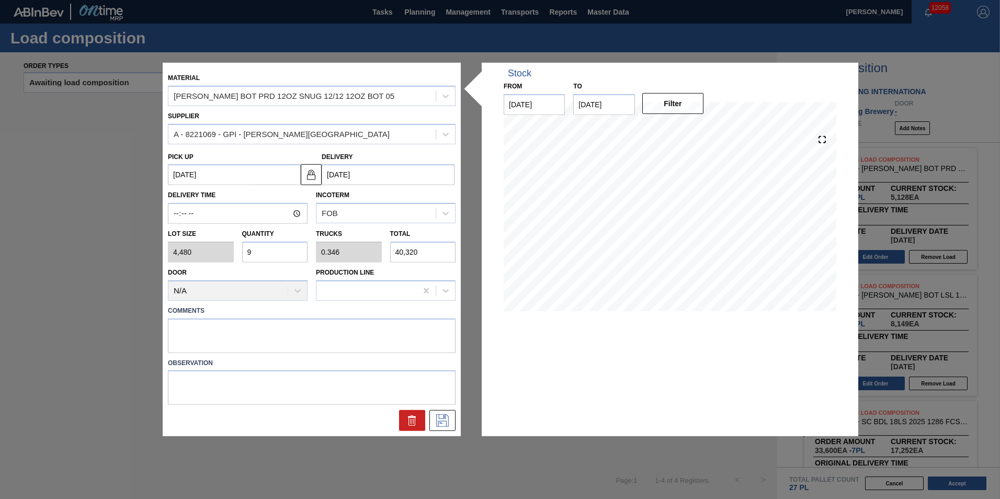
click at [262, 249] on input "9" at bounding box center [275, 252] width 66 height 21
type input "0"
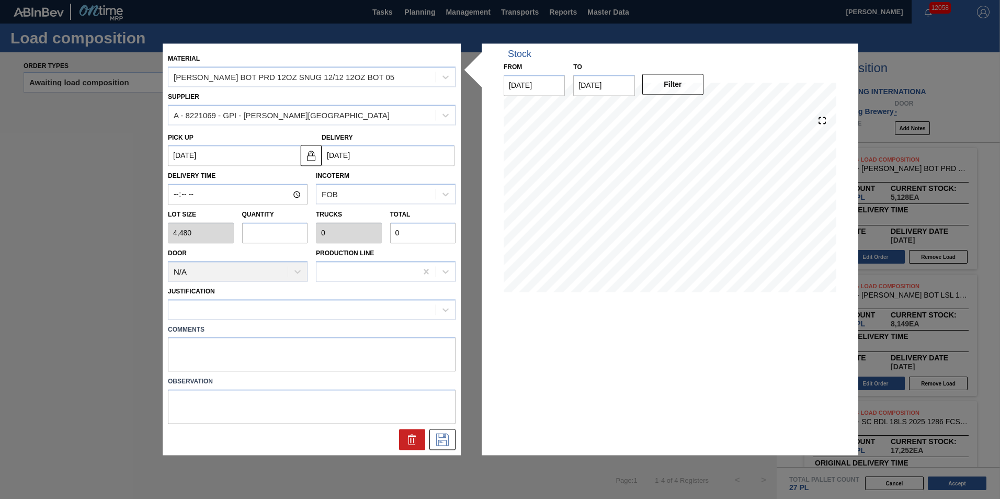
type input "8"
type input "0.308"
type input "35,840"
type input "8"
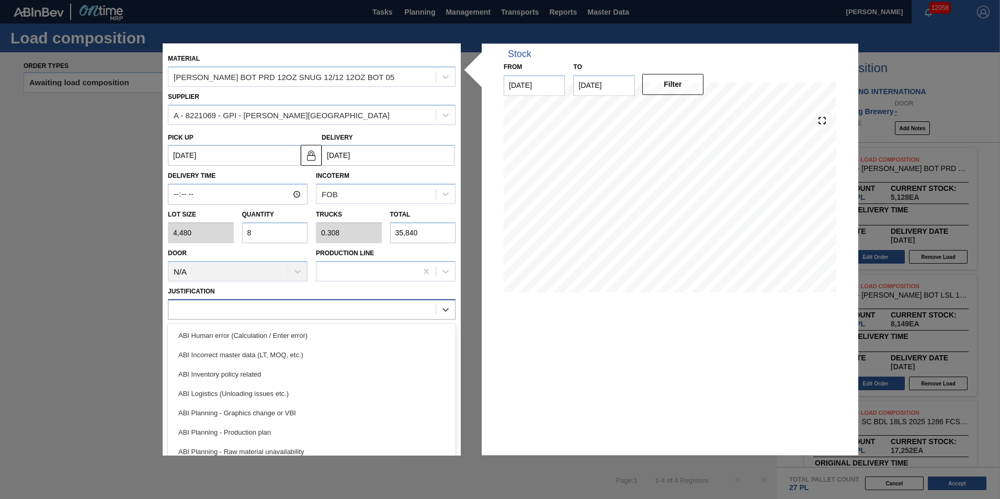
click at [291, 299] on div at bounding box center [312, 309] width 288 height 20
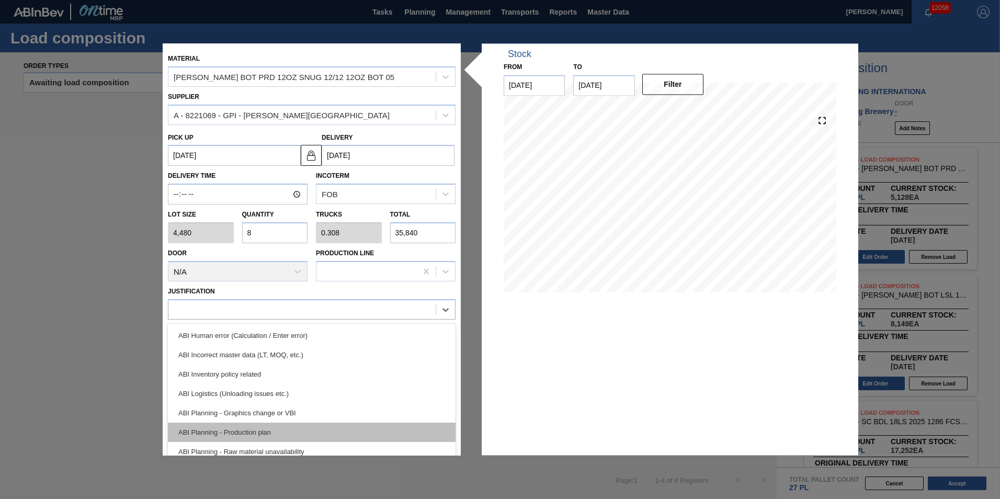
click at [341, 428] on div "ABI Planning - Production plan" at bounding box center [312, 431] width 288 height 19
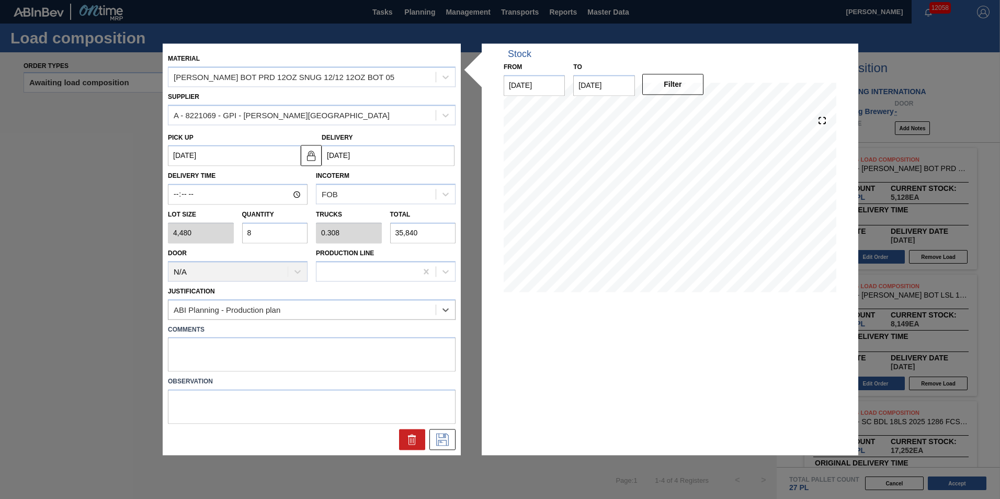
click at [341, 428] on div at bounding box center [312, 437] width 296 height 26
click at [443, 442] on icon at bounding box center [442, 439] width 17 height 13
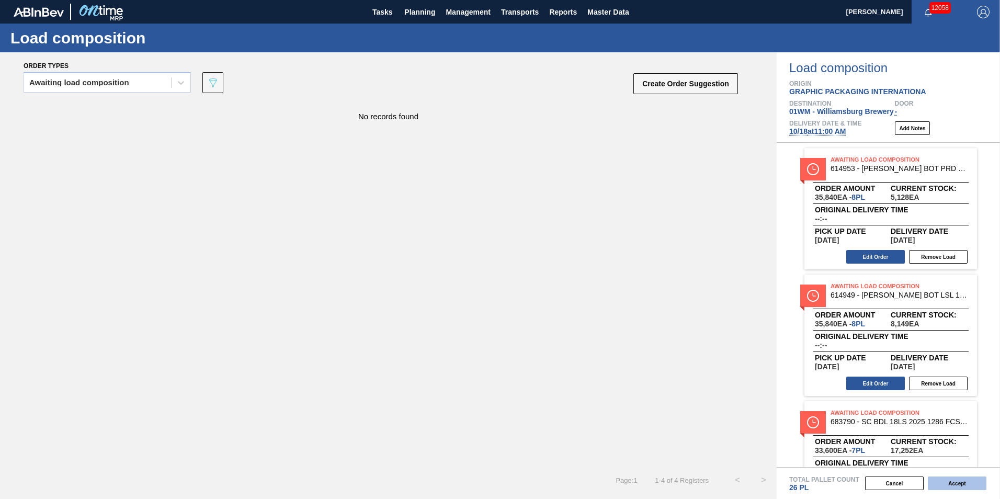
click at [949, 480] on button "Accept" at bounding box center [956, 483] width 59 height 14
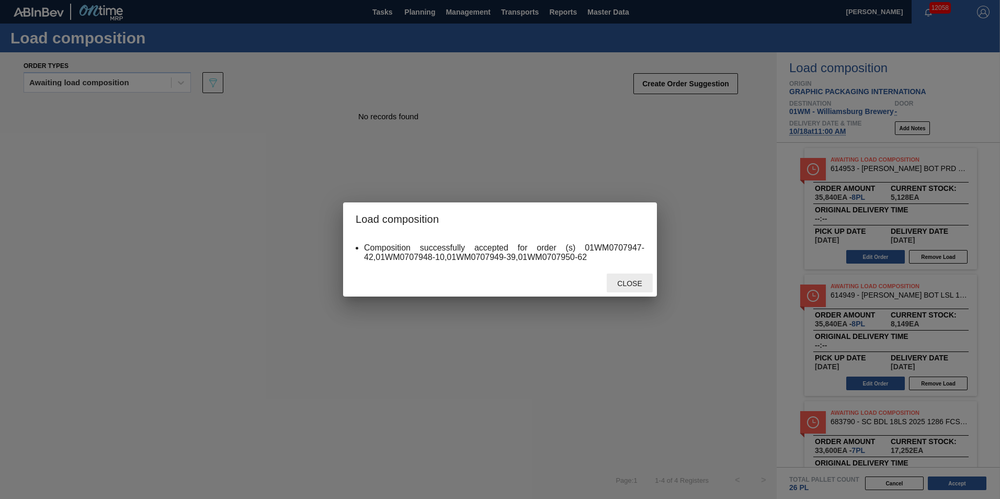
click at [639, 291] on div "Close" at bounding box center [629, 282] width 46 height 19
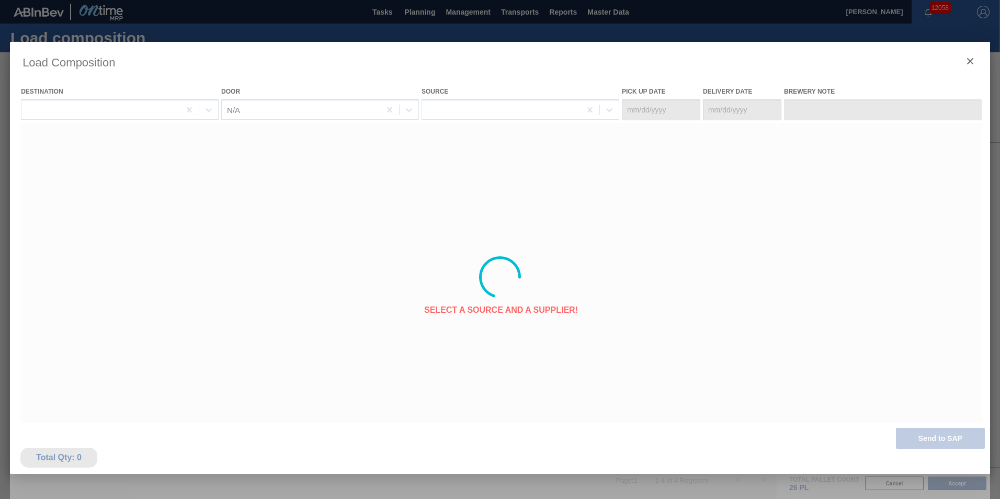
type Date "[DATE]"
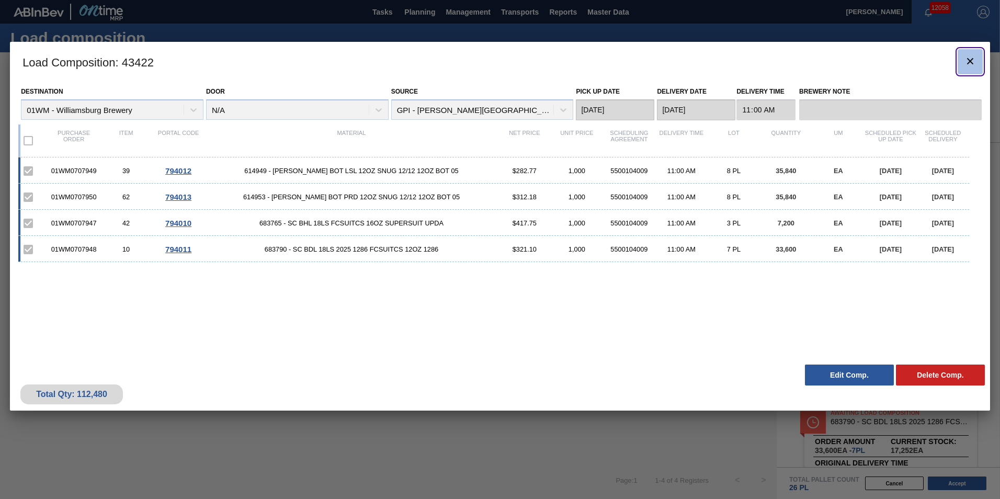
click at [967, 62] on icon "botão de ícone" at bounding box center [969, 61] width 13 height 13
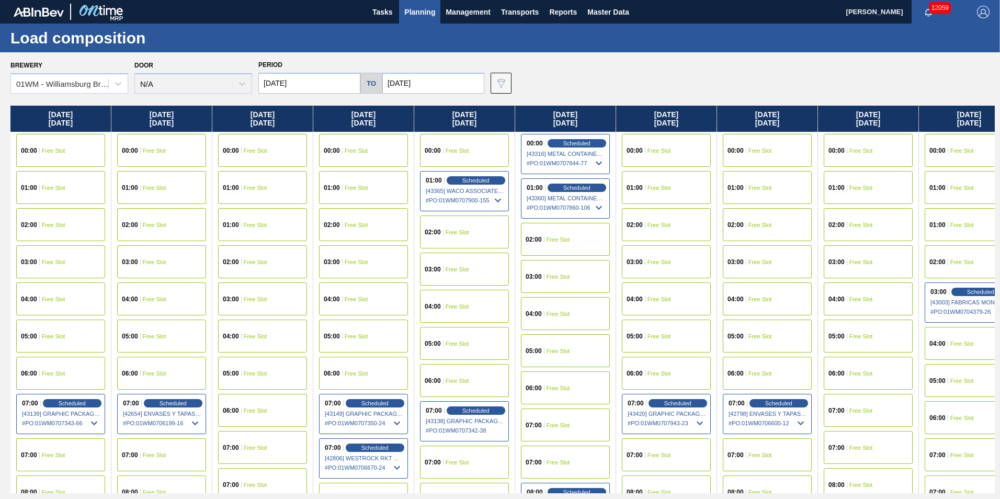
click at [430, 3] on button "Planning" at bounding box center [419, 12] width 41 height 24
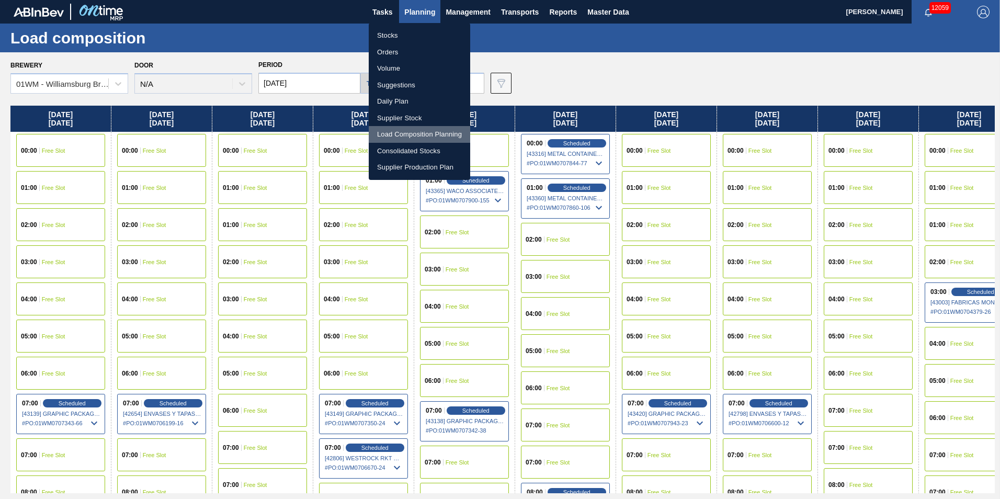
click at [419, 132] on li "Load Composition Planning" at bounding box center [419, 134] width 101 height 17
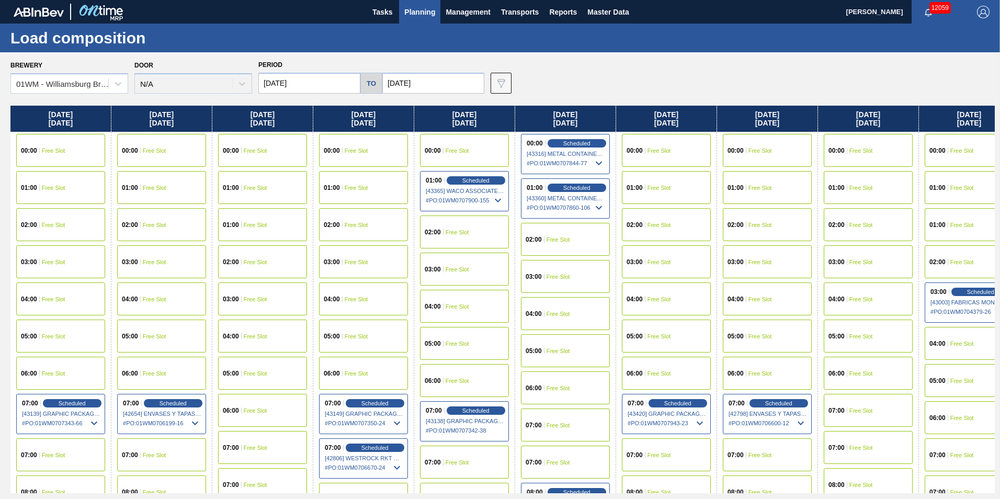
click at [424, 14] on span "Planning" at bounding box center [419, 12] width 31 height 13
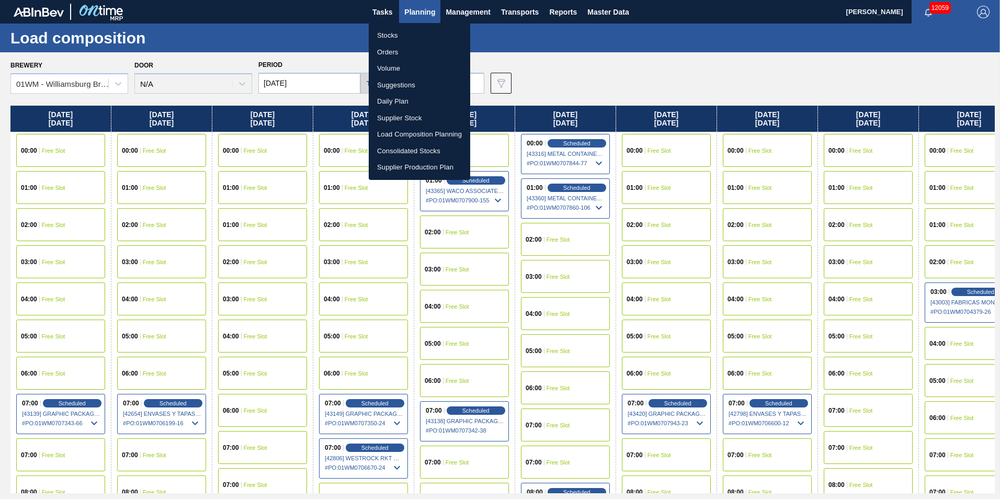
drag, startPoint x: 429, startPoint y: 133, endPoint x: 446, endPoint y: 154, distance: 26.7
click at [429, 134] on li "Load Composition Planning" at bounding box center [419, 134] width 101 height 17
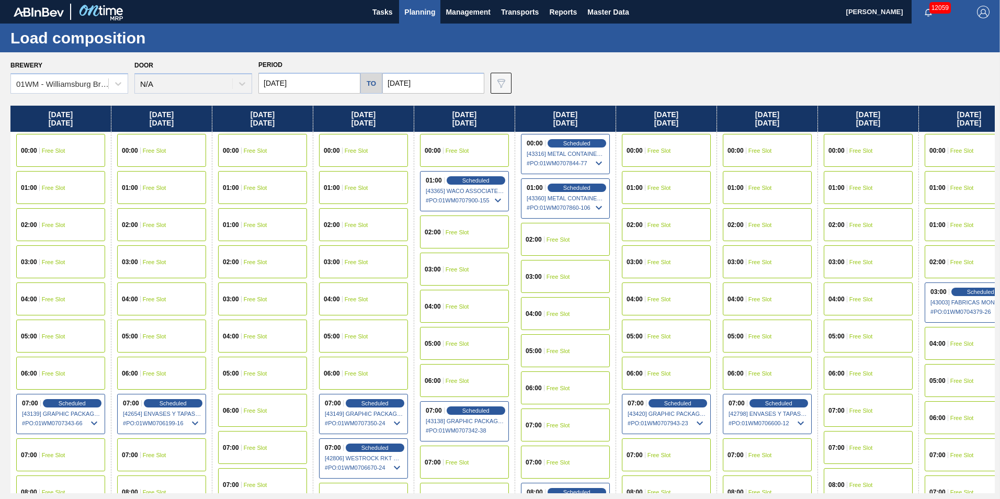
click at [424, 8] on span "Planning" at bounding box center [419, 12] width 31 height 13
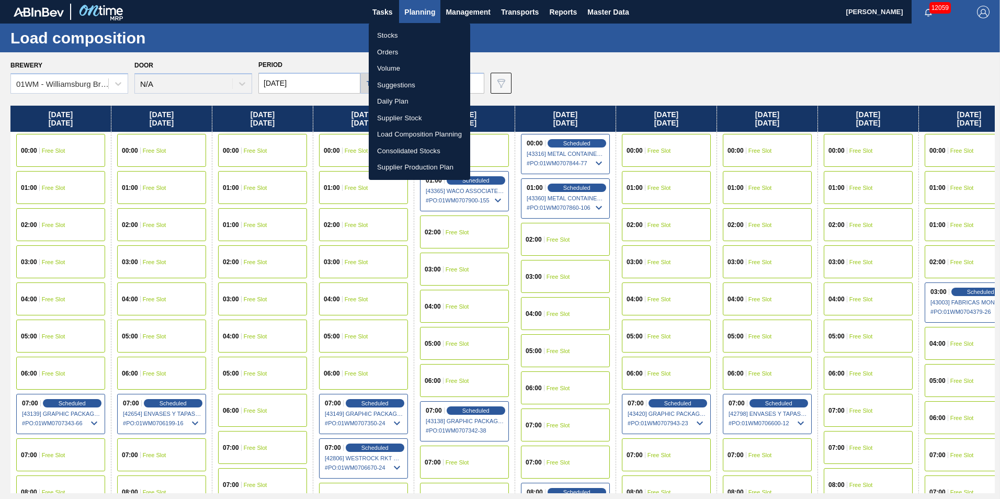
click at [419, 83] on li "Suggestions" at bounding box center [419, 85] width 101 height 17
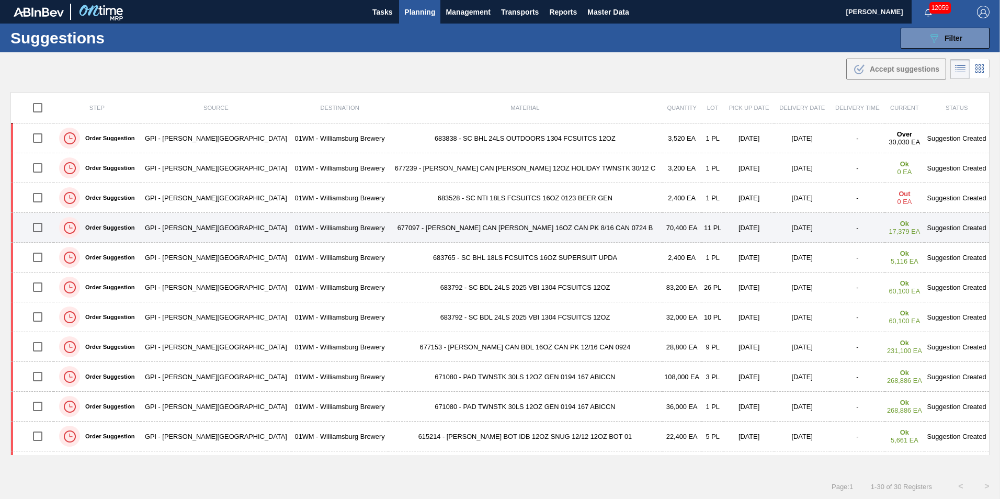
click at [41, 228] on input "checkbox" at bounding box center [38, 227] width 22 height 22
checkbox input "true"
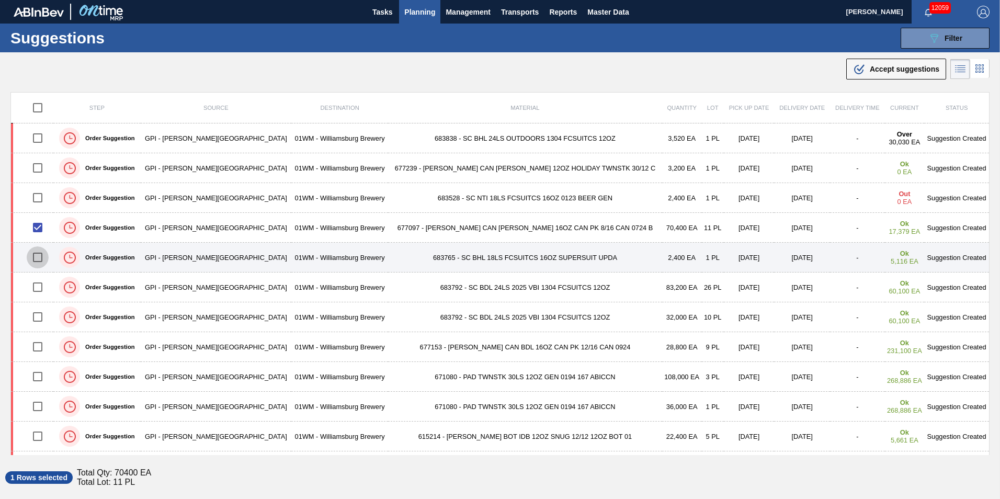
click at [47, 259] on input "checkbox" at bounding box center [38, 257] width 22 height 22
checkbox input "true"
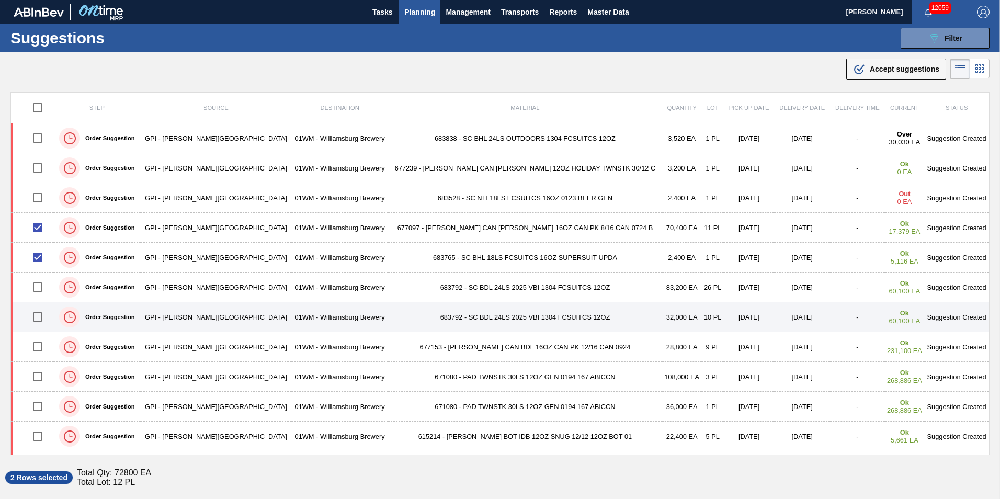
click at [44, 311] on input "checkbox" at bounding box center [38, 317] width 22 height 22
checkbox input "true"
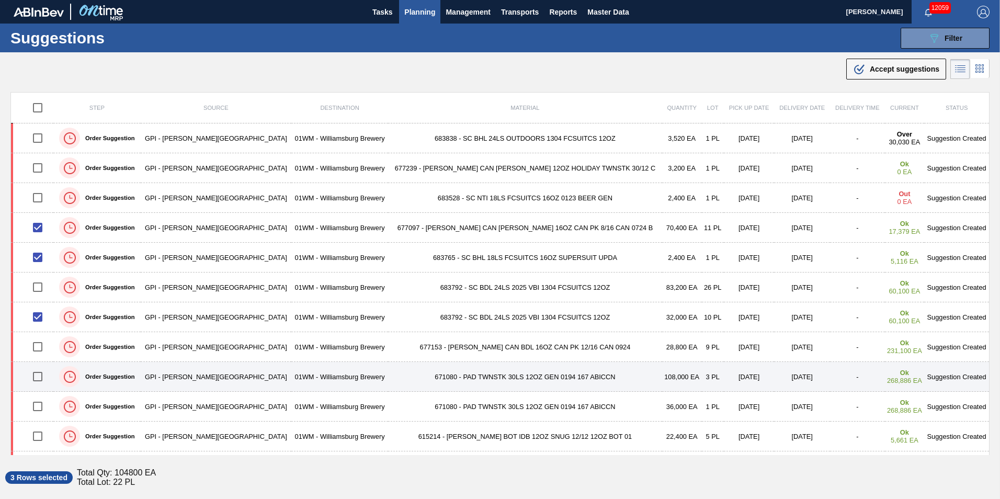
click at [37, 376] on input "checkbox" at bounding box center [38, 376] width 22 height 22
checkbox input "true"
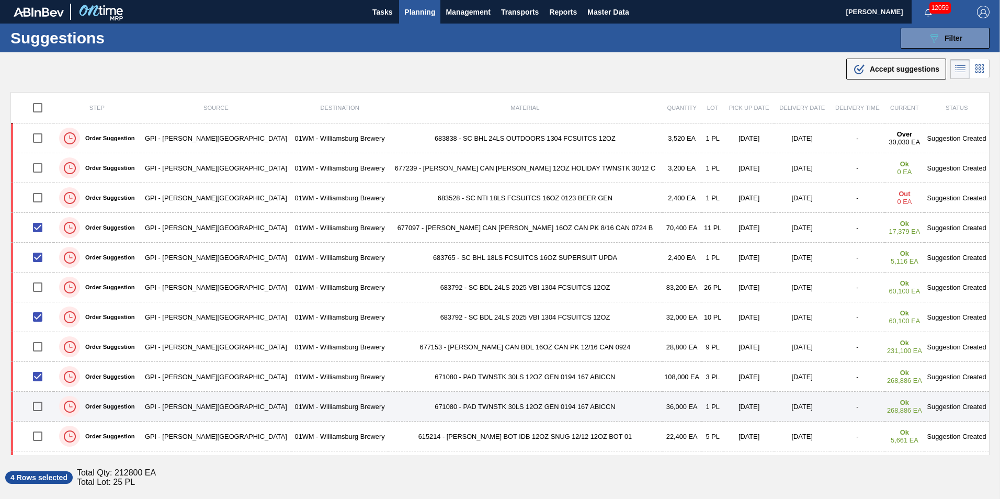
click at [49, 407] on input "checkbox" at bounding box center [38, 406] width 22 height 22
click at [42, 405] on input "checkbox" at bounding box center [38, 406] width 22 height 22
checkbox input "false"
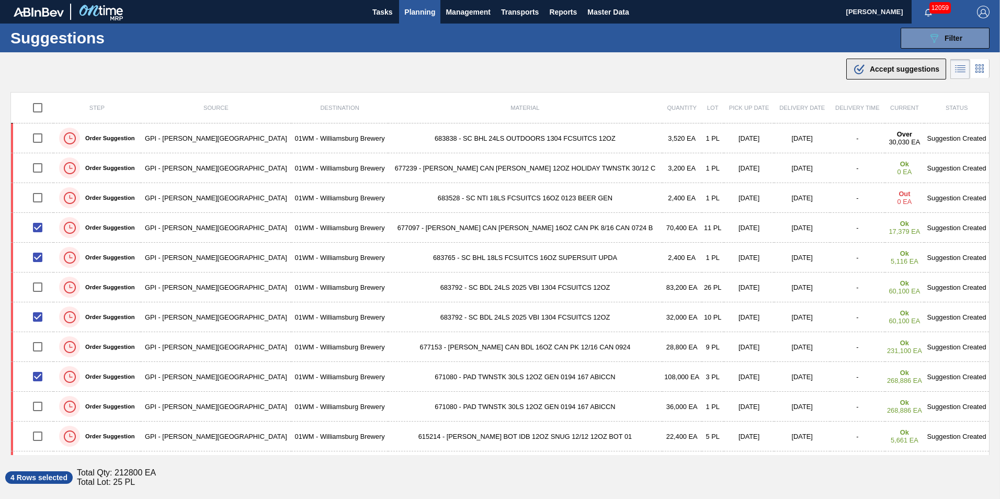
click at [894, 70] on span "Accept suggestions" at bounding box center [904, 69] width 70 height 8
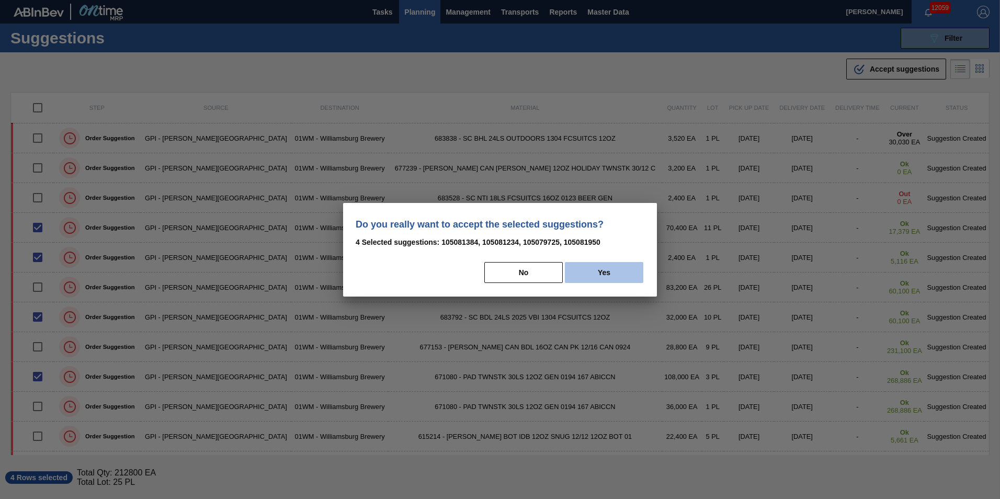
click at [618, 274] on button "Yes" at bounding box center [604, 272] width 78 height 21
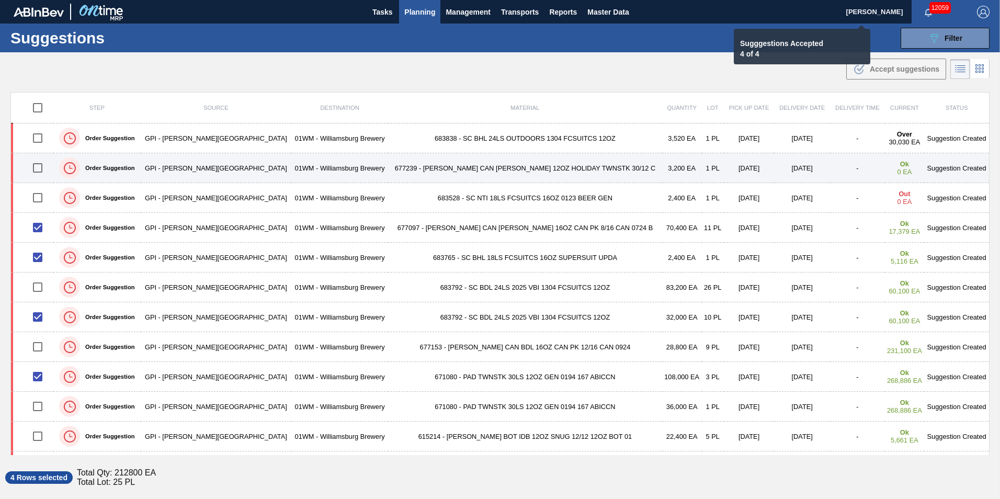
checkbox input "false"
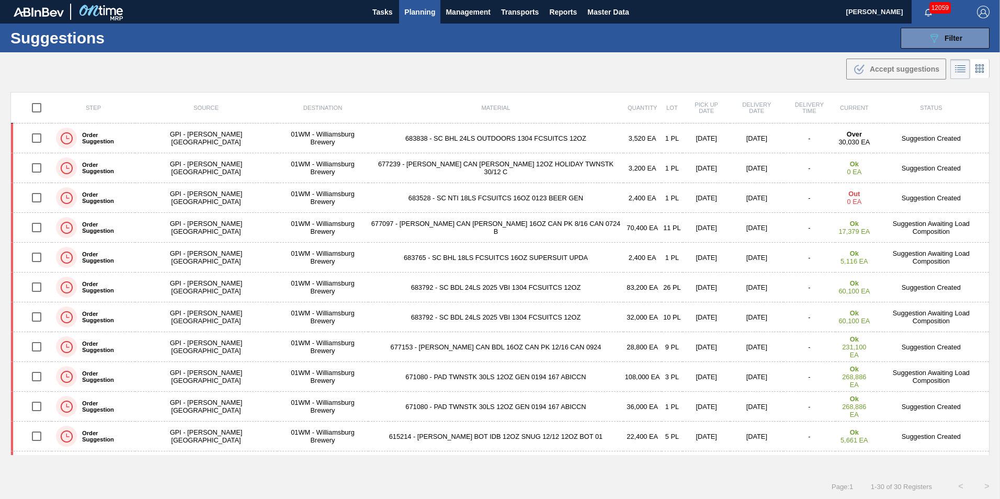
click at [404, 16] on span "Planning" at bounding box center [419, 12] width 31 height 13
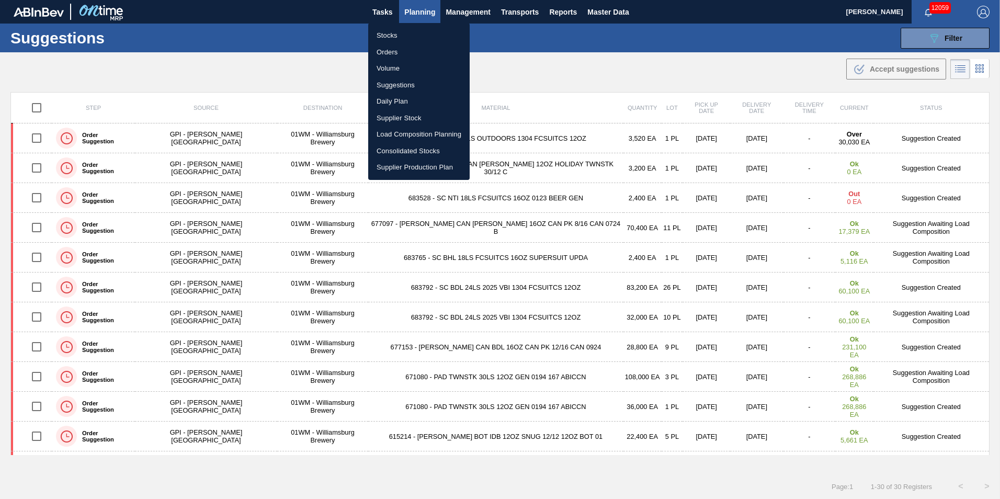
click at [422, 128] on li "Load Composition Planning" at bounding box center [418, 134] width 101 height 17
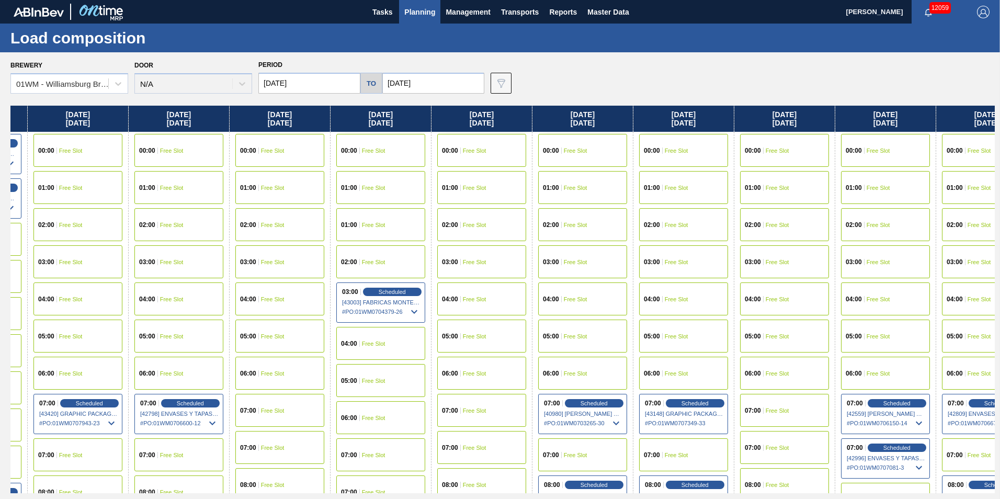
scroll to position [0, 596]
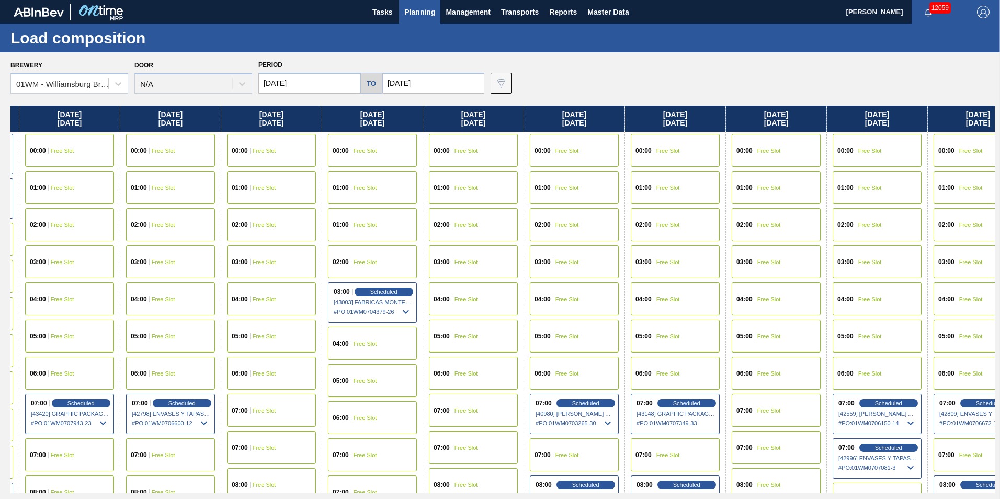
drag, startPoint x: 876, startPoint y: 111, endPoint x: 273, endPoint y: 158, distance: 604.6
click at [273, 158] on div "[DATE] 00:00 Free Slot 01:00 Free Slot 02:00 Free Slot 03:00 Free Slot 04:00 Fr…" at bounding box center [502, 299] width 984 height 387
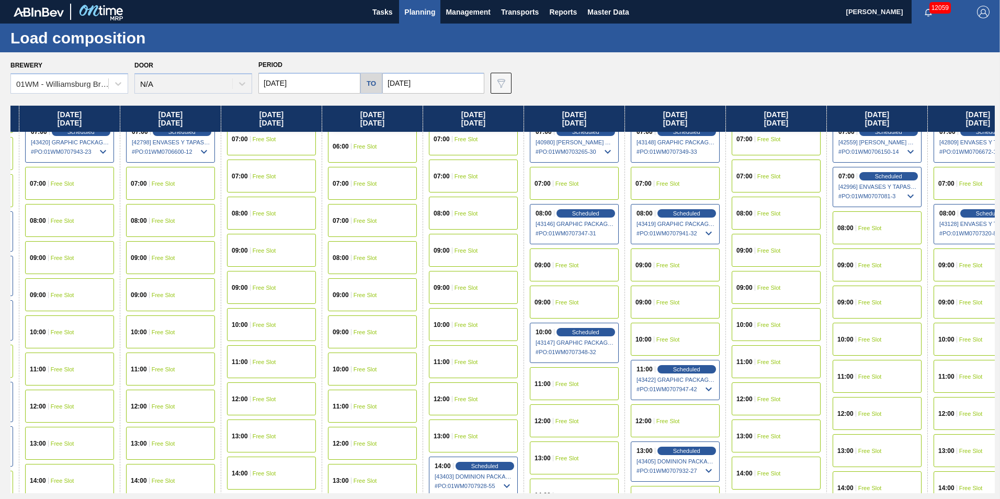
scroll to position [418, 596]
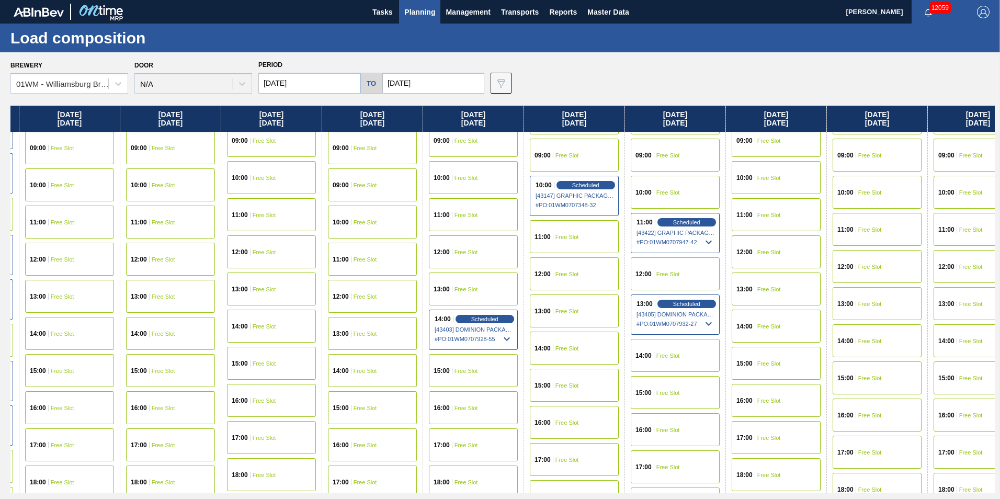
click at [595, 391] on div "15:00 Free Slot" at bounding box center [574, 385] width 89 height 33
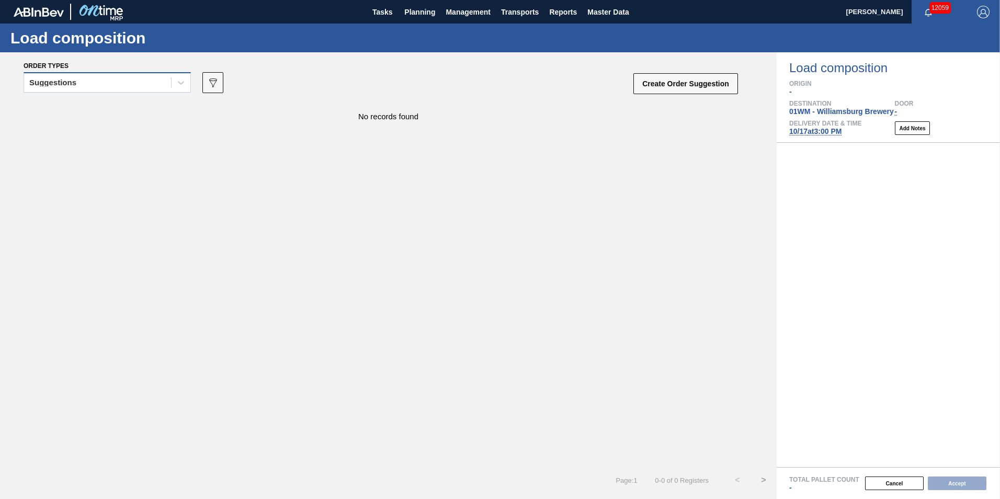
click at [145, 89] on div "Suggestions" at bounding box center [97, 82] width 147 height 15
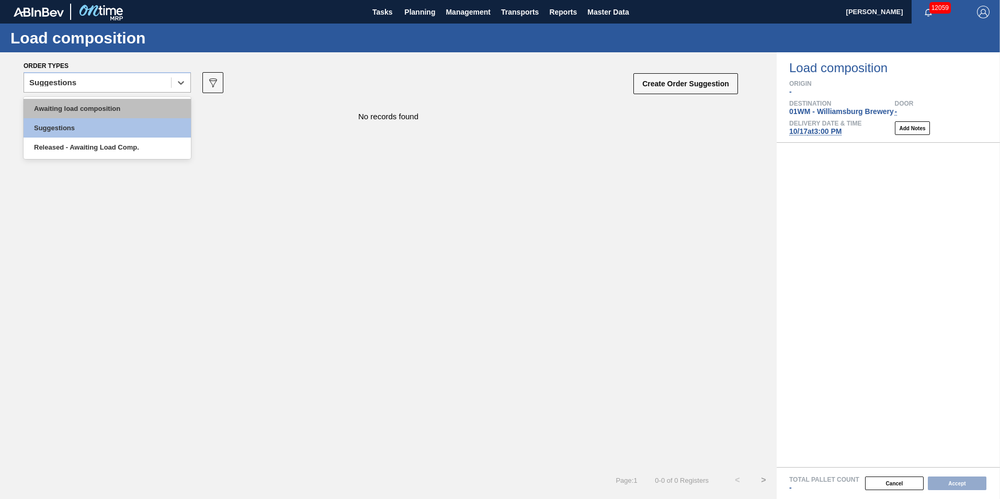
click at [124, 113] on div "Awaiting load composition" at bounding box center [107, 108] width 167 height 19
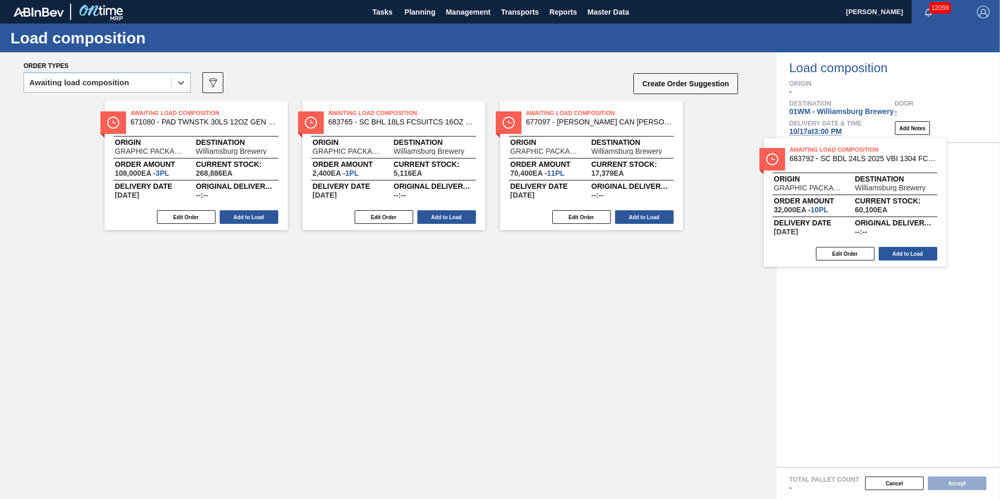
drag, startPoint x: 153, startPoint y: 181, endPoint x: 825, endPoint y: 226, distance: 673.8
click at [825, 226] on div "Order types option Awaiting load composition, selected. Select is focused ,type…" at bounding box center [500, 275] width 1000 height 446
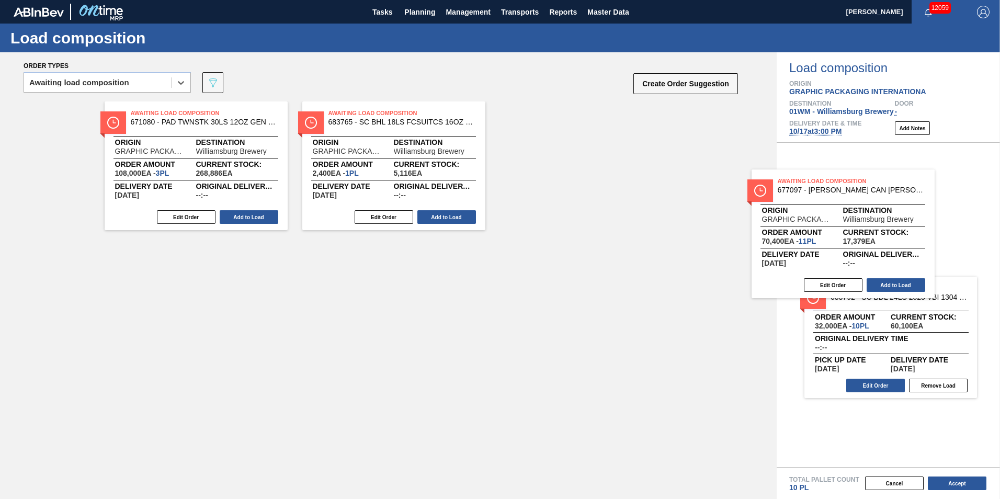
drag, startPoint x: 598, startPoint y: 170, endPoint x: 856, endPoint y: 244, distance: 268.1
click at [856, 244] on div "Order types option Awaiting load composition, selected. Select is focused ,type…" at bounding box center [500, 275] width 1000 height 446
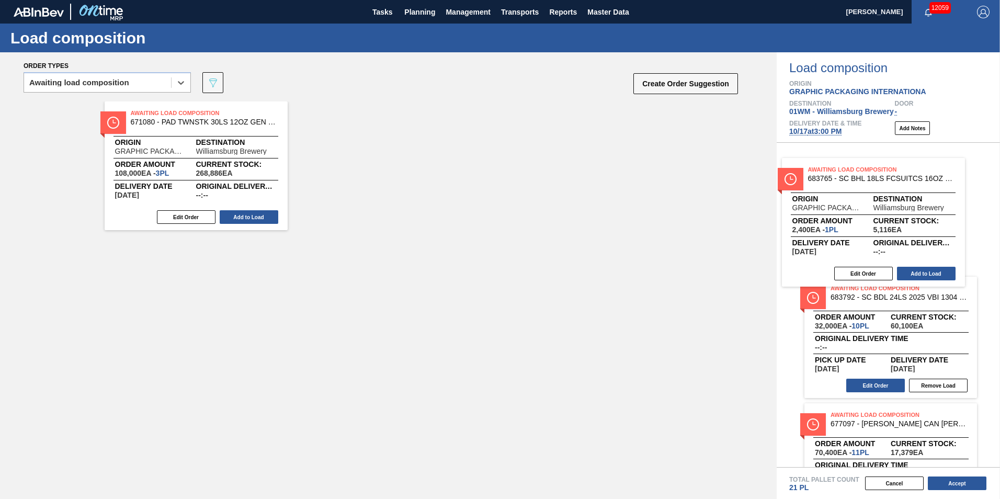
drag, startPoint x: 423, startPoint y: 173, endPoint x: 913, endPoint y: 232, distance: 493.4
click at [913, 232] on div "Order types option Awaiting load composition, selected. Select is focused ,type…" at bounding box center [500, 275] width 1000 height 446
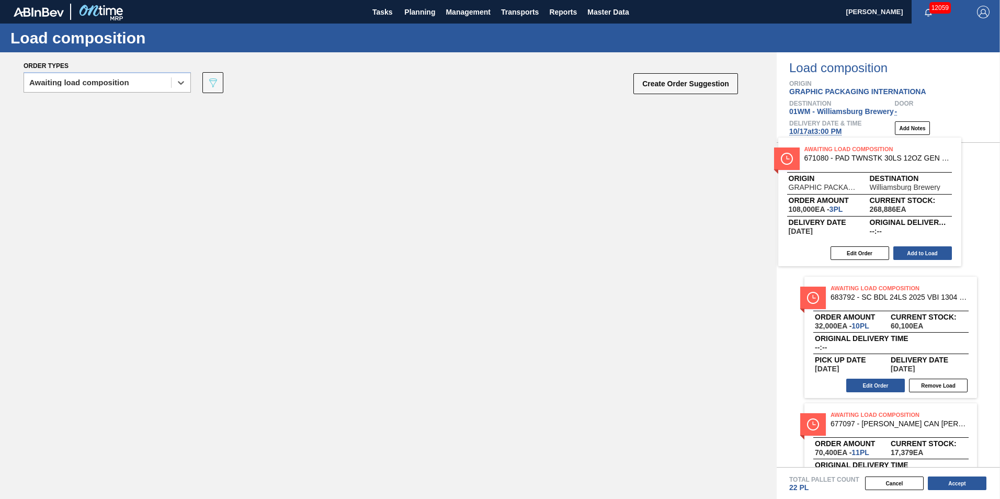
drag, startPoint x: 249, startPoint y: 180, endPoint x: 885, endPoint y: 204, distance: 636.2
click at [886, 205] on div "Order types option Awaiting load composition, selected. Select is focused ,type…" at bounding box center [500, 275] width 1000 height 446
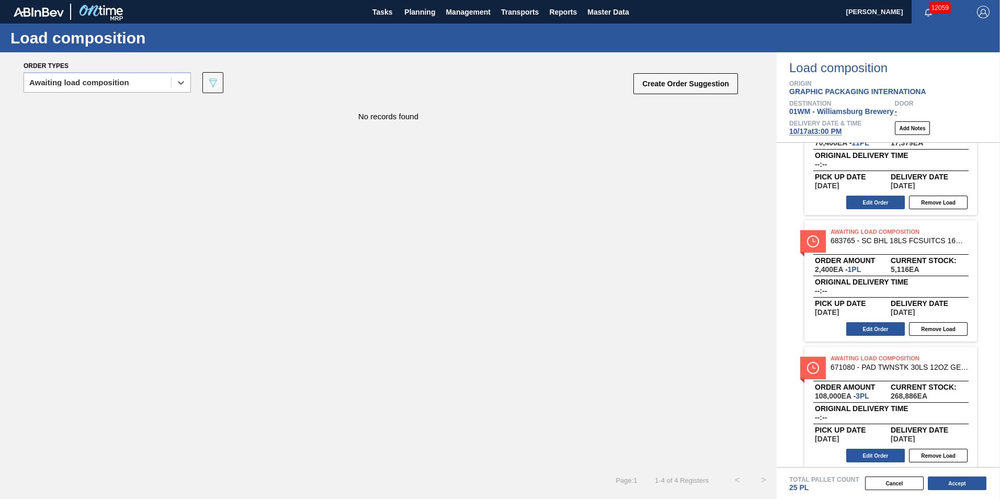
scroll to position [187, 0]
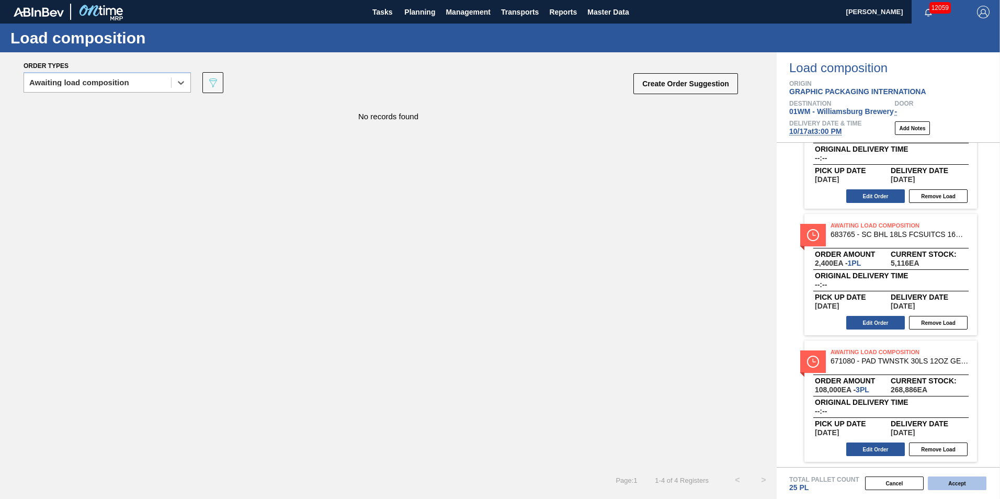
click at [963, 486] on button "Accept" at bounding box center [956, 483] width 59 height 14
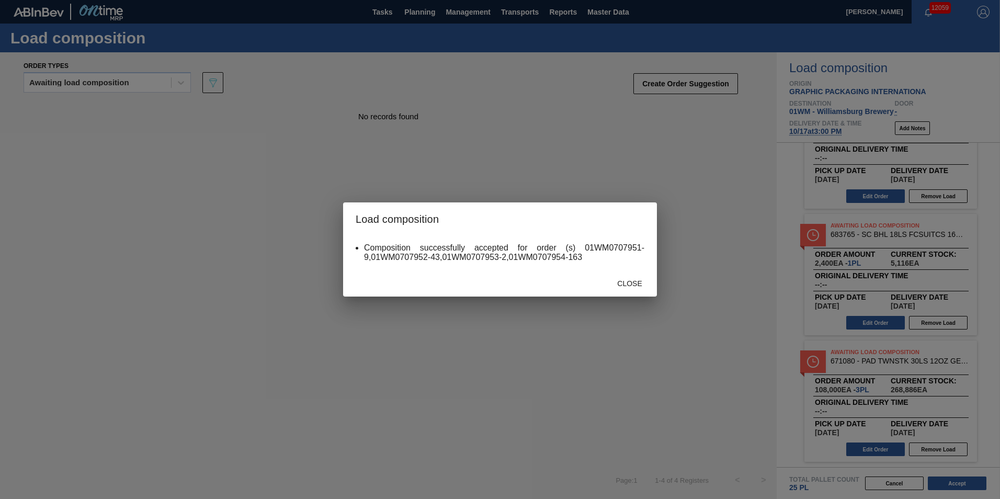
click at [627, 288] on div "Close" at bounding box center [629, 282] width 46 height 19
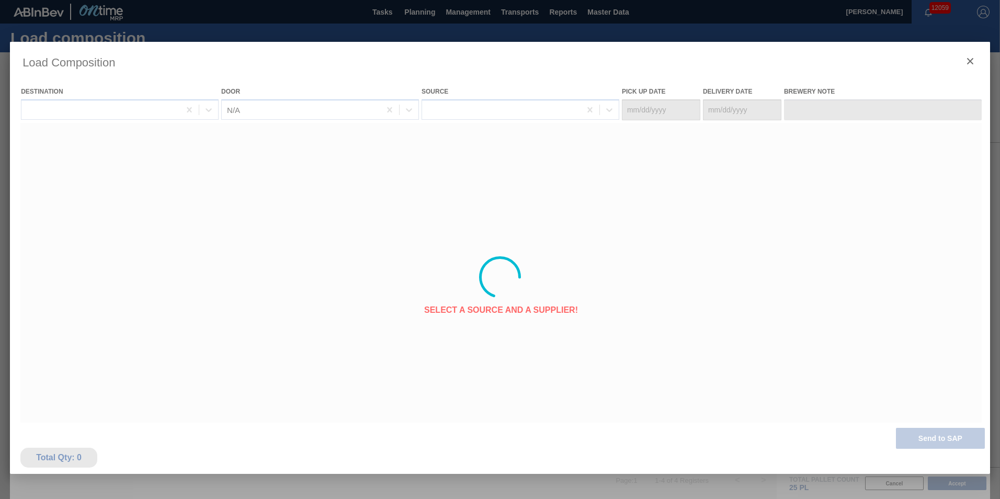
type Date "[DATE]"
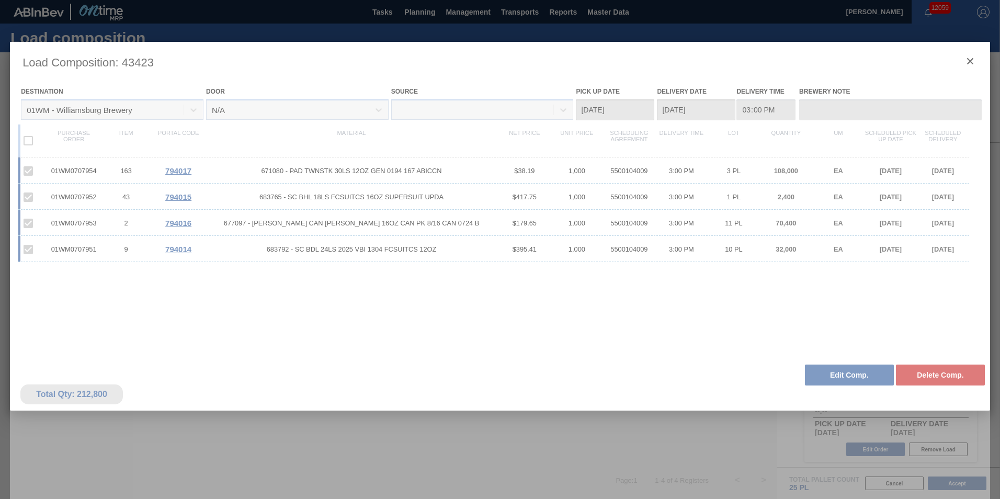
click at [969, 60] on div at bounding box center [500, 277] width 980 height 470
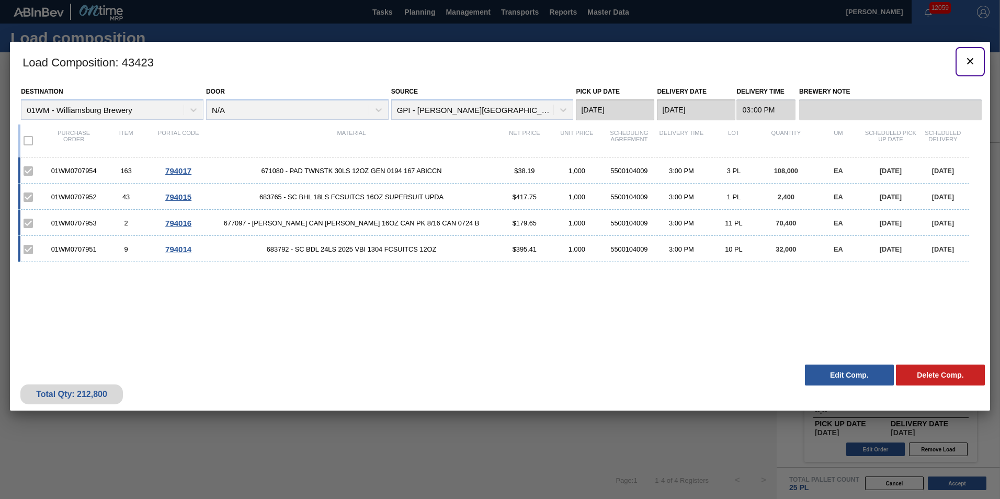
click at [969, 60] on icon "botão de ícone" at bounding box center [970, 61] width 6 height 6
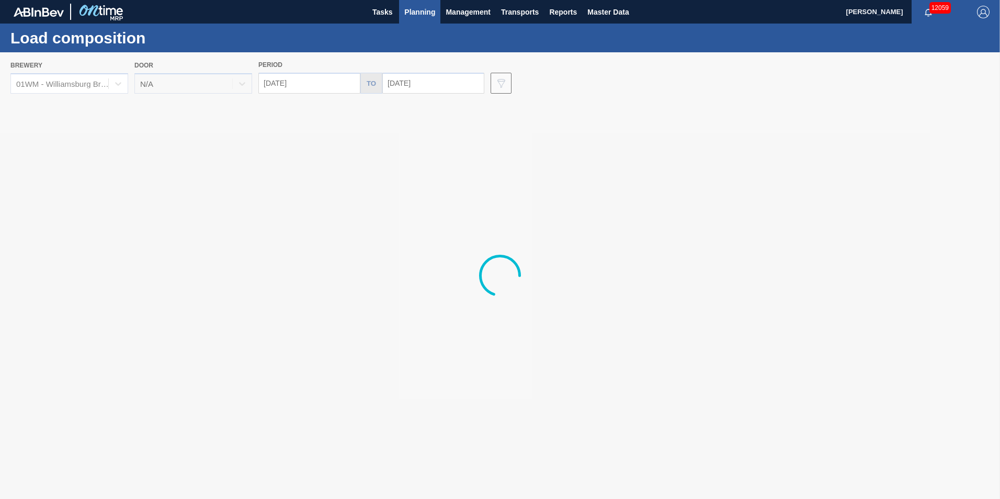
click at [407, 13] on span "Planning" at bounding box center [419, 12] width 31 height 13
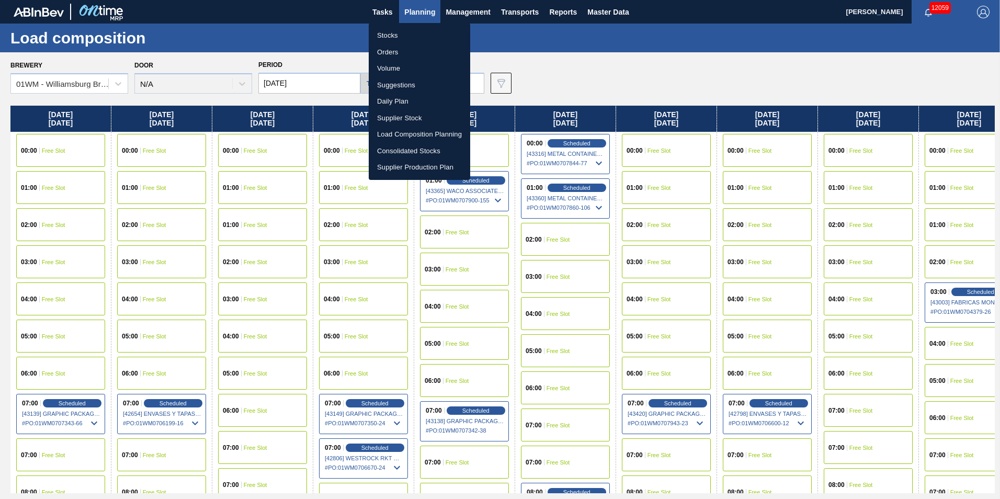
click at [410, 85] on li "Suggestions" at bounding box center [419, 85] width 101 height 17
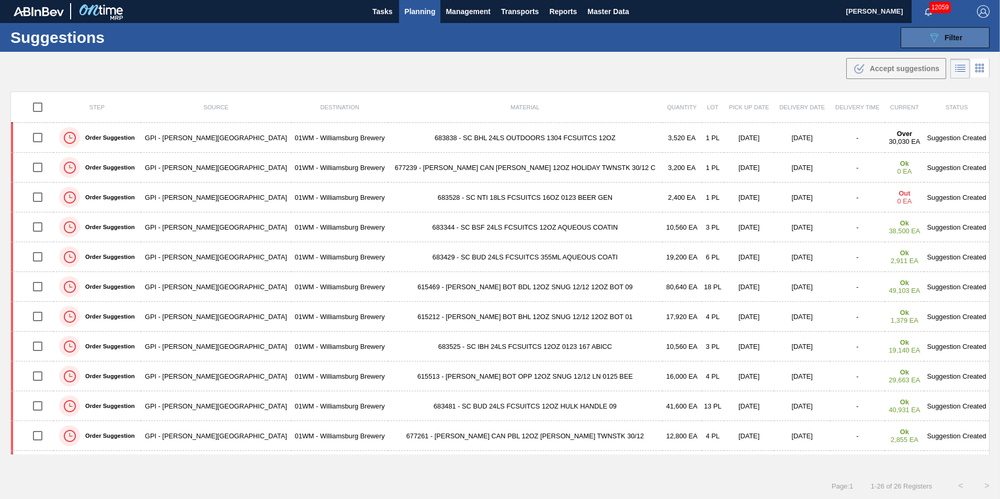
click at [924, 41] on button "089F7B8B-B2A5-4AFE-B5C0-19BA573D28AC Filter" at bounding box center [944, 37] width 89 height 21
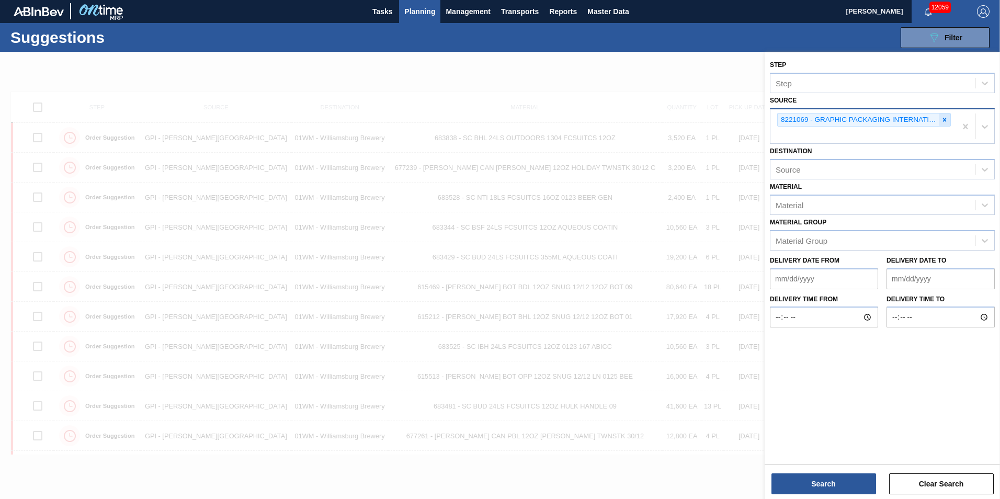
click at [942, 123] on icon at bounding box center [943, 119] width 7 height 7
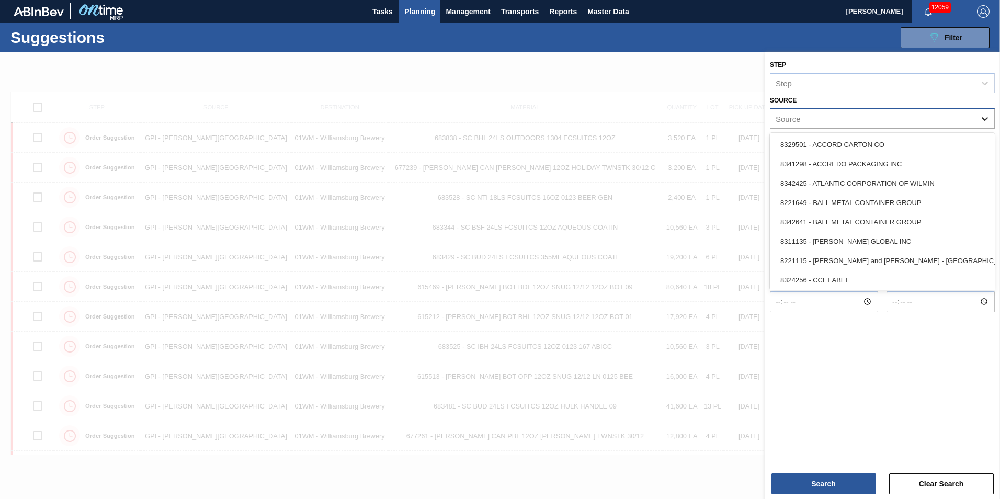
click at [982, 118] on icon at bounding box center [984, 118] width 10 height 10
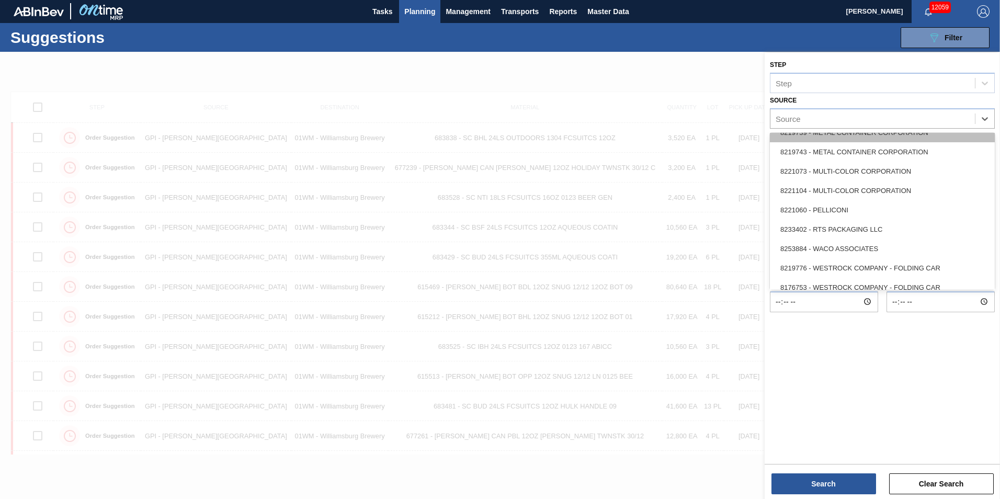
scroll to position [466, 0]
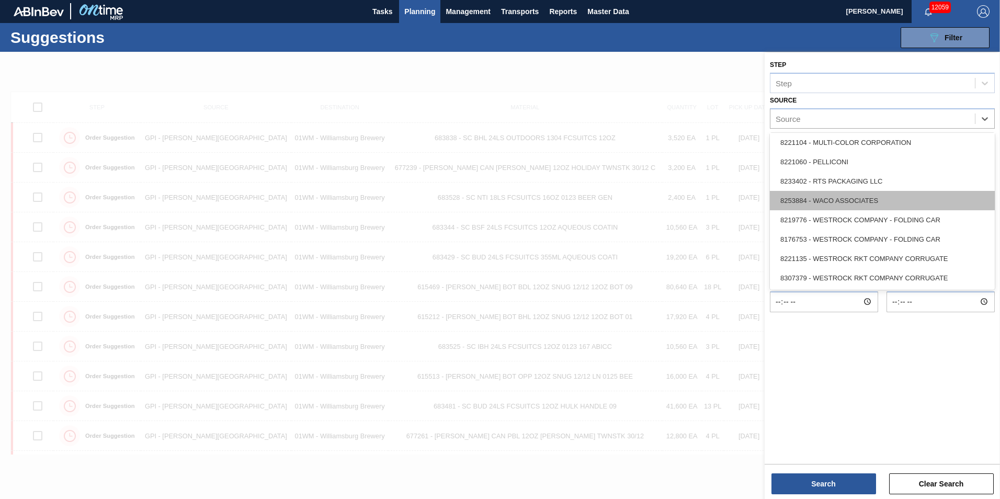
click at [924, 202] on div "8253884 - WACO ASSOCIATES" at bounding box center [882, 200] width 225 height 19
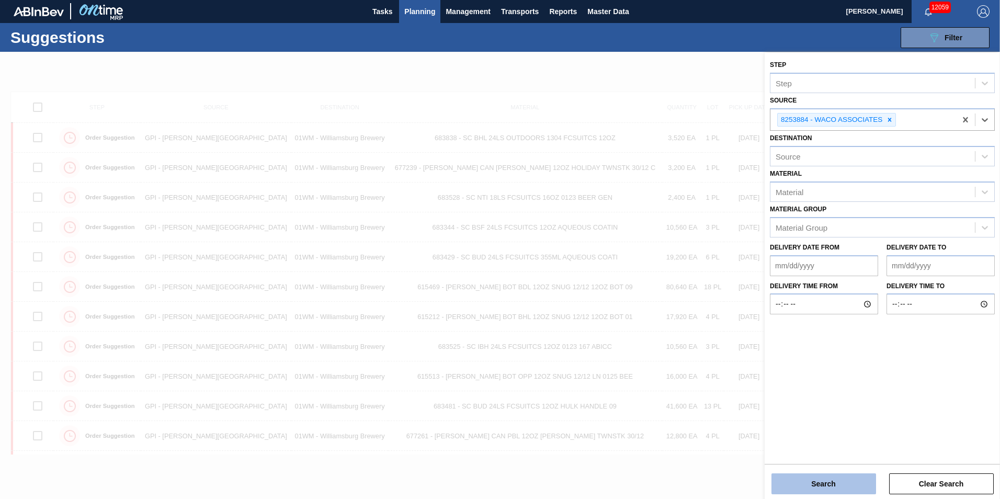
click at [813, 479] on button "Search" at bounding box center [823, 483] width 105 height 21
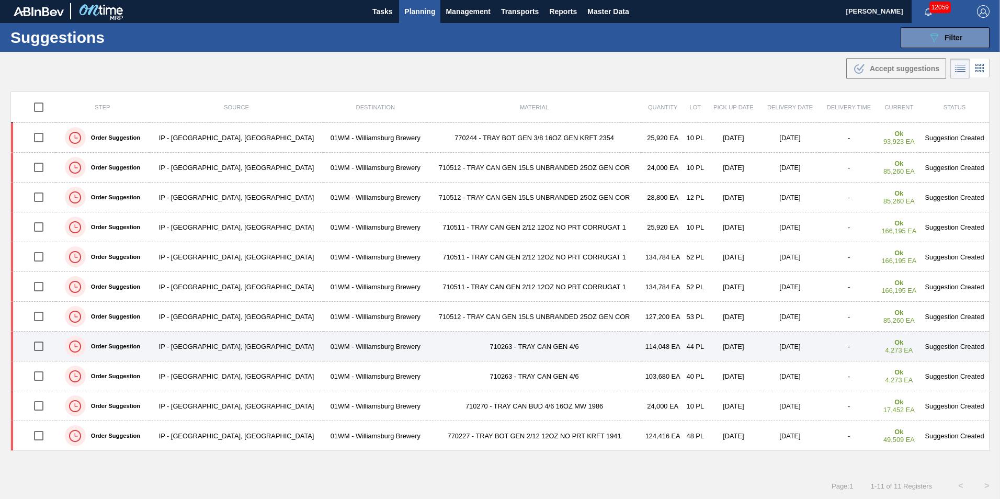
click at [45, 346] on input "checkbox" at bounding box center [39, 346] width 22 height 22
checkbox input "true"
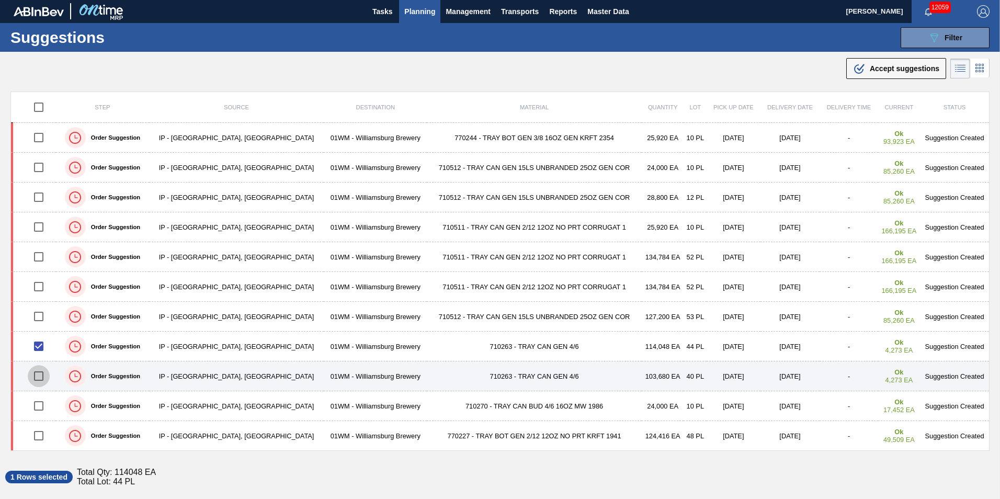
click at [43, 374] on input "checkbox" at bounding box center [39, 376] width 22 height 22
checkbox input "true"
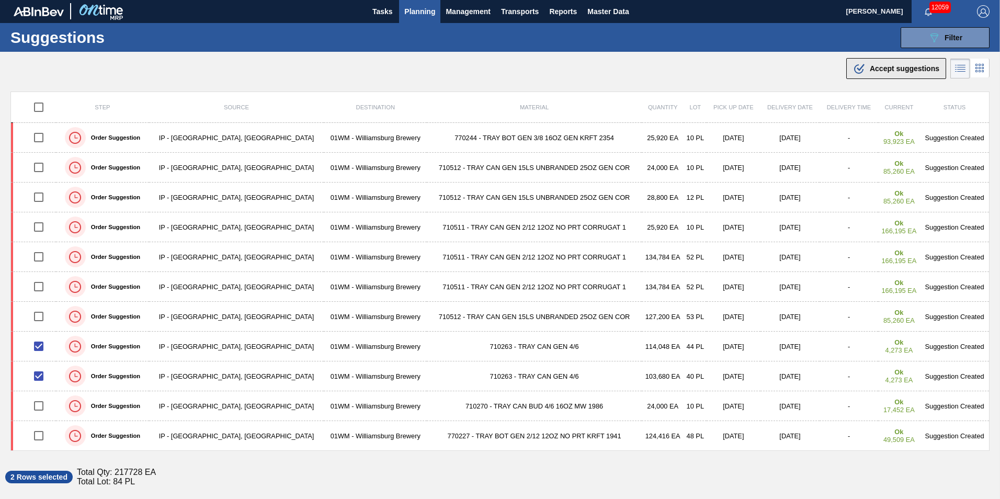
click at [908, 72] on span "Accept suggestions" at bounding box center [904, 68] width 70 height 8
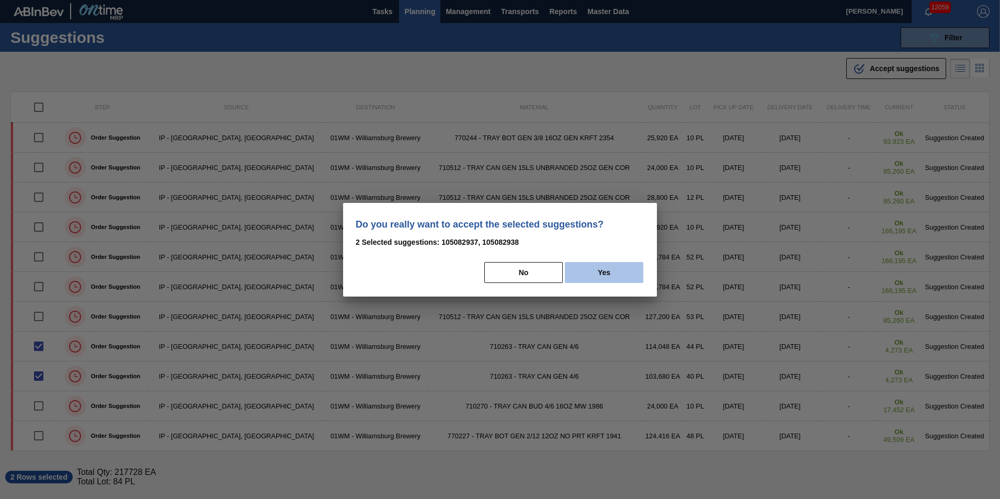
click at [609, 278] on button "Yes" at bounding box center [604, 272] width 78 height 21
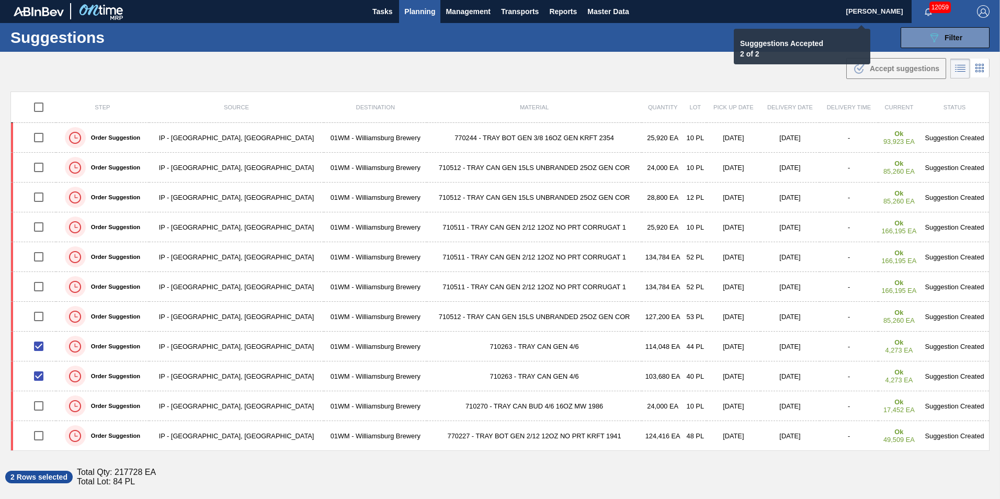
checkbox input "false"
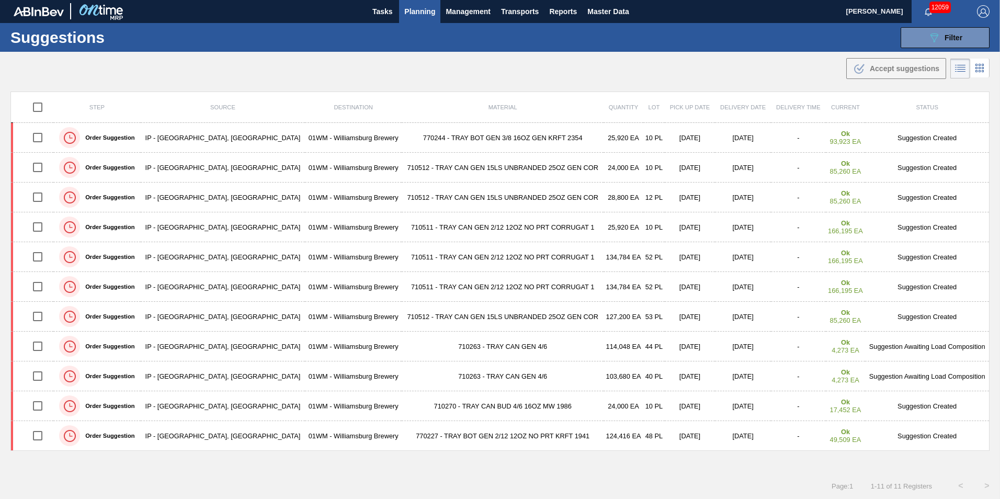
click at [419, 9] on span "Planning" at bounding box center [419, 11] width 31 height 13
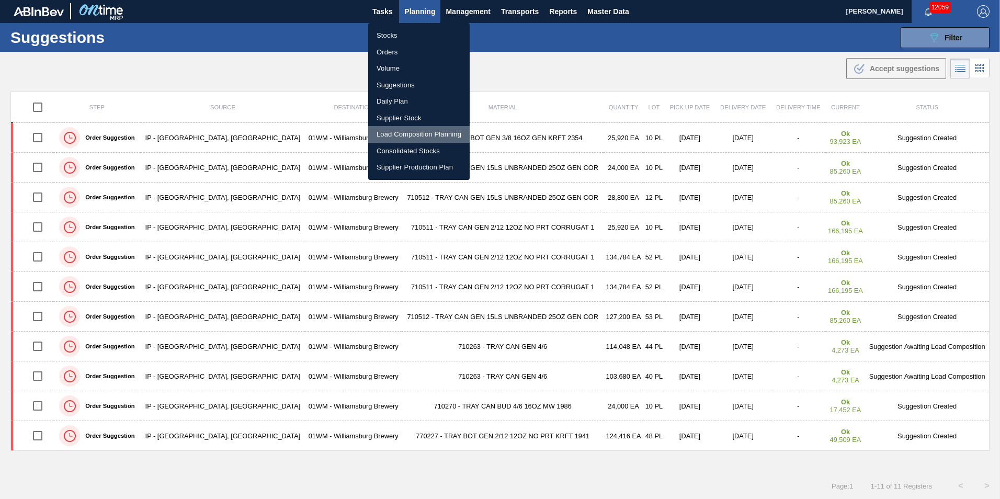
click at [425, 132] on li "Load Composition Planning" at bounding box center [418, 134] width 101 height 17
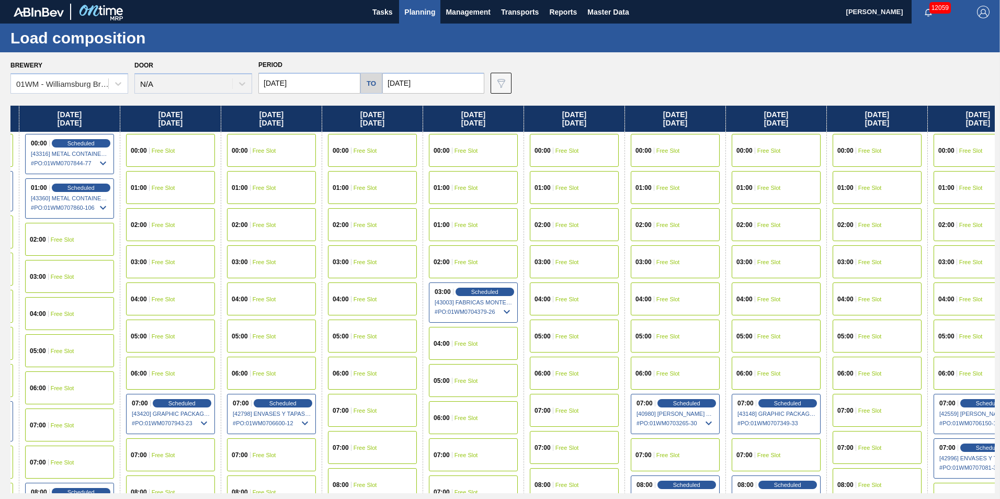
scroll to position [0, 519]
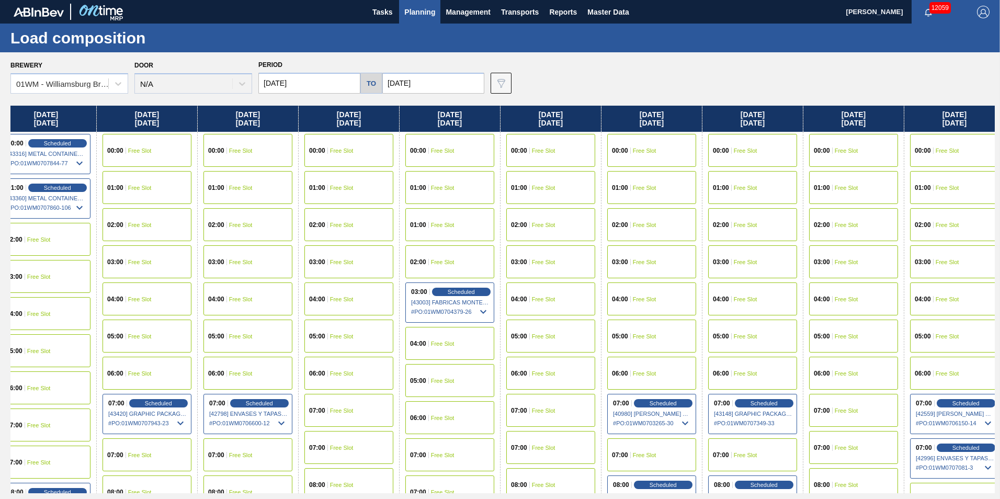
drag, startPoint x: 952, startPoint y: 115, endPoint x: 424, endPoint y: 155, distance: 529.5
click at [424, 155] on div "[DATE] 00:00 Free Slot 01:00 Free Slot 02:00 Free Slot 03:00 Free Slot 04:00 Fr…" at bounding box center [502, 299] width 984 height 387
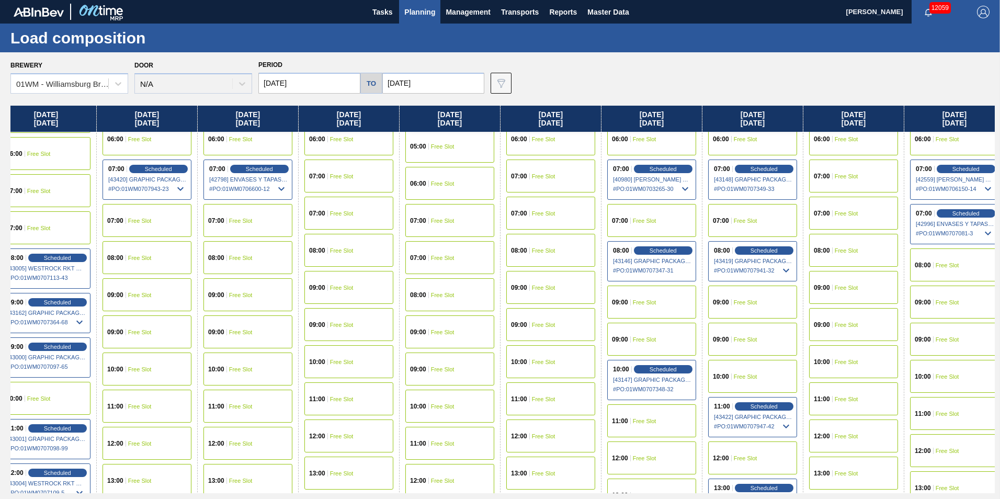
scroll to position [366, 519]
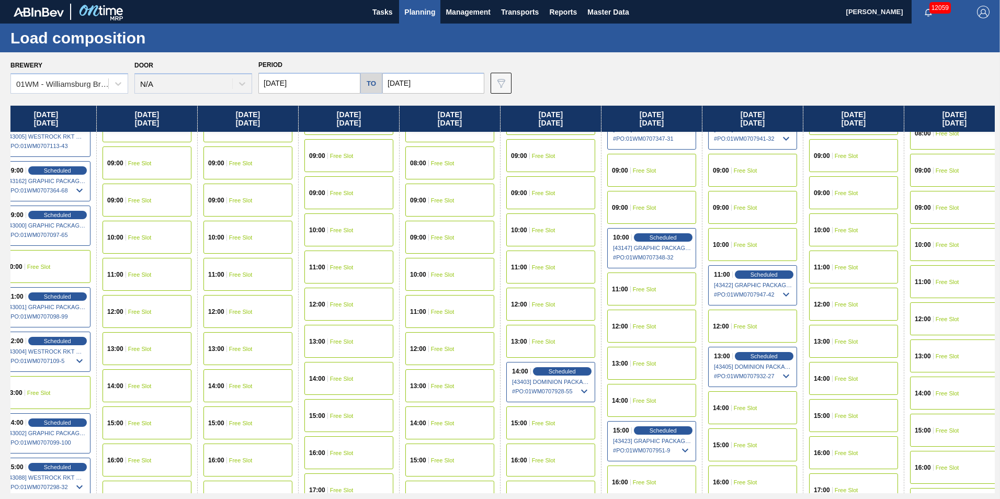
click at [661, 336] on div "12:00 Free Slot" at bounding box center [651, 325] width 89 height 33
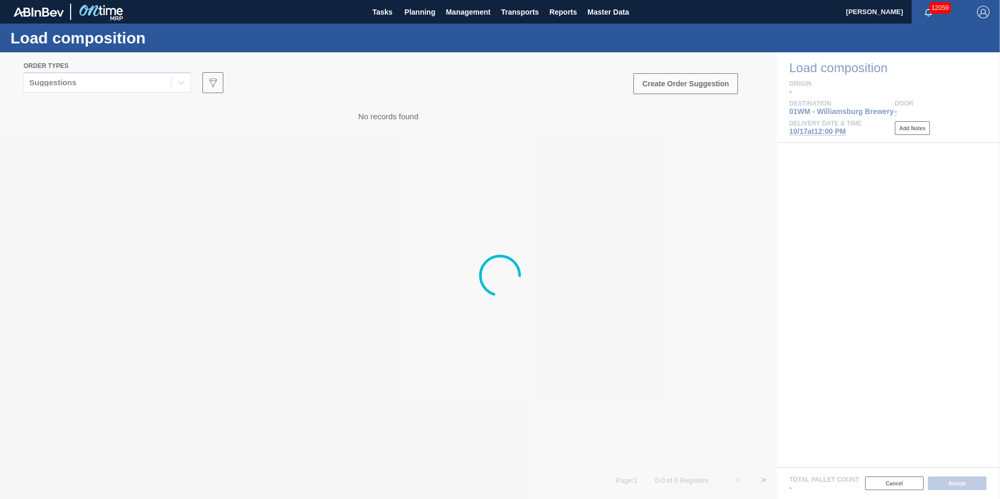
click at [55, 81] on div "Suggestions" at bounding box center [52, 82] width 47 height 7
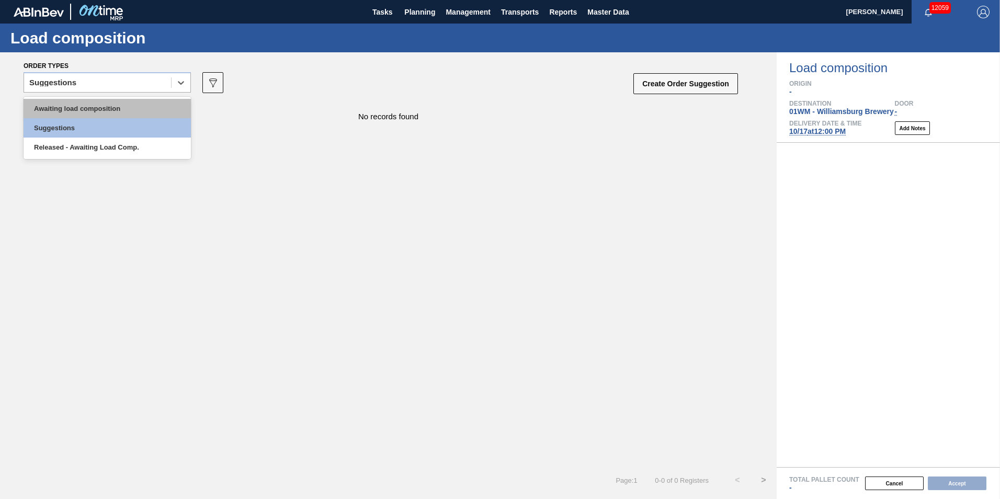
click at [71, 108] on div "Awaiting load composition" at bounding box center [107, 108] width 167 height 19
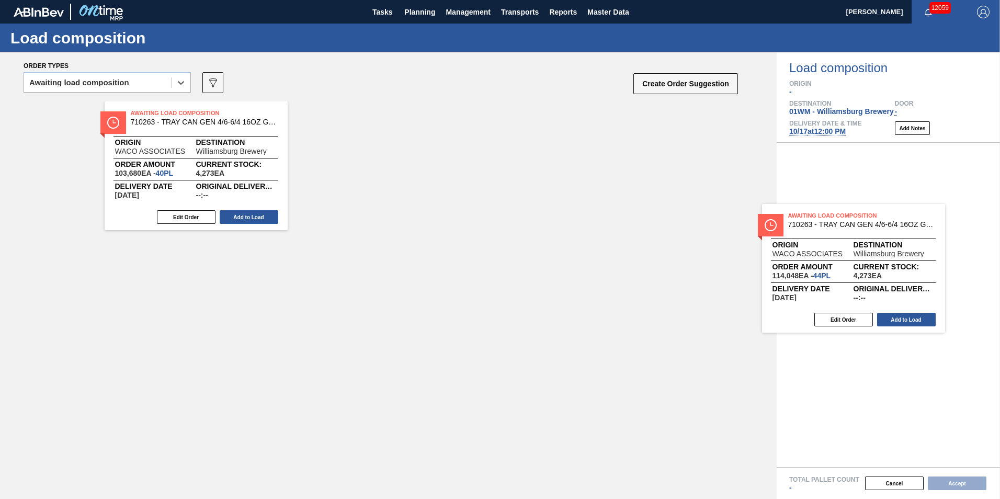
drag, startPoint x: 599, startPoint y: 248, endPoint x: 939, endPoint y: 283, distance: 342.7
click at [939, 283] on div "Order types option Awaiting load composition, selected. Select is focused ,type…" at bounding box center [500, 275] width 1000 height 446
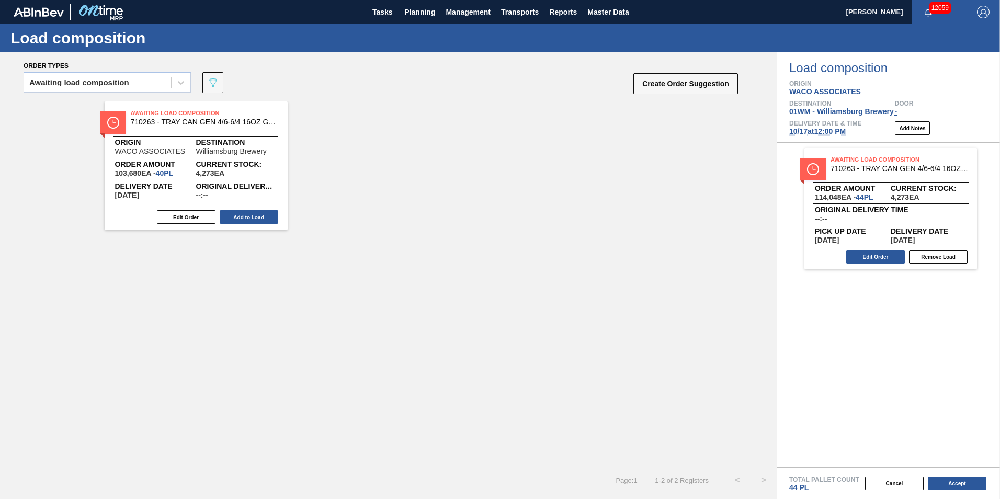
click at [952, 484] on button "Accept" at bounding box center [956, 483] width 59 height 14
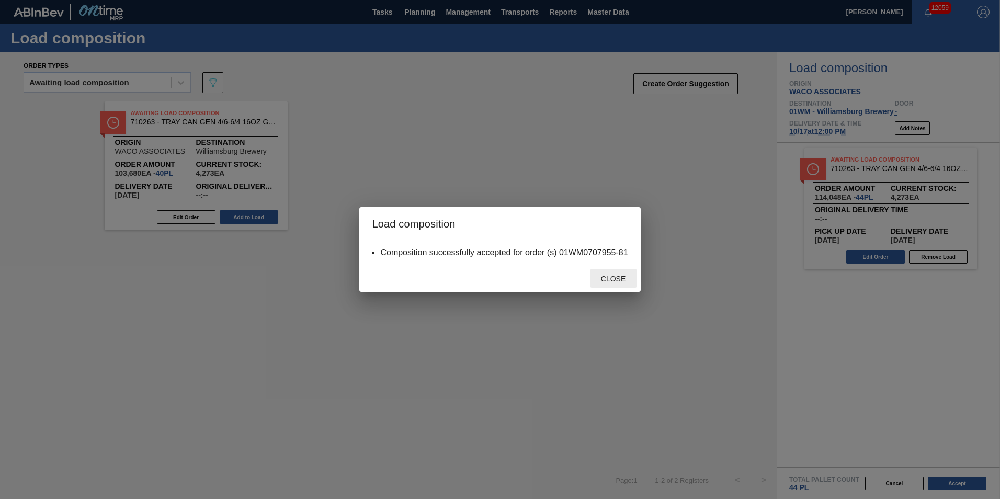
click at [614, 284] on div "Close" at bounding box center [613, 278] width 46 height 19
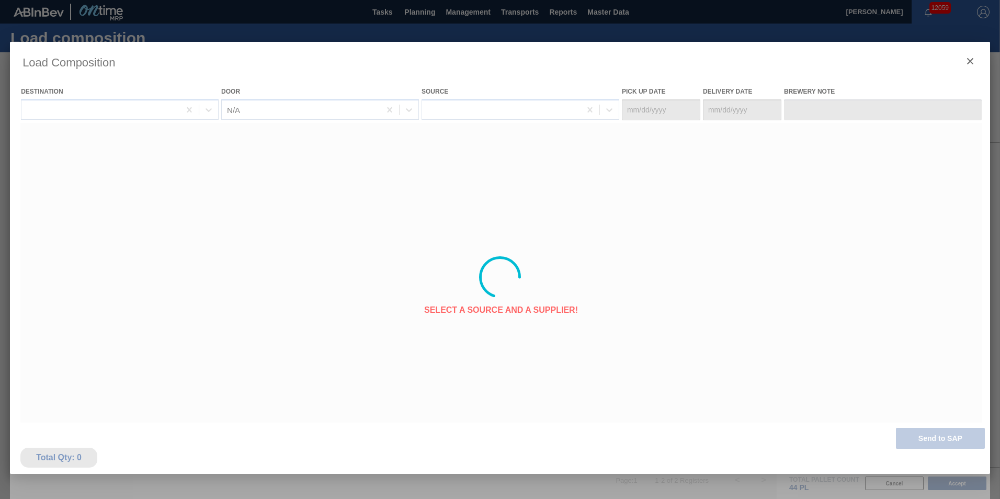
type Date "[DATE]"
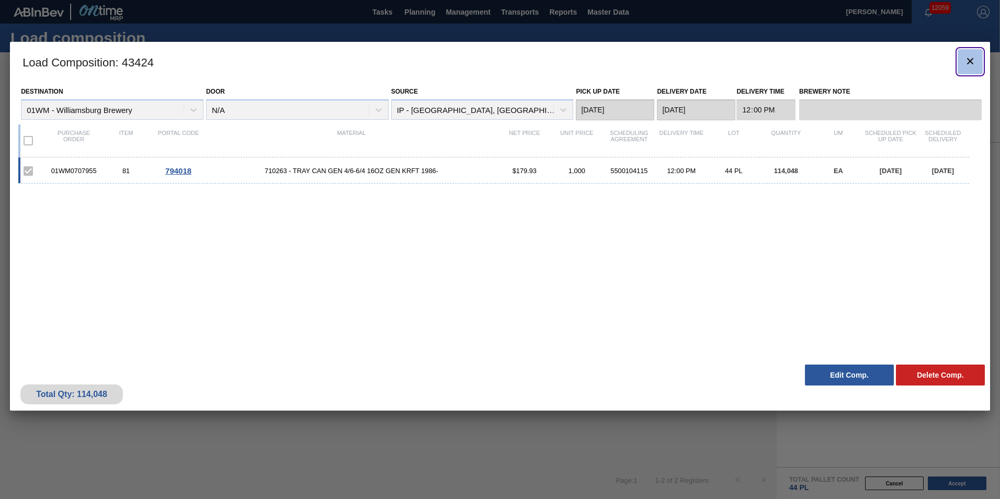
click at [969, 58] on icon "botão de ícone" at bounding box center [969, 61] width 13 height 13
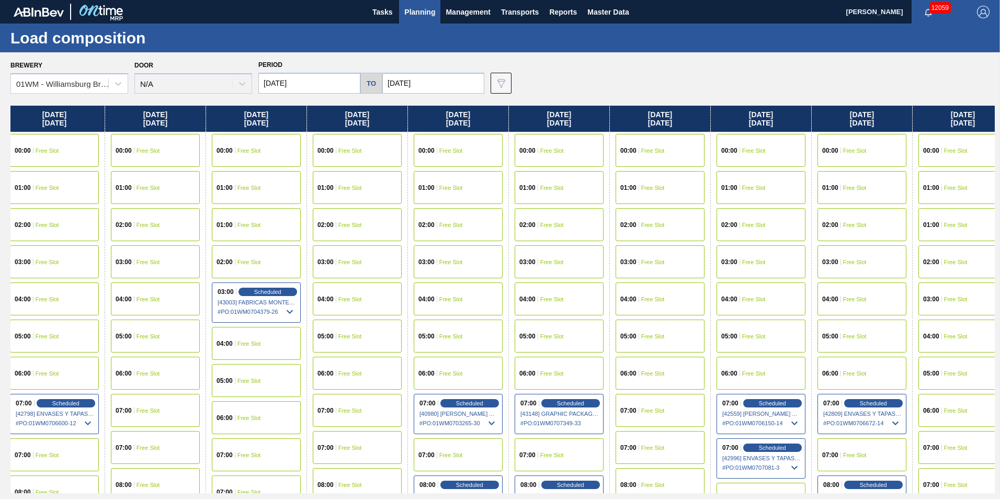
drag, startPoint x: 799, startPoint y: 122, endPoint x: 73, endPoint y: 183, distance: 728.1
click at [73, 183] on div "[DATE] 00:00 Free Slot 01:00 Free Slot 02:00 Free Slot 03:00 Free Slot 04:00 Fr…" at bounding box center [502, 299] width 984 height 387
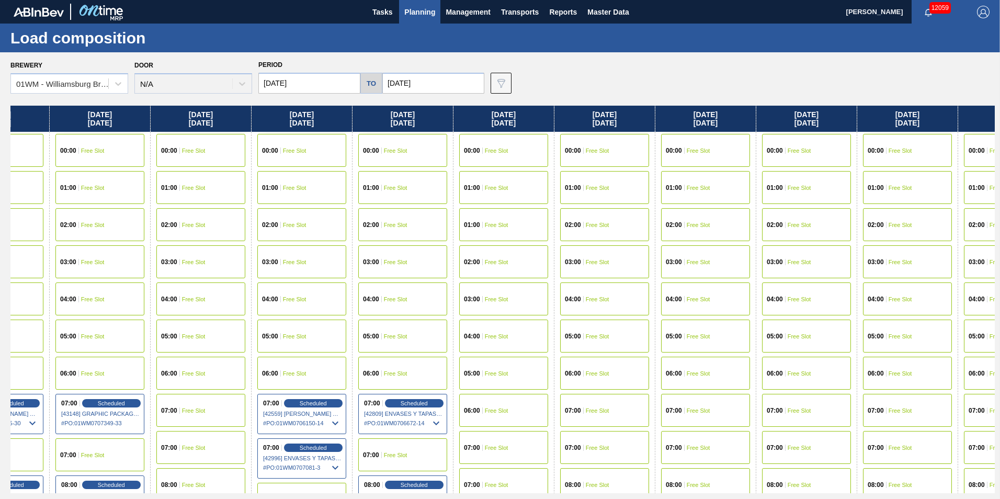
drag, startPoint x: 845, startPoint y: 131, endPoint x: 380, endPoint y: 195, distance: 469.7
click at [378, 196] on div "[DATE] 00:00 Free Slot 01:00 Free Slot 02:00 Free Slot 03:00 Free Slot 04:00 Fr…" at bounding box center [502, 299] width 984 height 387
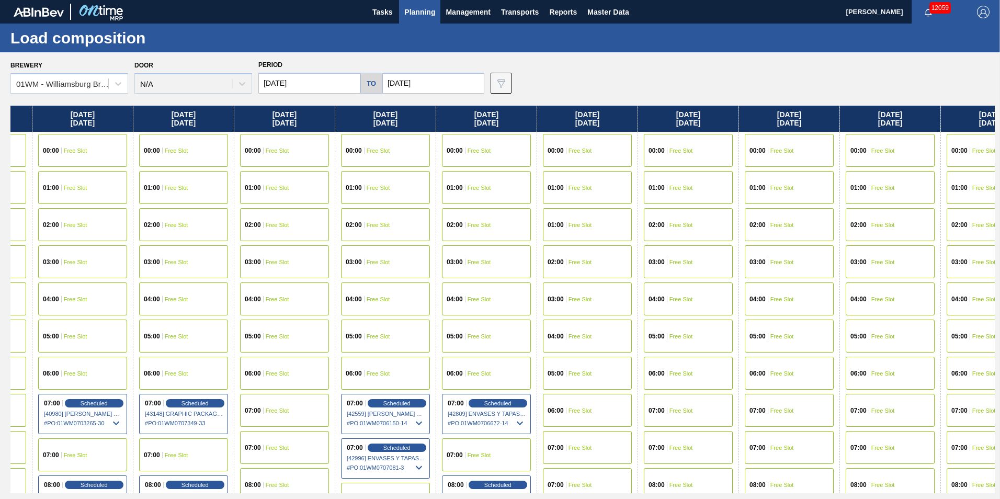
drag, startPoint x: 969, startPoint y: 121, endPoint x: 1049, endPoint y: 117, distance: 79.6
click at [999, 0] on html "Tasks Planning Management Transports Reports Master Data [PERSON_NAME] 12059 Ma…" at bounding box center [500, 0] width 1000 height 0
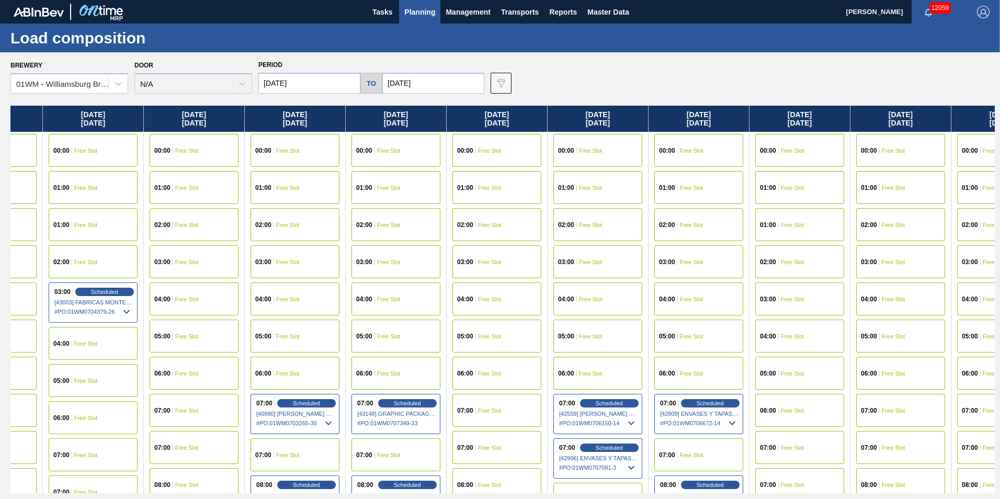
drag, startPoint x: 382, startPoint y: 119, endPoint x: 625, endPoint y: 116, distance: 242.6
click at [620, 118] on div "[DATE] 00:00 Free Slot 01:00 Free Slot 02:00 Free Slot 03:00 Free Slot 04:00 Fr…" at bounding box center [502, 299] width 984 height 387
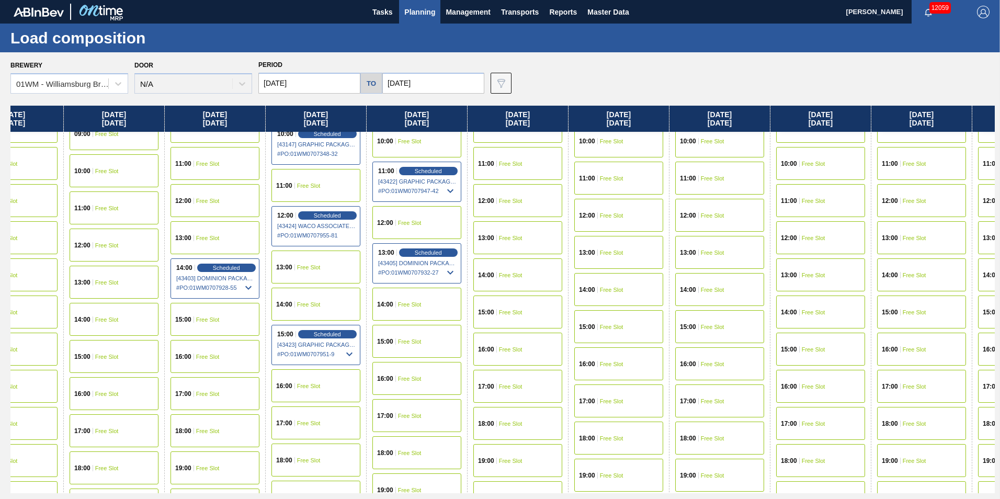
scroll to position [470, 855]
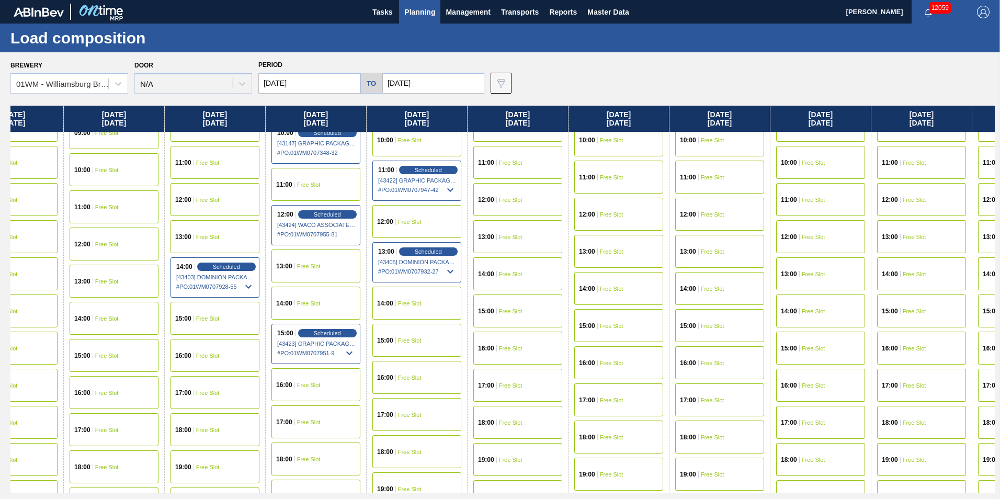
click at [424, 349] on div "15:00 Free Slot" at bounding box center [416, 340] width 89 height 33
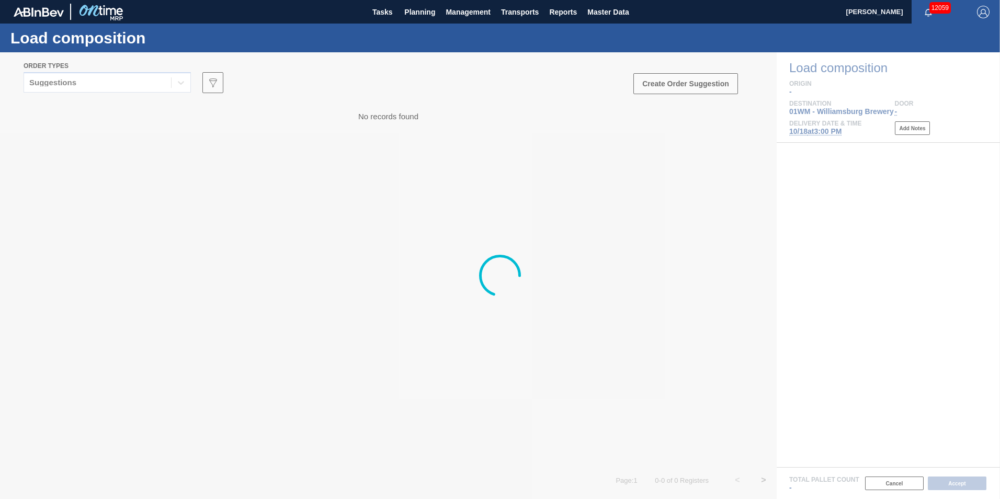
click at [56, 81] on div at bounding box center [500, 275] width 1000 height 446
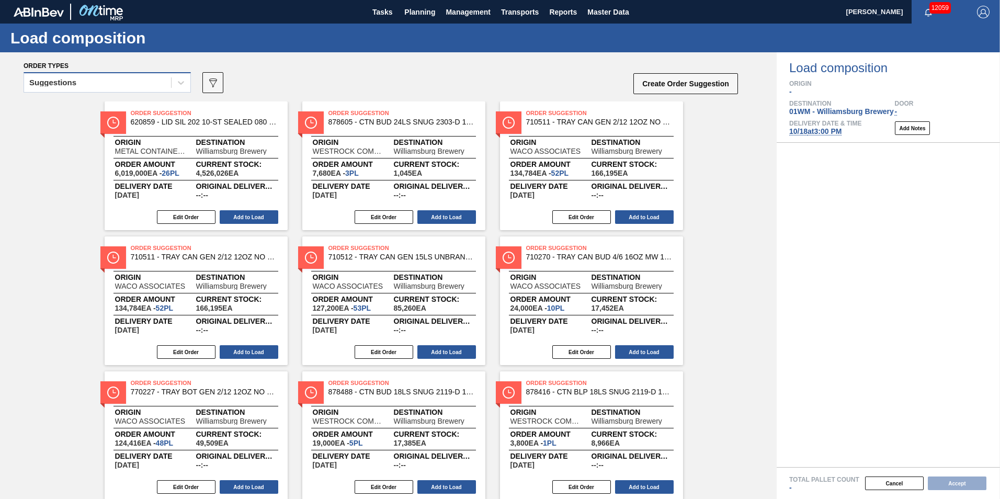
click at [63, 86] on div "Suggestions" at bounding box center [52, 82] width 47 height 7
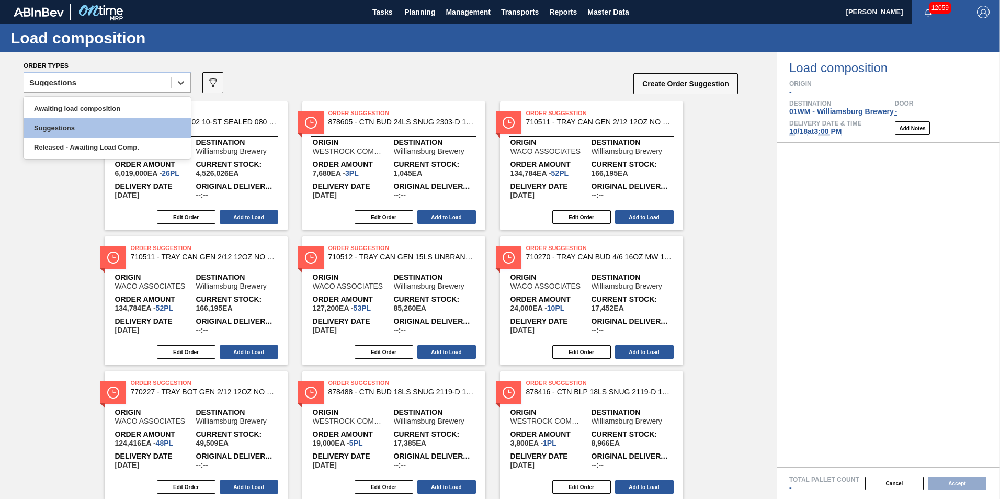
click at [72, 98] on div "Awaiting load composition Suggestions Released - Awaiting Load Comp." at bounding box center [107, 128] width 167 height 62
click at [74, 104] on div "Awaiting load composition" at bounding box center [107, 108] width 167 height 19
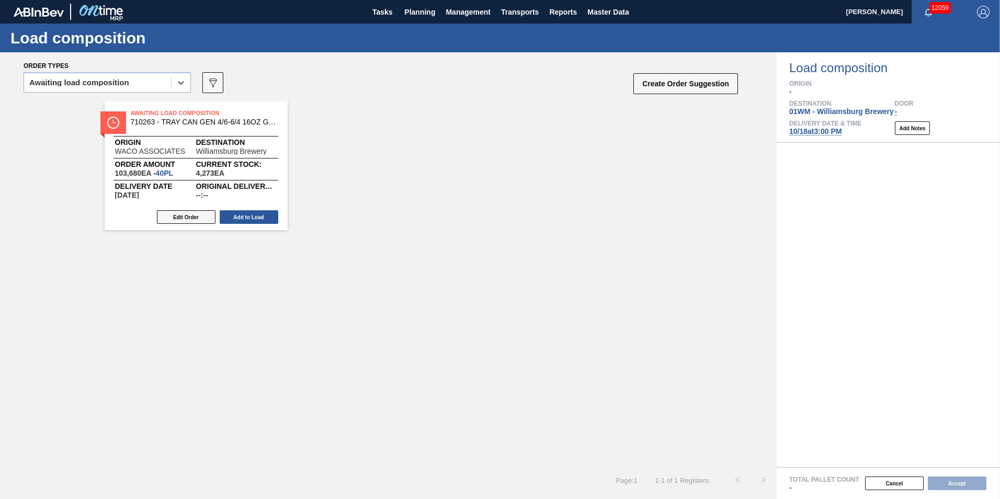
click at [188, 217] on button "Edit Order" at bounding box center [186, 217] width 59 height 14
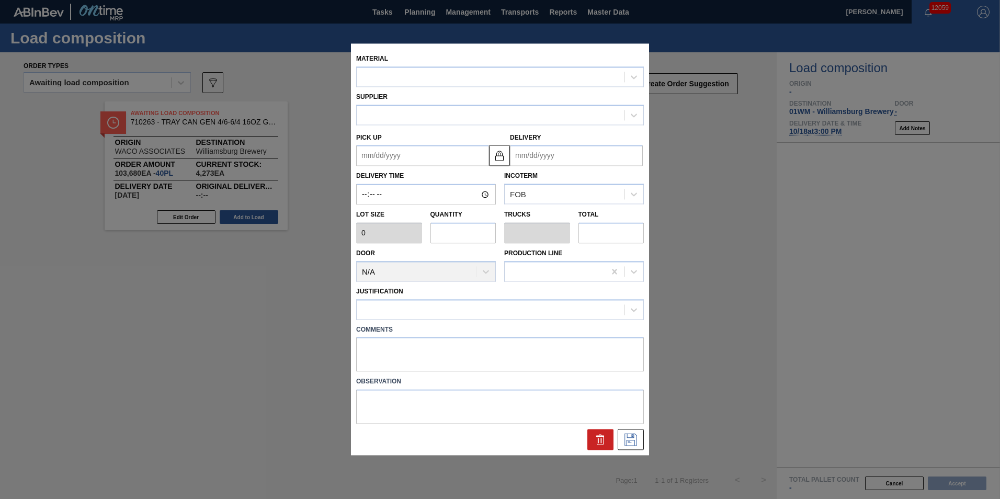
type input "2,592"
type input "40"
type input "0.909"
type input "103,680"
type up "[DATE]"
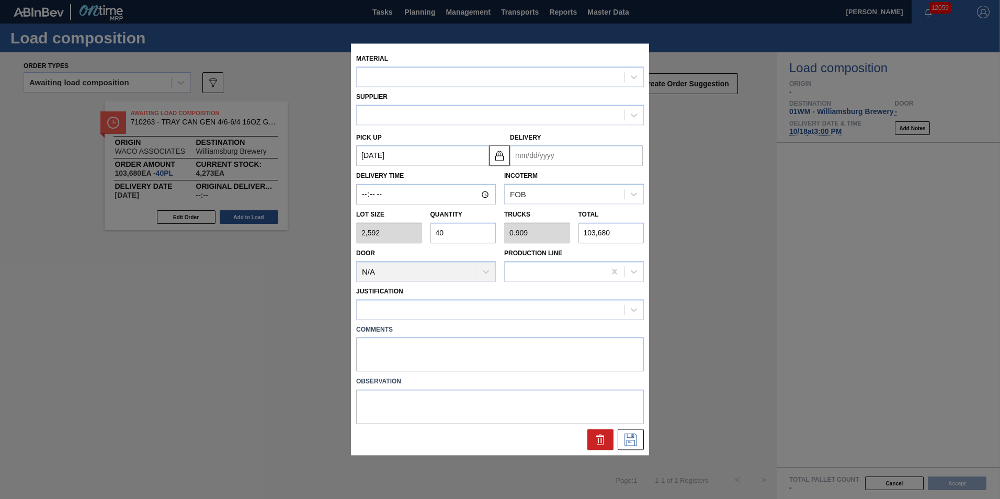
type input "[DATE]"
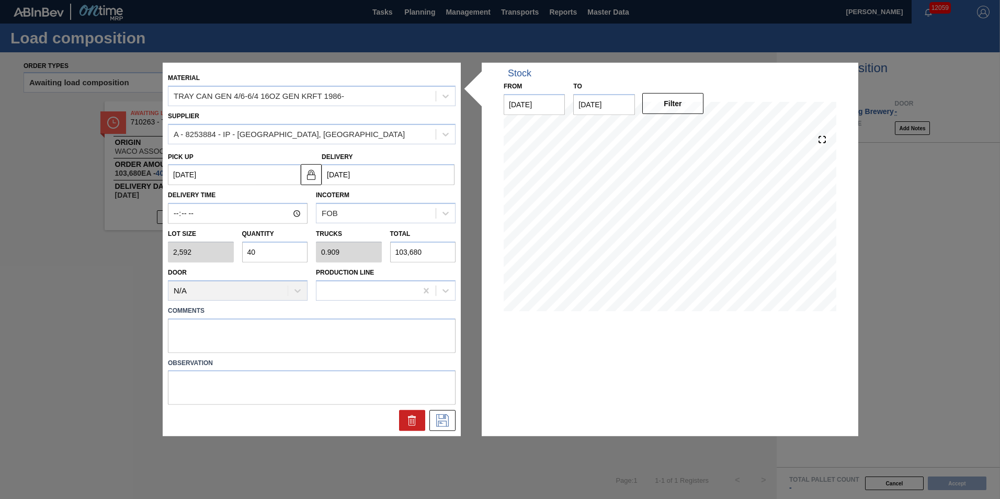
click at [289, 254] on input "40" at bounding box center [275, 252] width 66 height 21
type input "4"
type input "0.091"
type input "10,368"
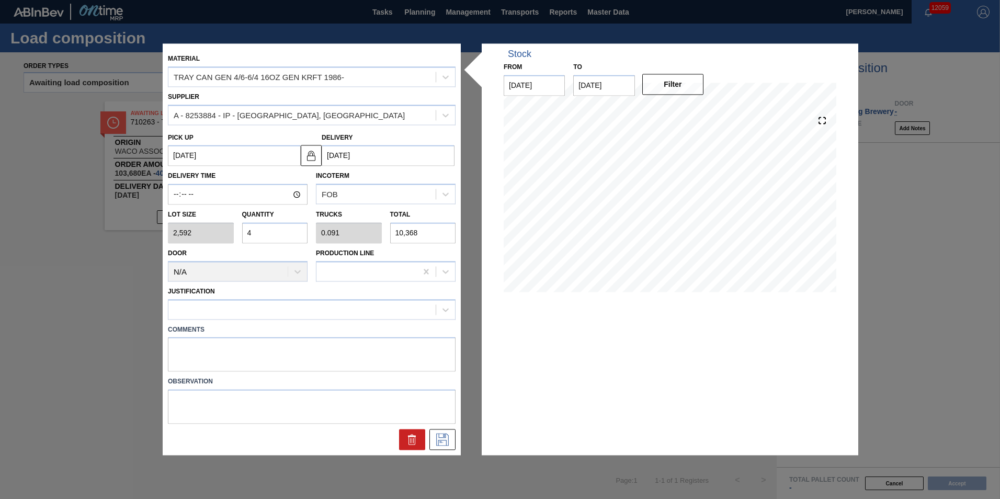
type input "44"
type input "1"
type input "114,048"
type input "44"
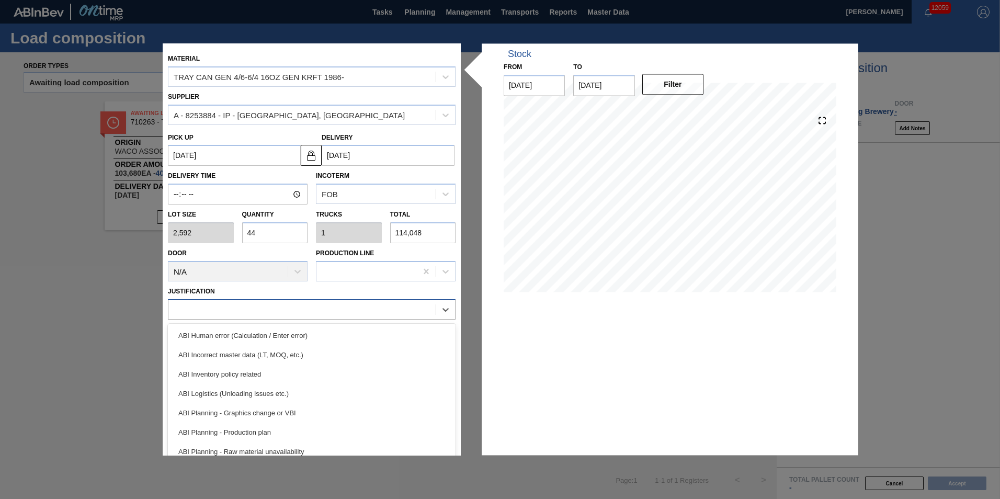
click at [324, 314] on div at bounding box center [301, 309] width 267 height 15
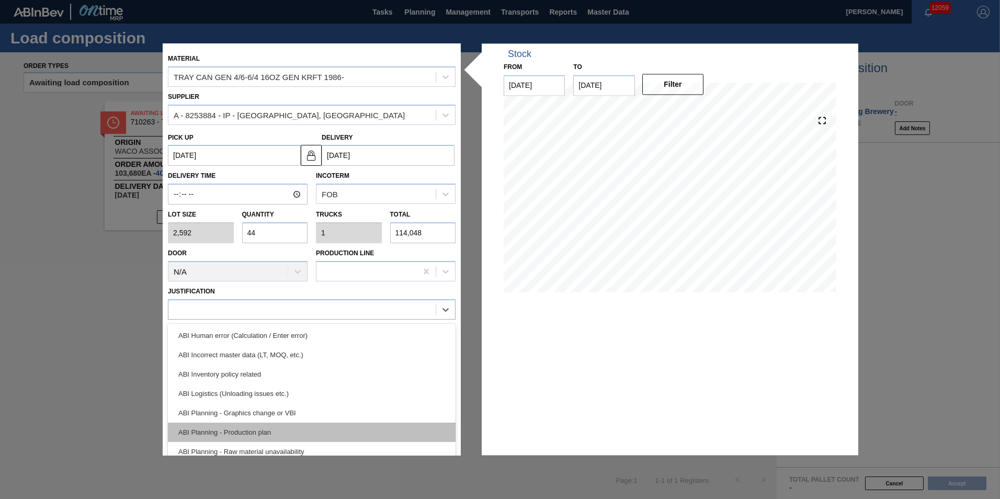
click at [293, 426] on div "ABI Planning - Production plan" at bounding box center [312, 431] width 288 height 19
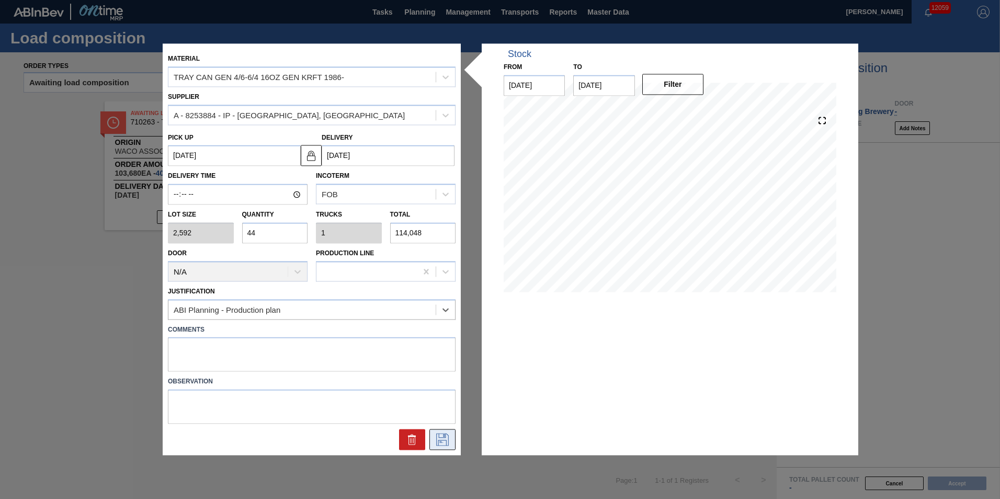
click at [440, 444] on icon at bounding box center [442, 439] width 17 height 13
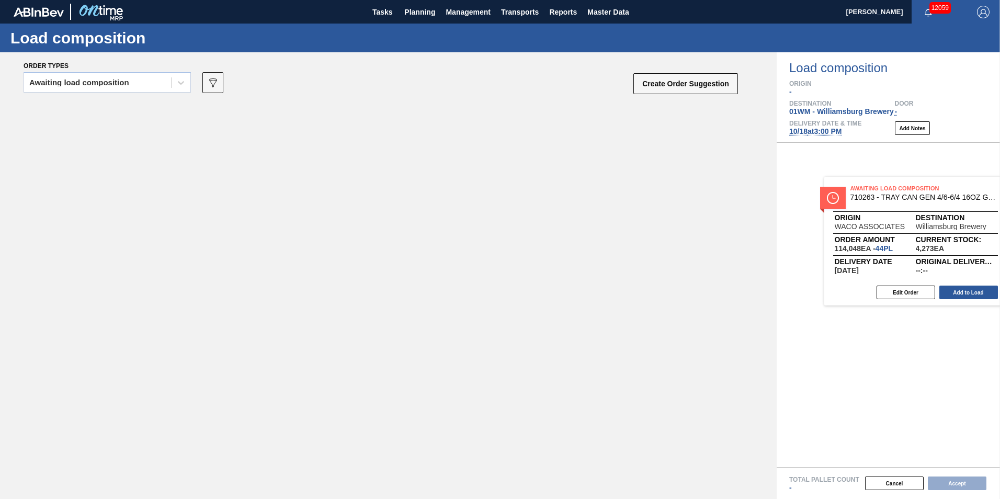
drag, startPoint x: 182, startPoint y: 153, endPoint x: 940, endPoint y: 229, distance: 761.8
click at [940, 229] on div "Order types Awaiting load composition 089F7B8B-B2A5-4AFE-B5C0-19BA573D28AC Crea…" at bounding box center [500, 275] width 1000 height 446
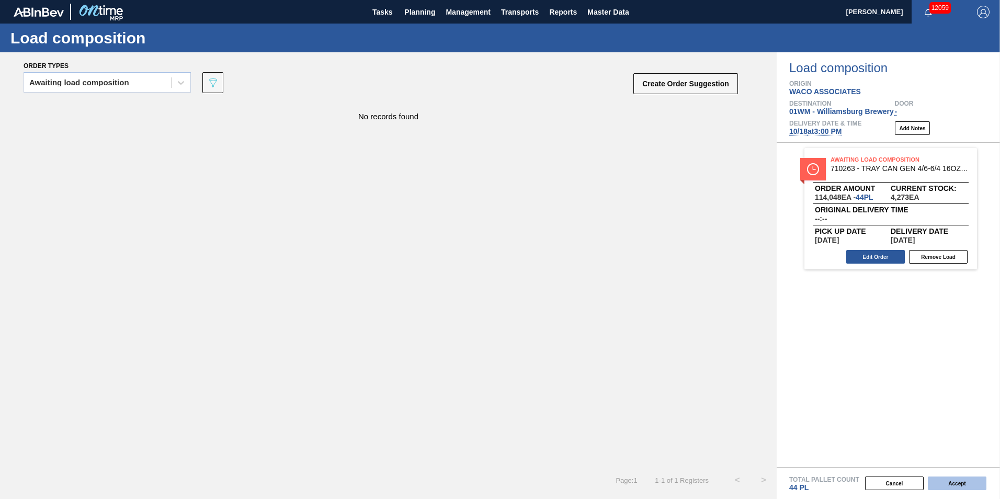
click at [965, 481] on button "Accept" at bounding box center [956, 483] width 59 height 14
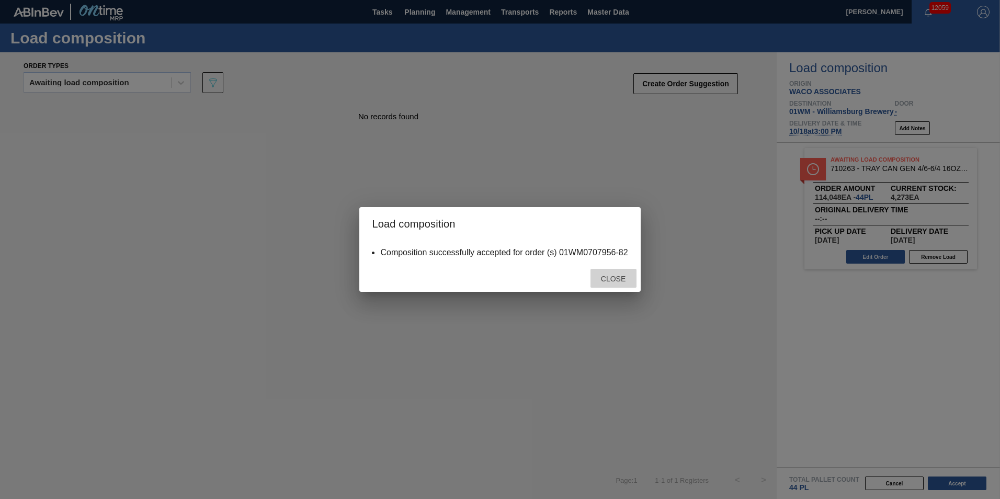
click at [598, 282] on span "Close" at bounding box center [612, 278] width 41 height 8
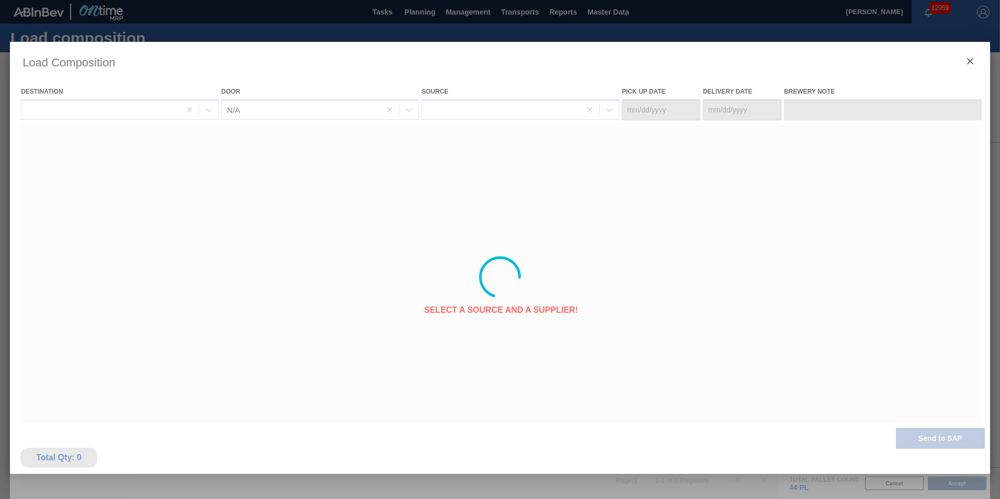
type Date "[DATE]"
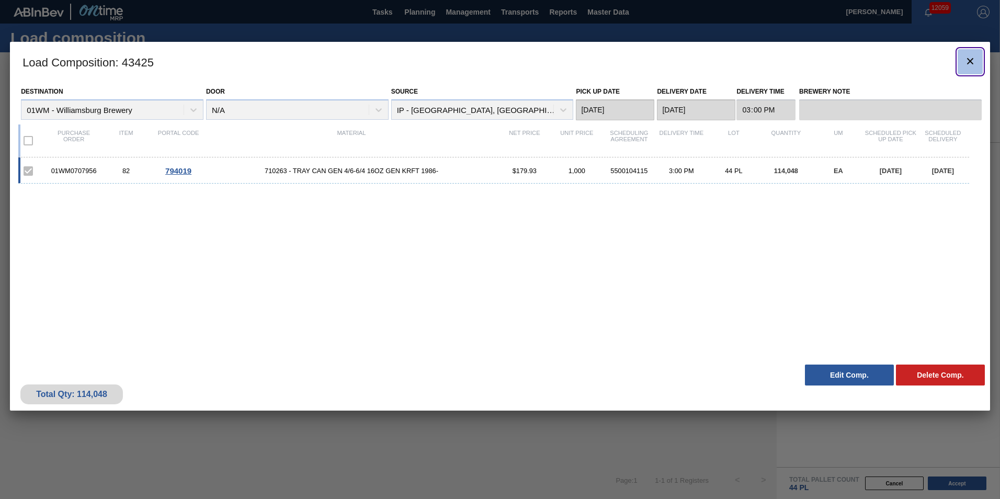
click at [970, 67] on icon "botão de ícone" at bounding box center [969, 61] width 13 height 13
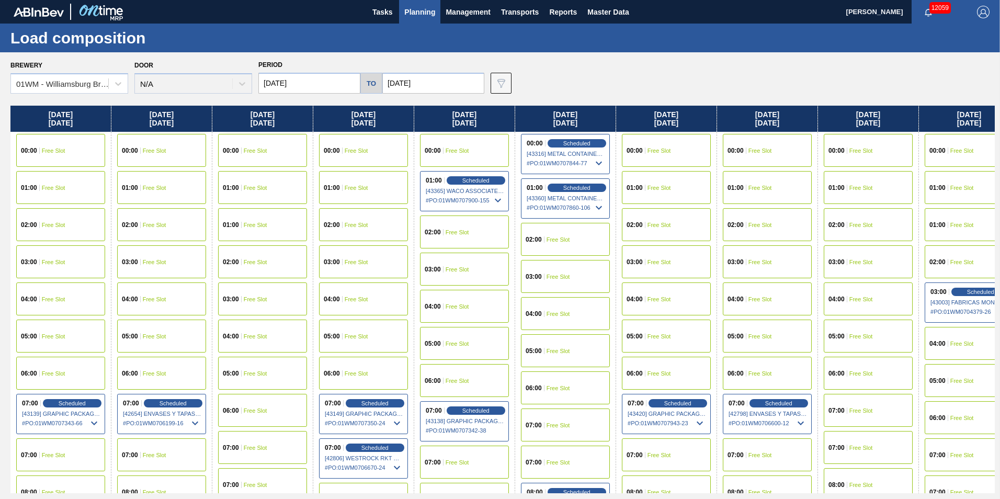
click at [417, 9] on span "Planning" at bounding box center [419, 12] width 31 height 13
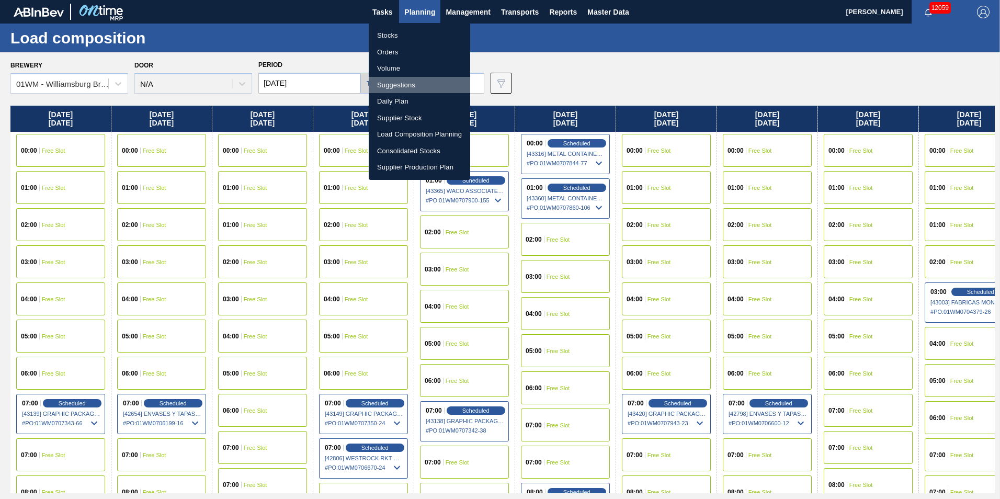
click at [400, 83] on li "Suggestions" at bounding box center [419, 85] width 101 height 17
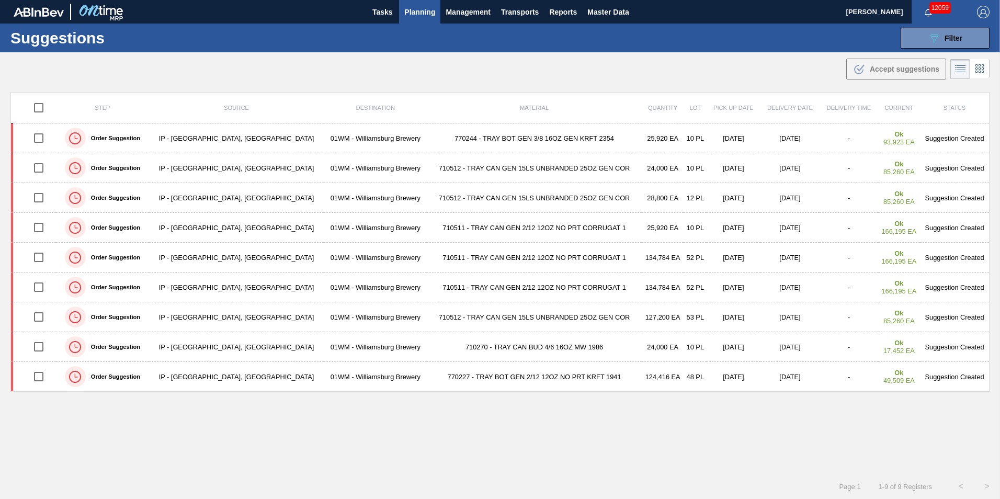
click at [404, 7] on span "Planning" at bounding box center [419, 12] width 31 height 13
